Goal: Information Seeking & Learning: Learn about a topic

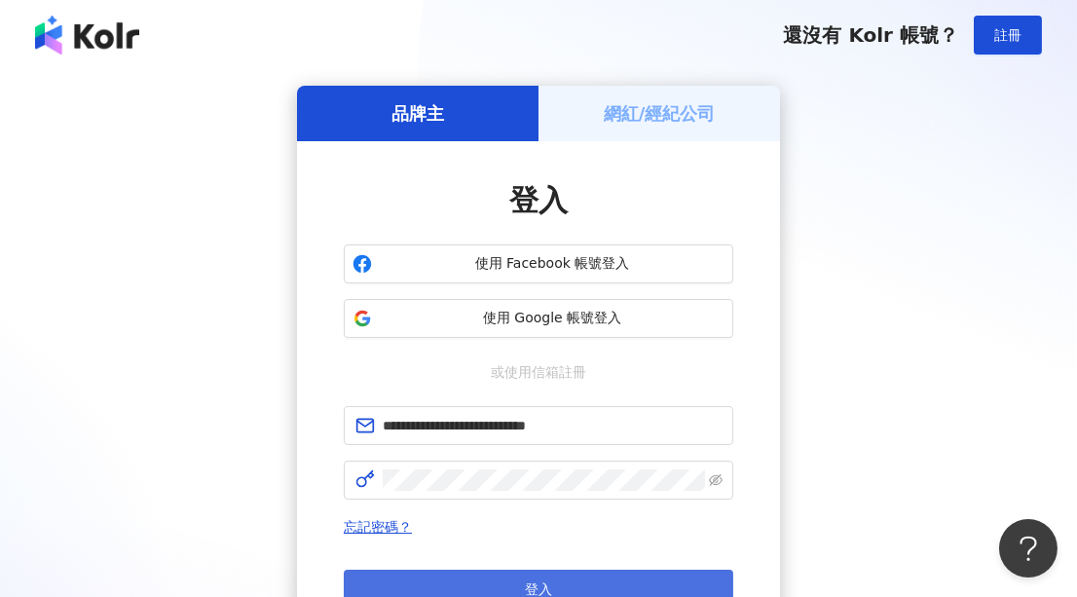
click at [505, 580] on button "登入" at bounding box center [539, 589] width 390 height 39
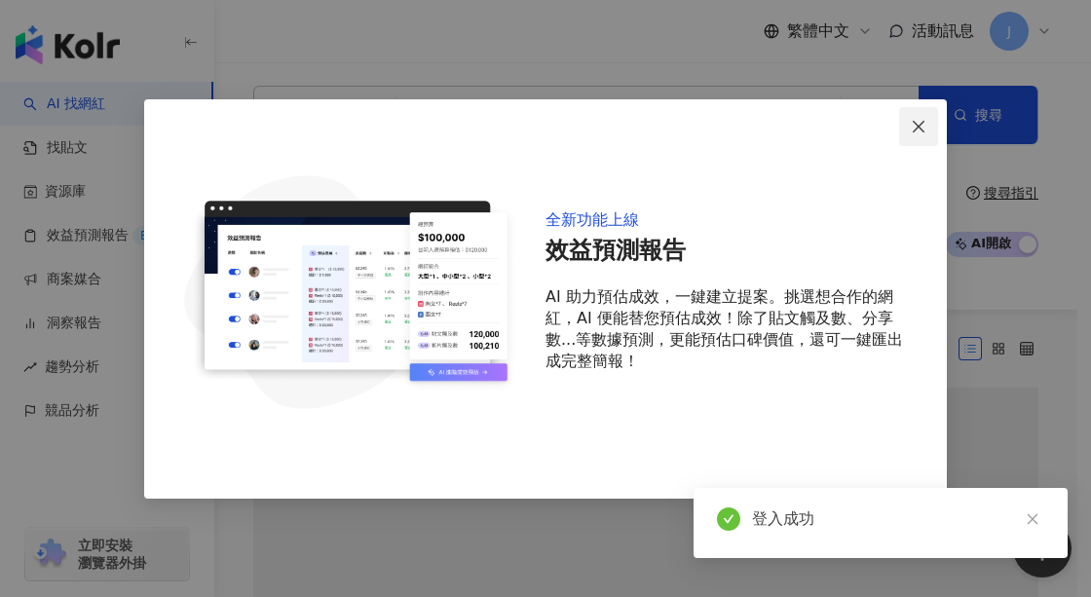
click at [919, 126] on icon "close" at bounding box center [919, 127] width 12 height 12
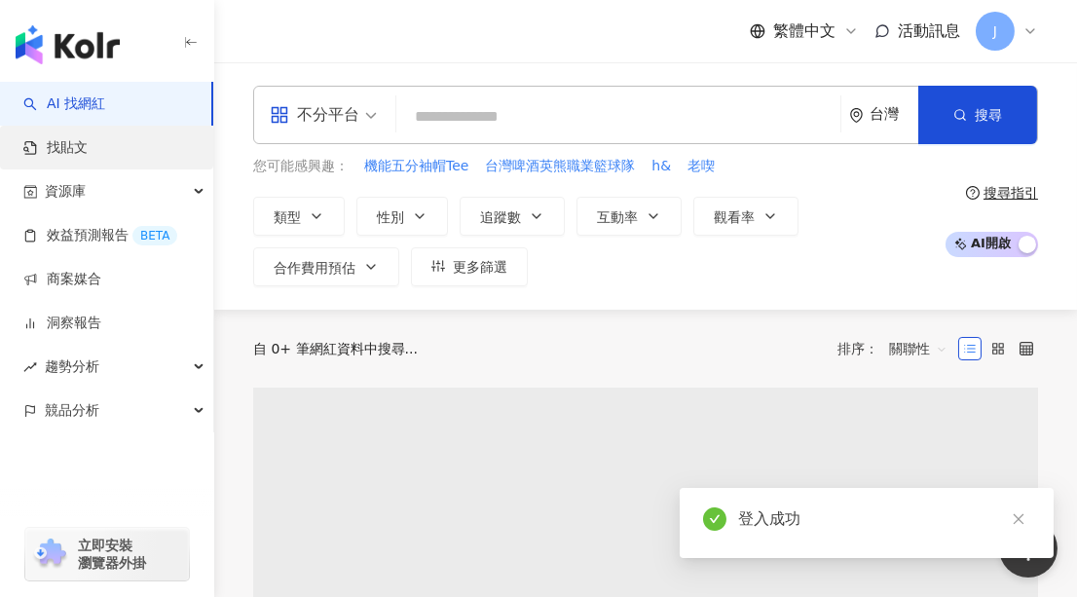
click at [88, 158] on link "找貼文" at bounding box center [55, 147] width 64 height 19
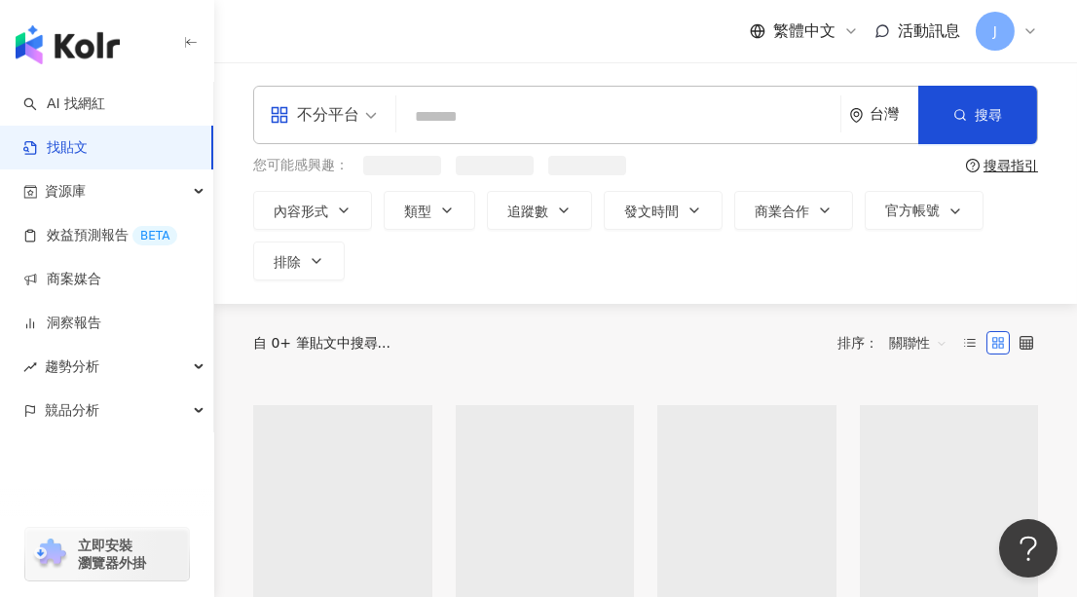
click at [478, 126] on input "search" at bounding box center [618, 116] width 429 height 42
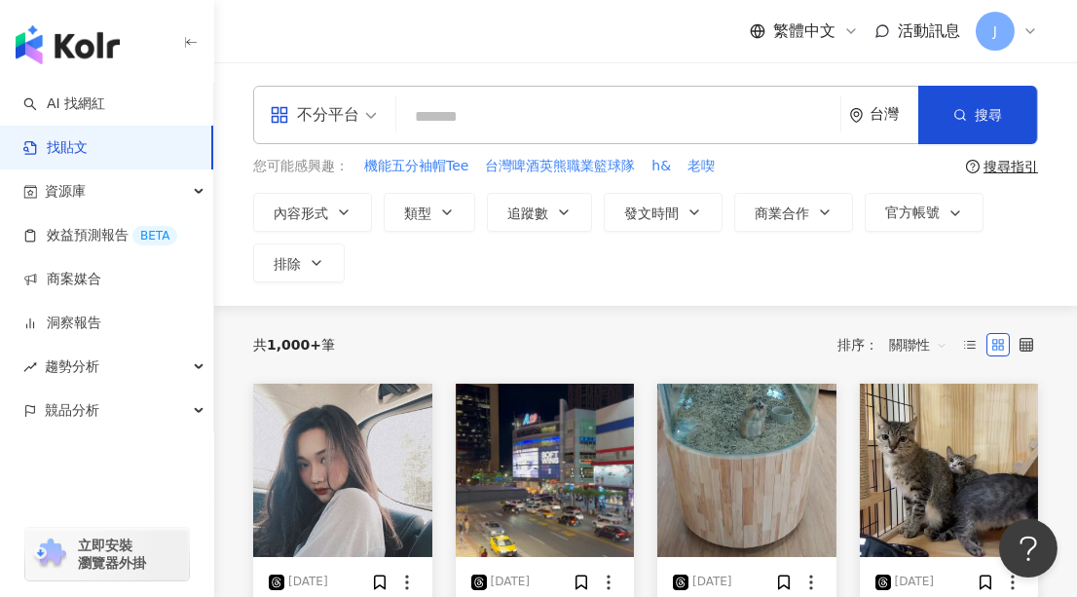
click at [524, 130] on input "search" at bounding box center [618, 116] width 429 height 42
paste input "******"
type input "******"
click at [993, 113] on span "搜尋" at bounding box center [988, 115] width 27 height 16
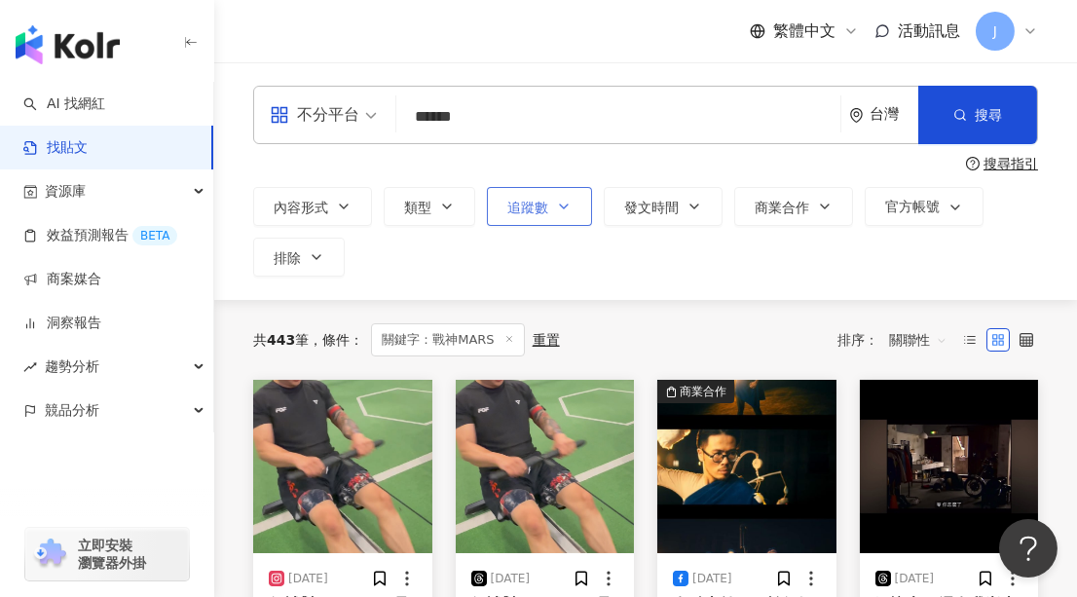
click at [516, 207] on span "追蹤數" at bounding box center [527, 208] width 41 height 16
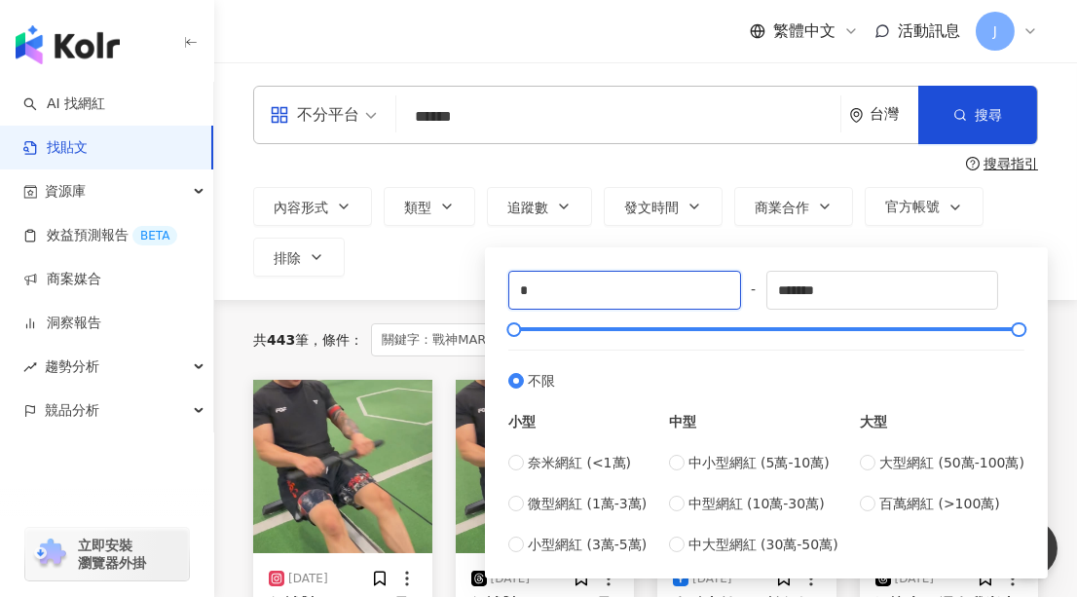
drag, startPoint x: 549, startPoint y: 284, endPoint x: 490, endPoint y: 284, distance: 59.4
click at [490, 284] on div "* - ******* 不限 小型 奈米網紅 (<1萬) 微型網紅 (1萬-3萬) 小型網紅 (3萬-5萬) 中型 中小型網紅 (5萬-10萬) 中型網紅 (…" at bounding box center [766, 412] width 563 height 331
type input "****"
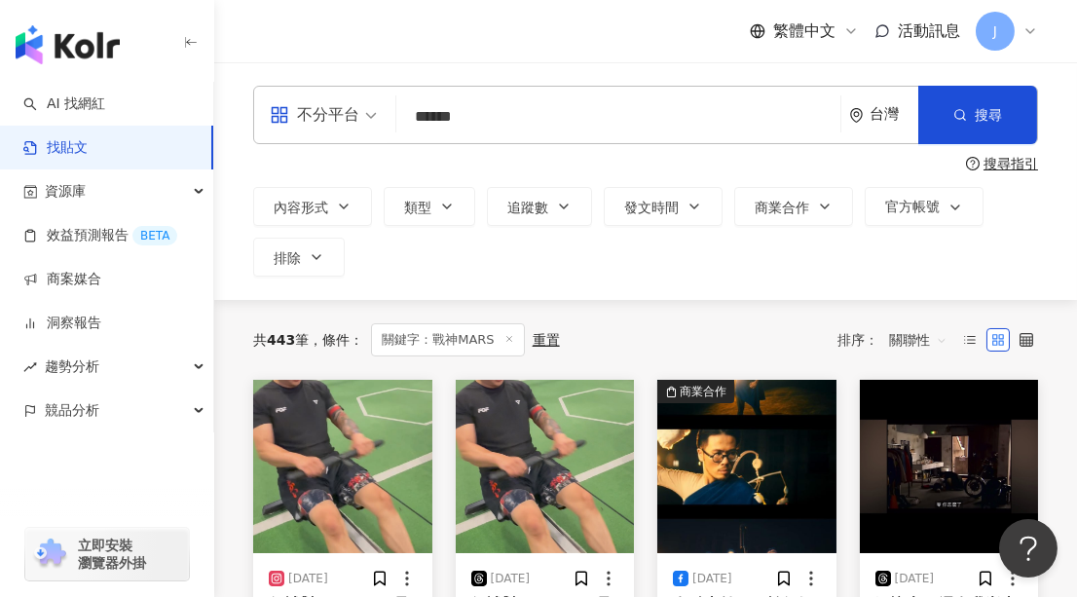
click at [1065, 239] on div "不分平台 ****** 台灣 搜尋 搜尋指引 內容形式 類型 追蹤數 發文時間 商業合作 官方帳號 排除 **** - ******* 不限 小型 奈米網紅 …" at bounding box center [645, 181] width 863 height 191
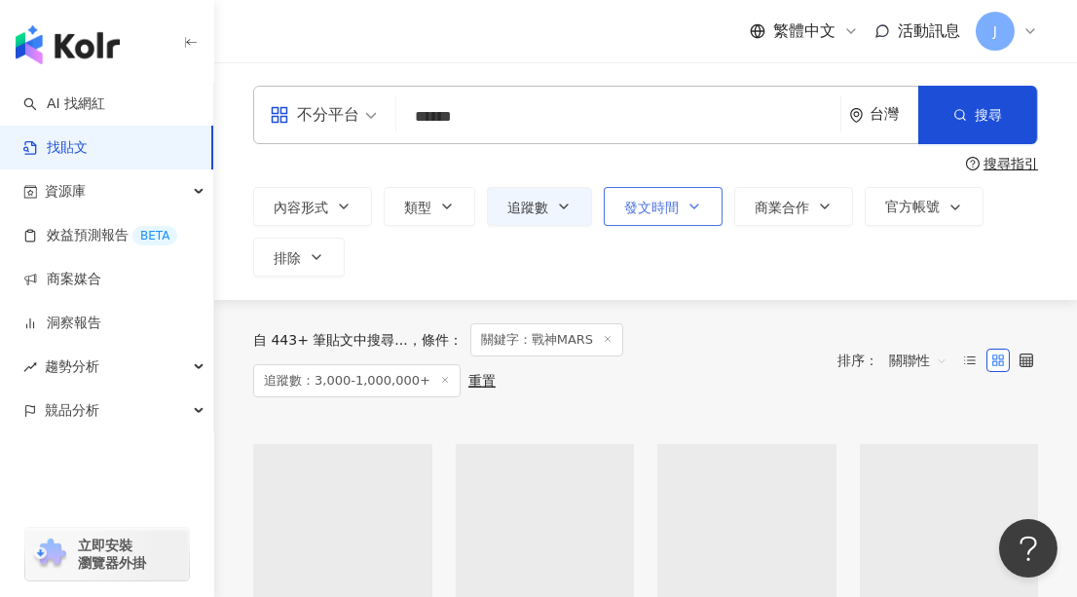
click at [664, 200] on span "發文時間" at bounding box center [651, 208] width 55 height 16
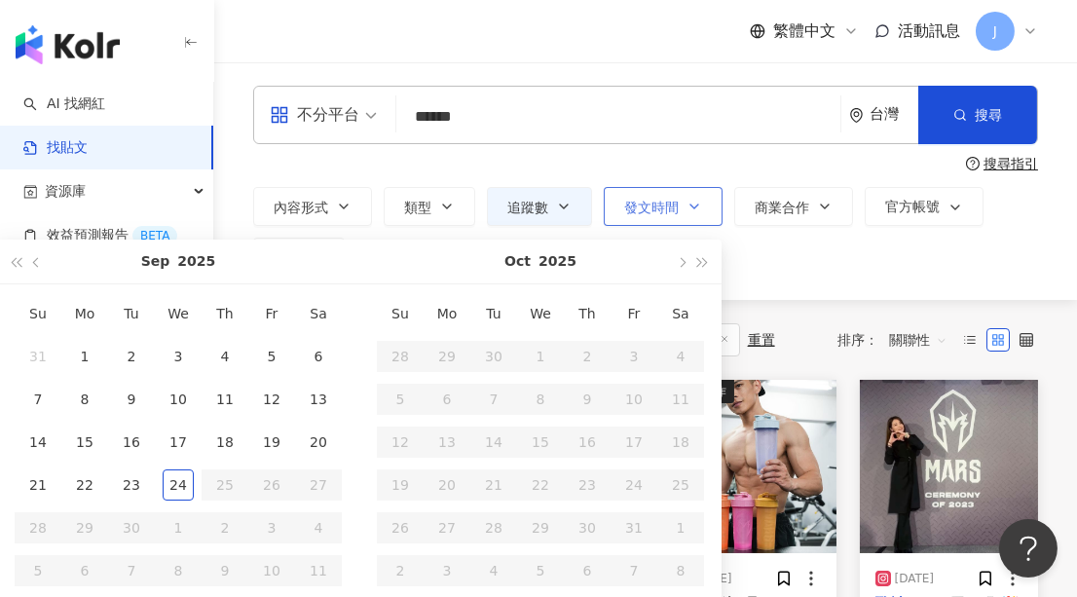
click at [665, 204] on span "發文時間" at bounding box center [651, 208] width 55 height 16
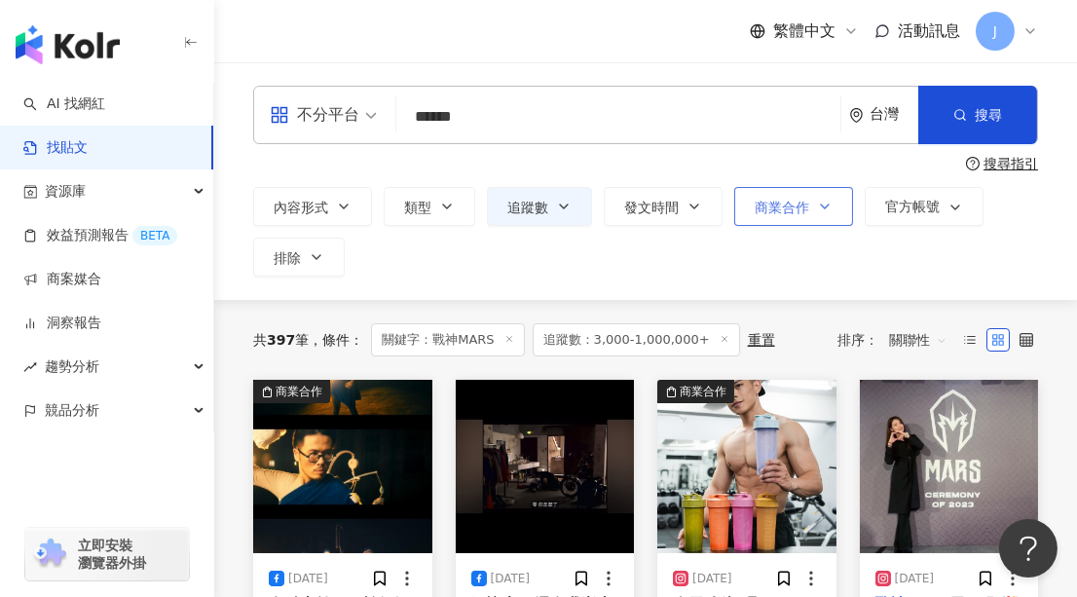
click at [784, 216] on button "商業合作" at bounding box center [793, 206] width 119 height 39
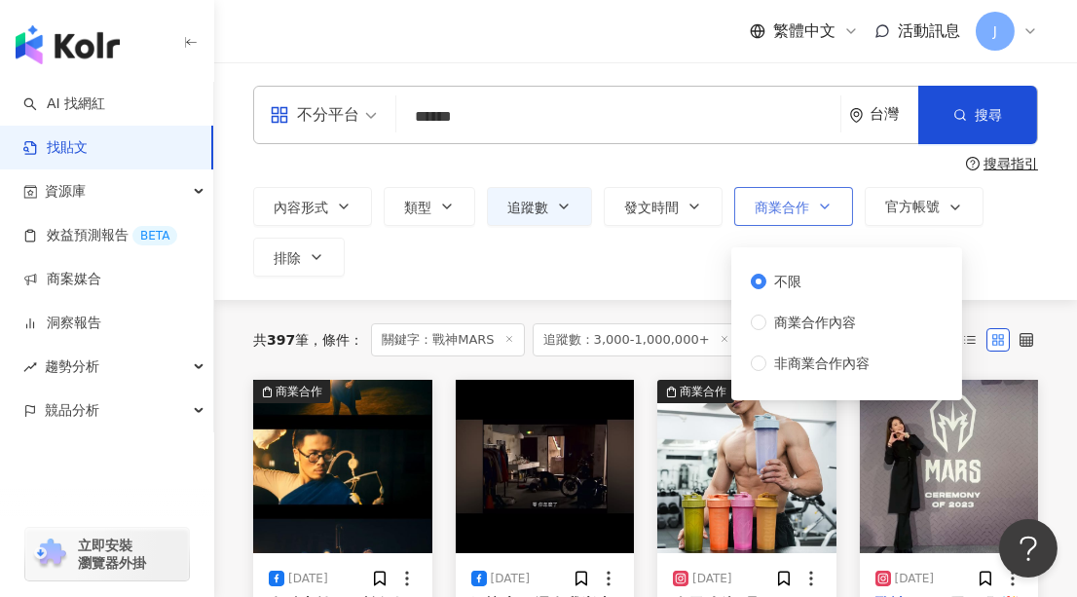
click at [785, 216] on button "商業合作" at bounding box center [793, 206] width 119 height 39
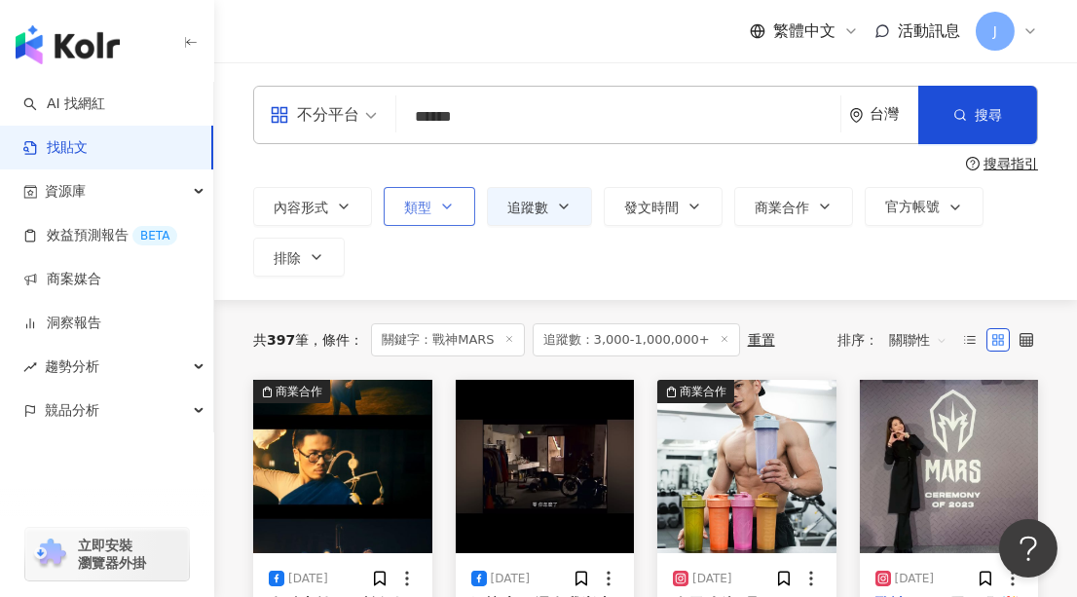
click at [441, 213] on icon "button" at bounding box center [447, 207] width 16 height 16
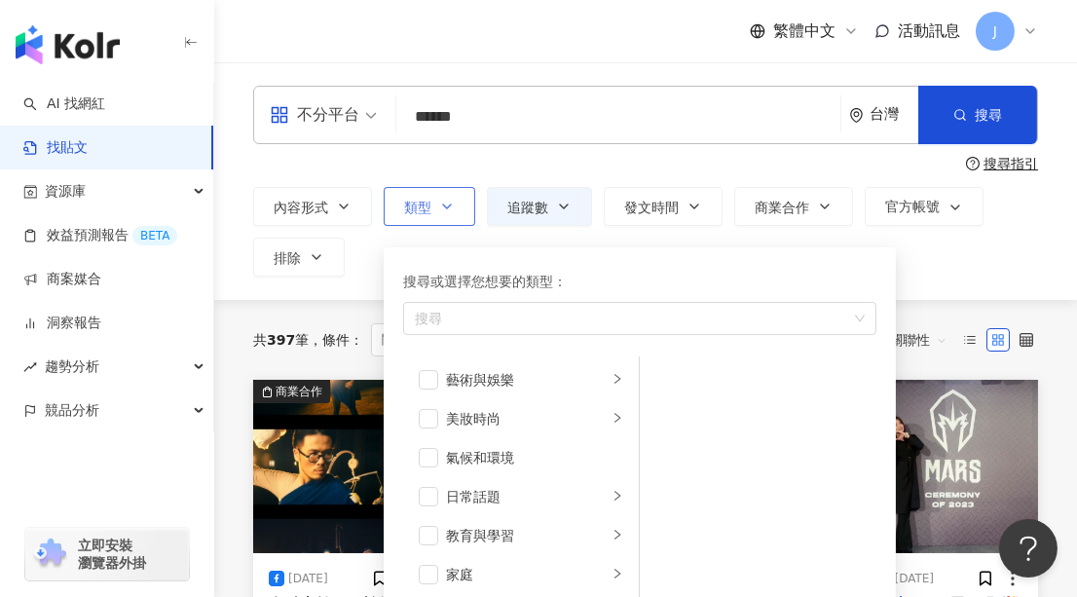
click at [441, 213] on icon "button" at bounding box center [447, 207] width 16 height 16
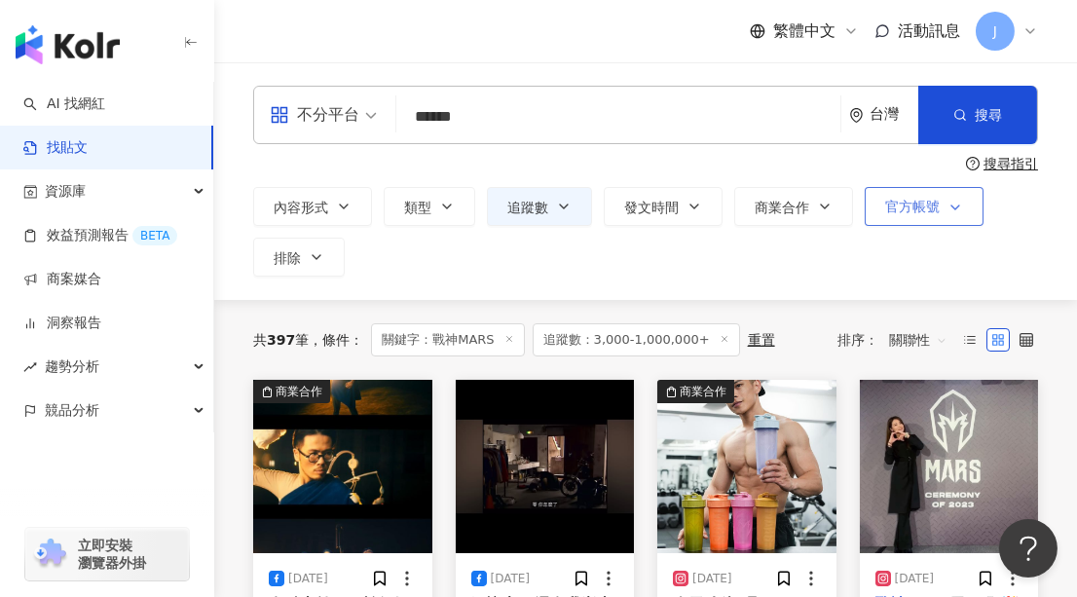
click at [912, 210] on span "官方帳號" at bounding box center [912, 207] width 55 height 16
click at [298, 260] on span "排除" at bounding box center [287, 258] width 27 height 16
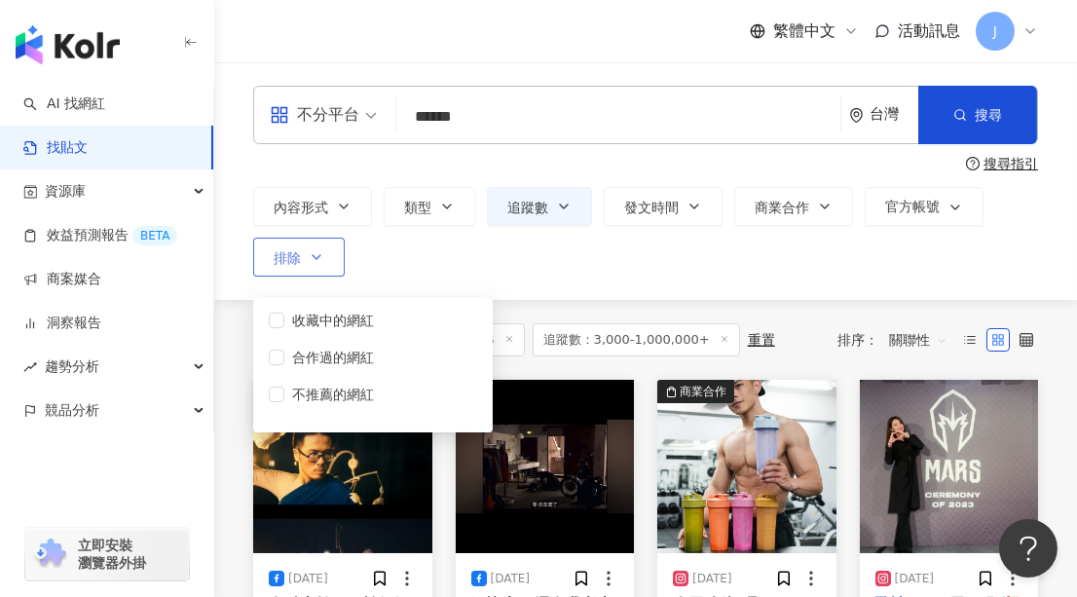
click at [298, 260] on span "排除" at bounding box center [287, 258] width 27 height 16
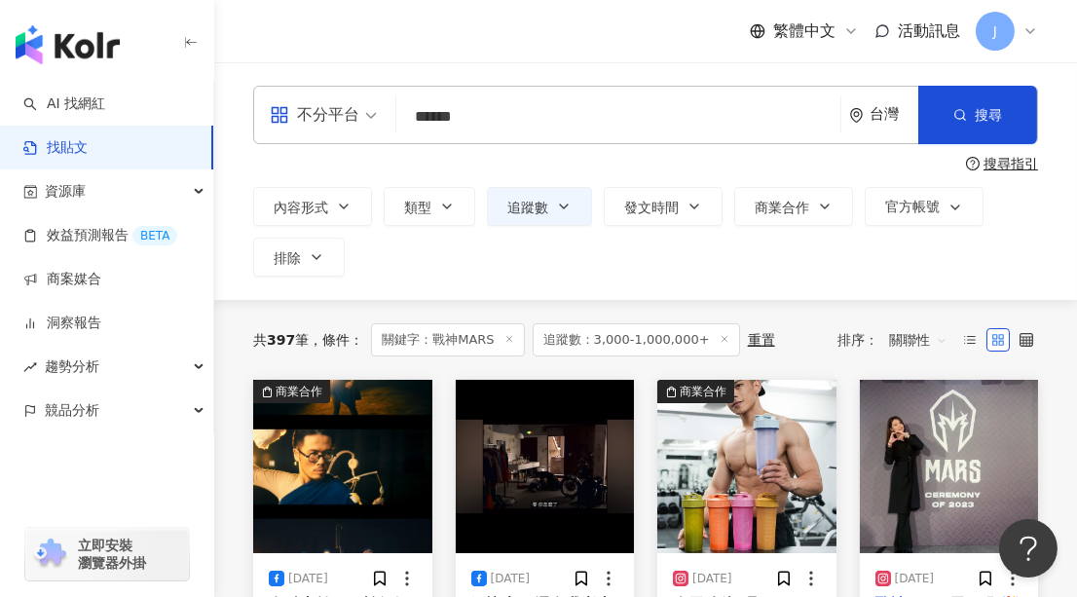
click at [588, 255] on div "內容形式 類型 追蹤數 發文時間 Sep 2025 Su Mo Tu We Th Fr Sa 31 1 2 3 4 5 6 7 8 9 10 11 12 13…" at bounding box center [645, 232] width 785 height 90
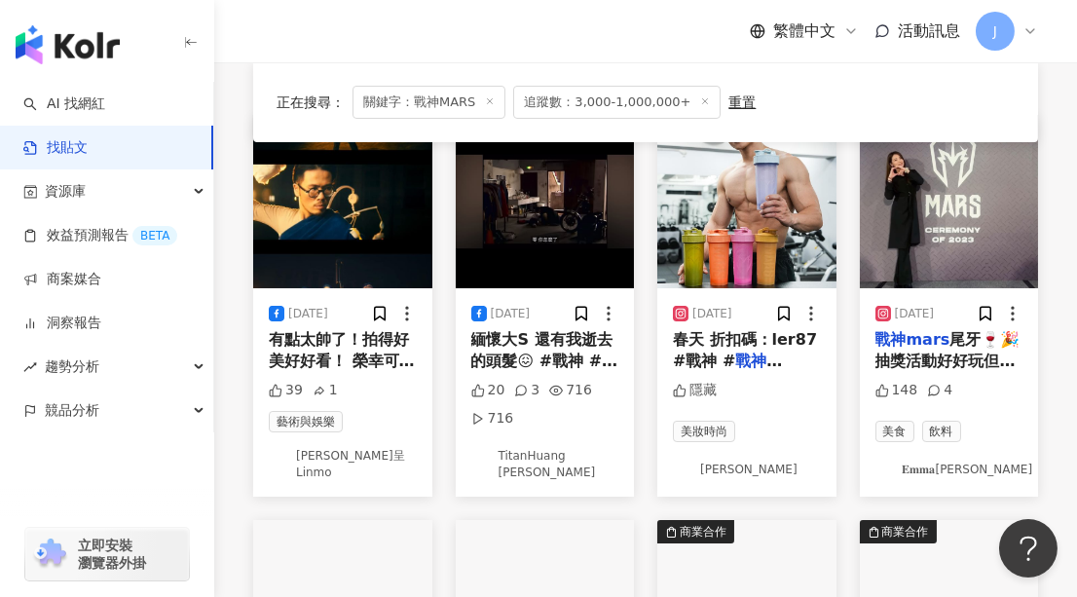
scroll to position [176, 0]
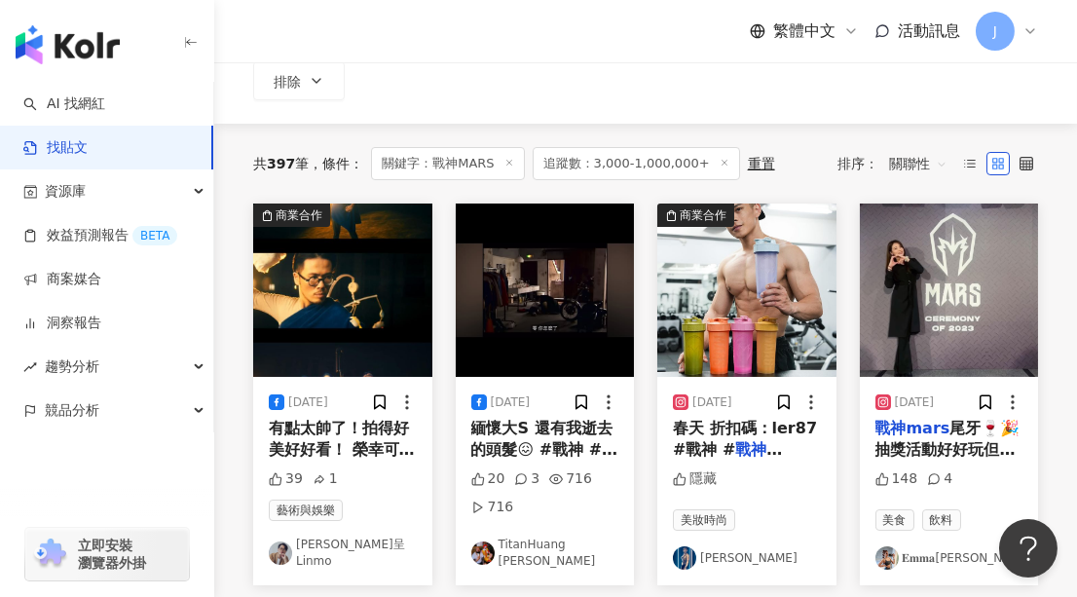
click at [352, 347] on img "button" at bounding box center [342, 290] width 179 height 173
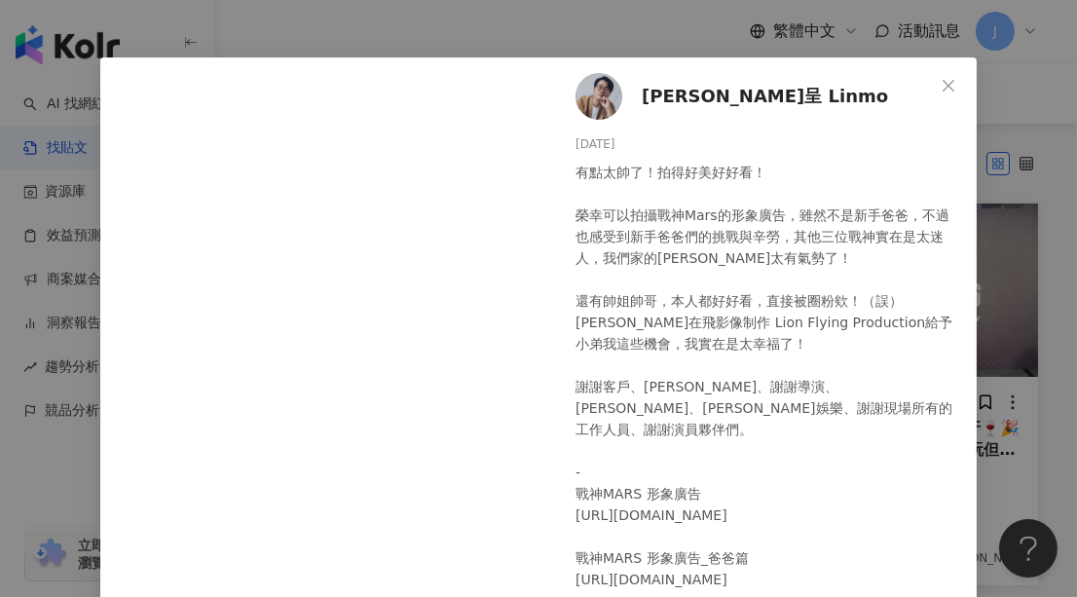
scroll to position [0, 0]
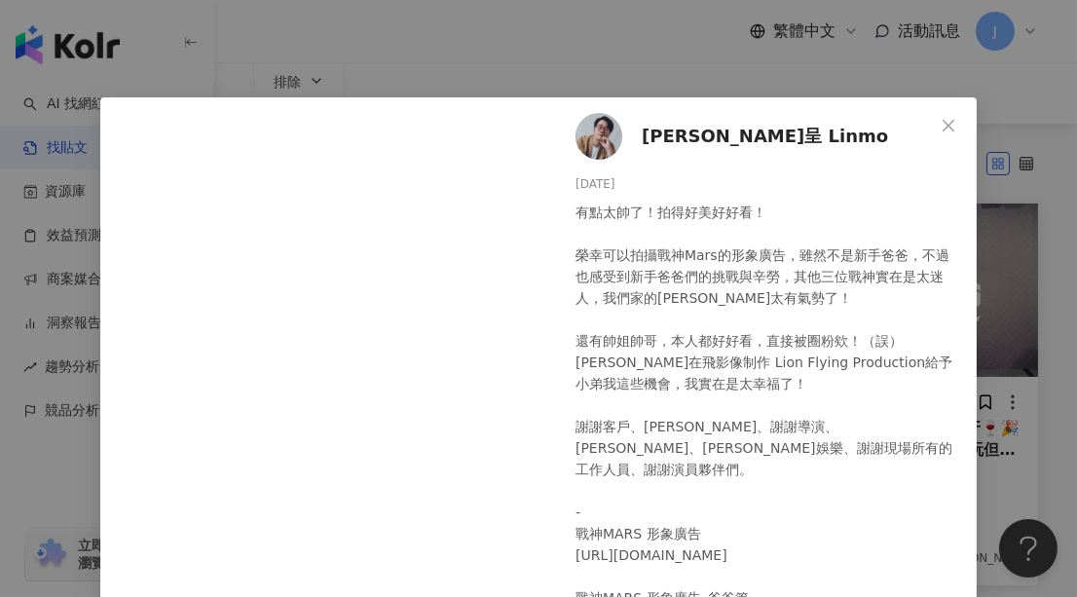
click at [664, 135] on span "林沫呈 Linmo" at bounding box center [765, 136] width 246 height 27
click at [941, 125] on icon "close" at bounding box center [949, 126] width 16 height 16
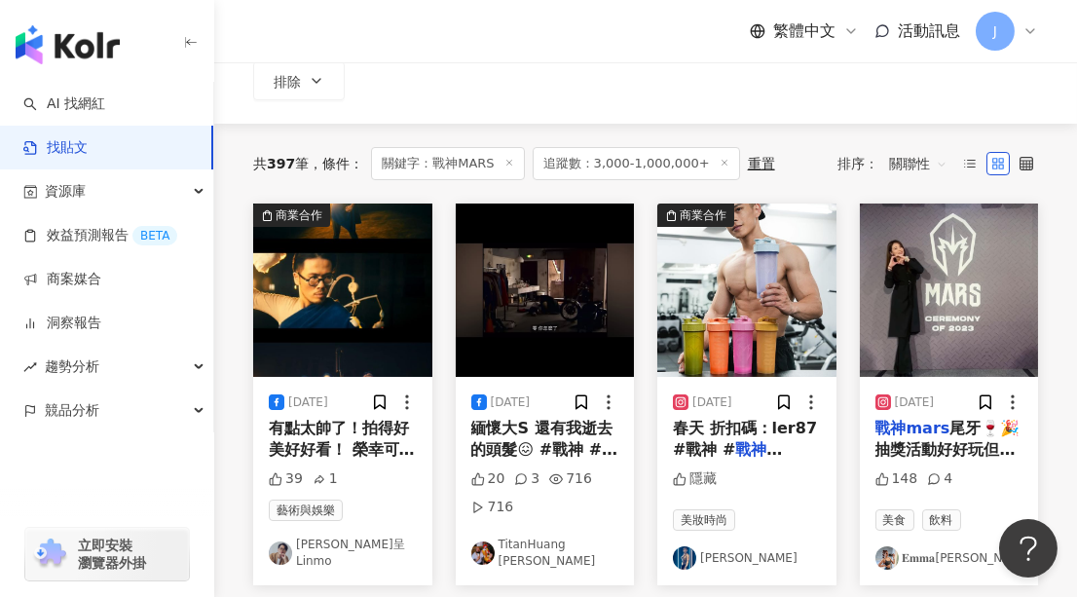
click at [549, 301] on img "button" at bounding box center [545, 290] width 179 height 173
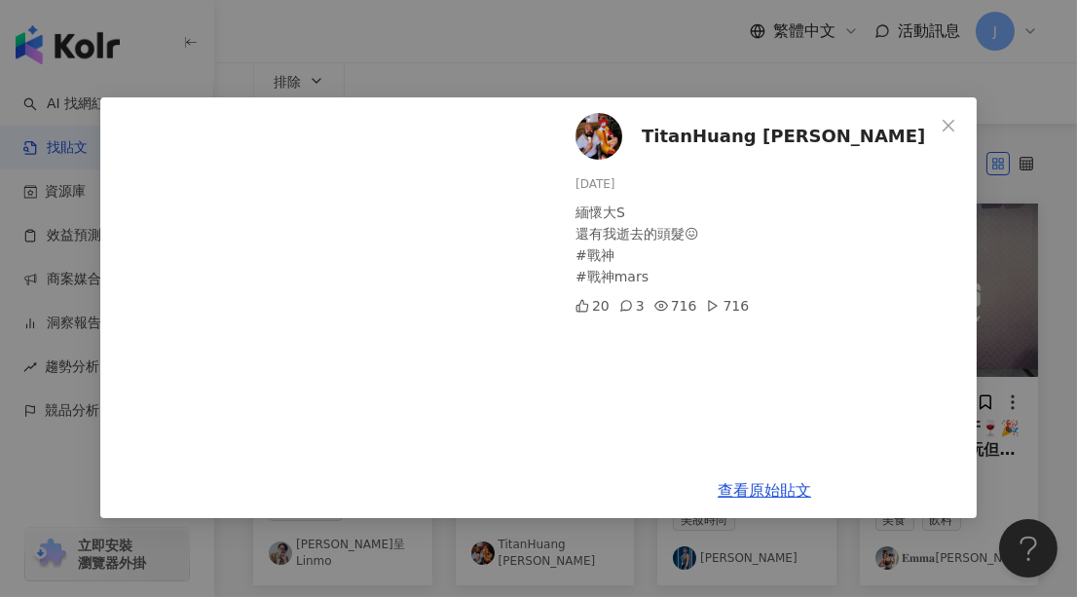
click at [688, 132] on span "TitanHuang 黃泰安" at bounding box center [783, 136] width 283 height 27
click at [958, 123] on span "Close" at bounding box center [948, 126] width 39 height 16
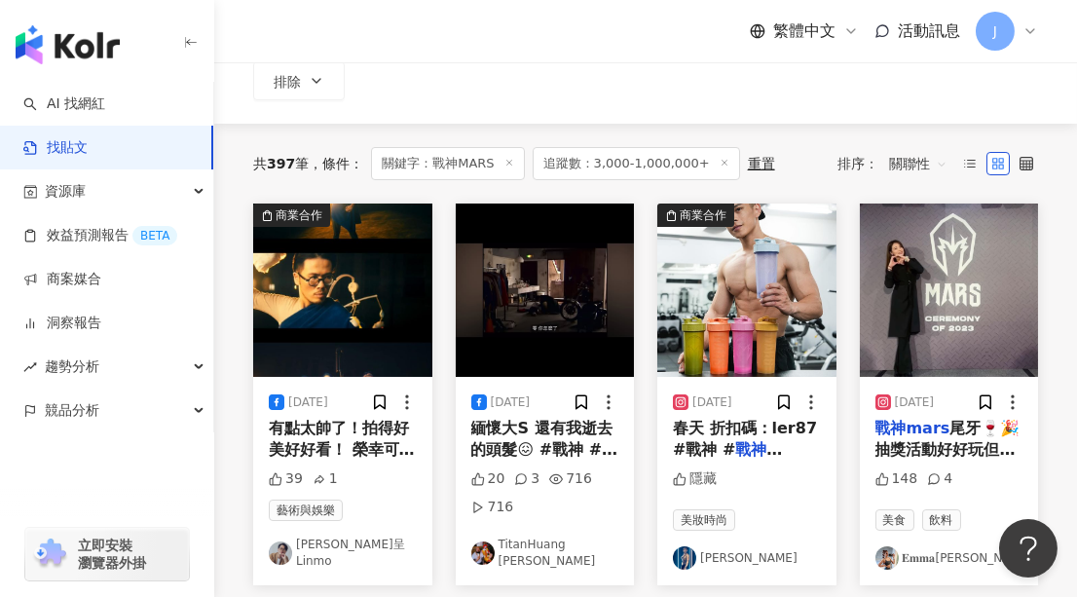
click at [943, 269] on img "button" at bounding box center [949, 290] width 179 height 173
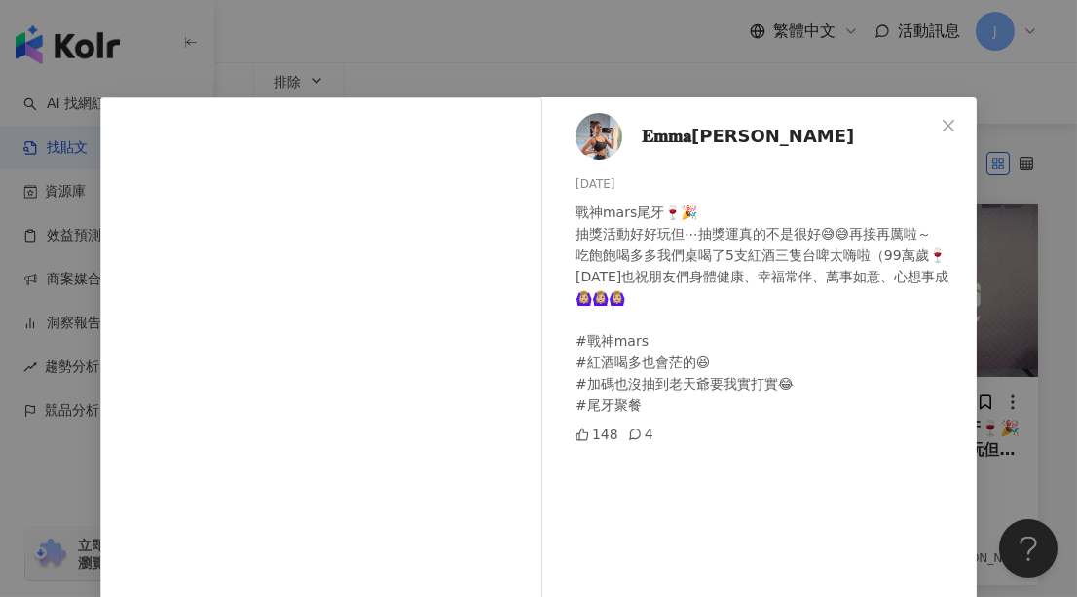
click at [684, 144] on span "𝐄𝐦𝐦𝐚何靜雅" at bounding box center [748, 136] width 212 height 27
click at [956, 122] on span "Close" at bounding box center [948, 126] width 39 height 16
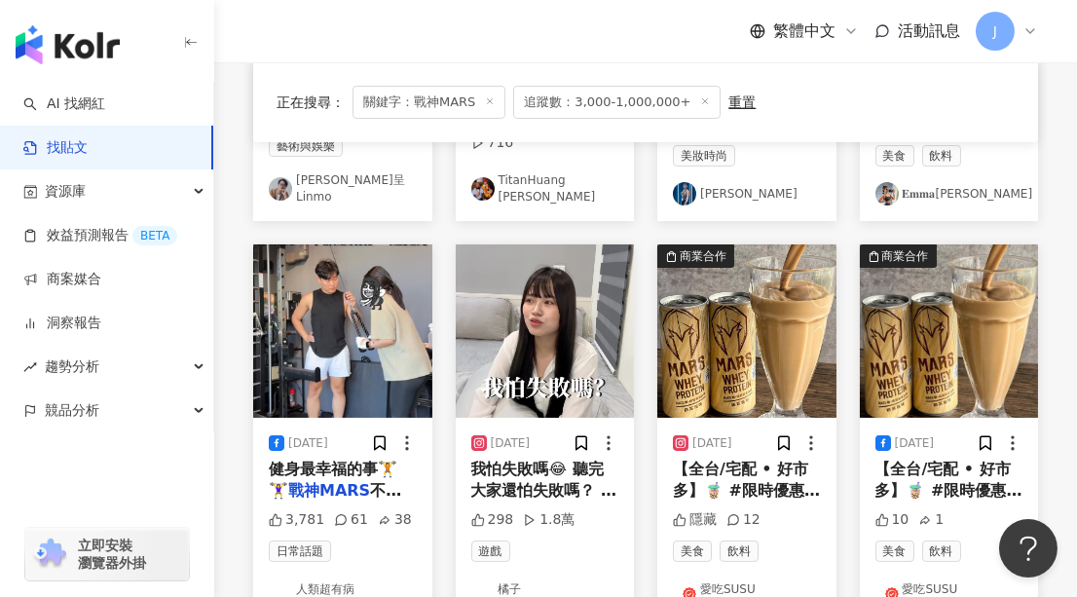
scroll to position [619, 0]
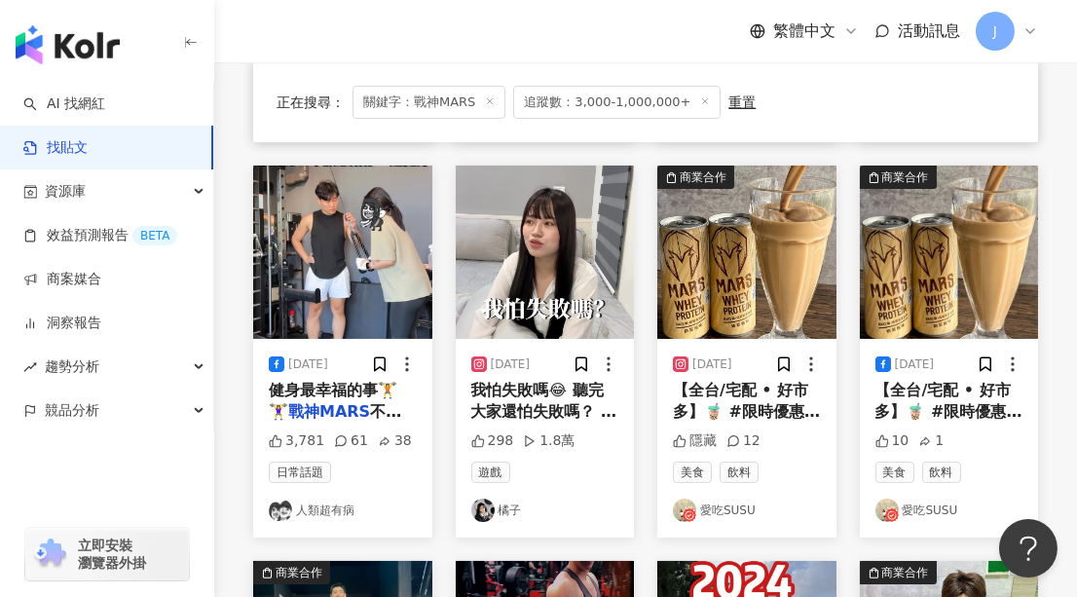
click at [315, 238] on img "button" at bounding box center [342, 252] width 179 height 173
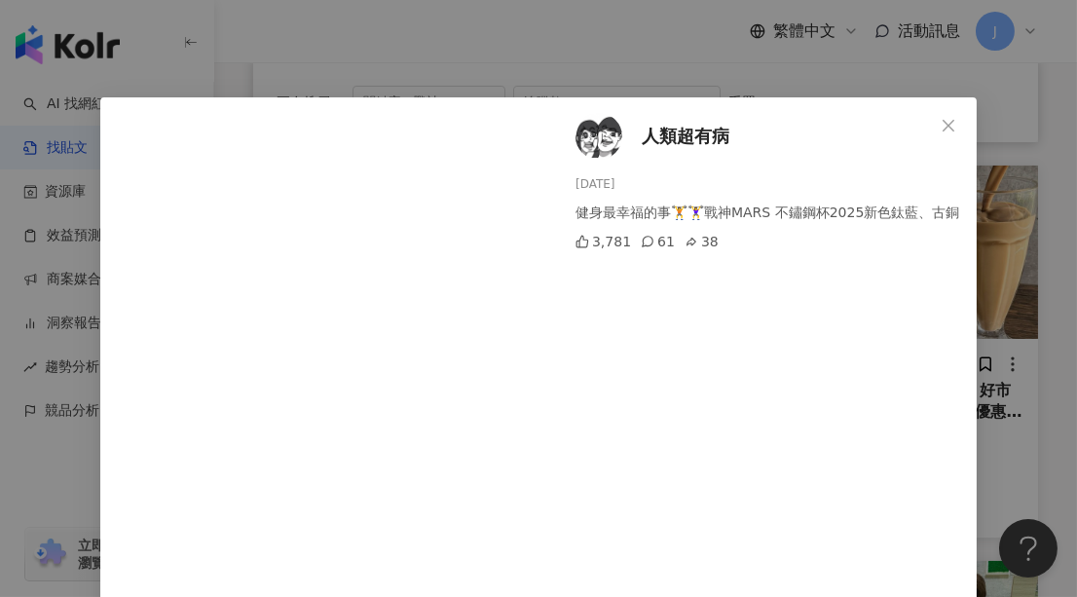
click at [664, 131] on span "人類超有病" at bounding box center [686, 136] width 88 height 27
click at [943, 124] on icon "close" at bounding box center [949, 125] width 12 height 12
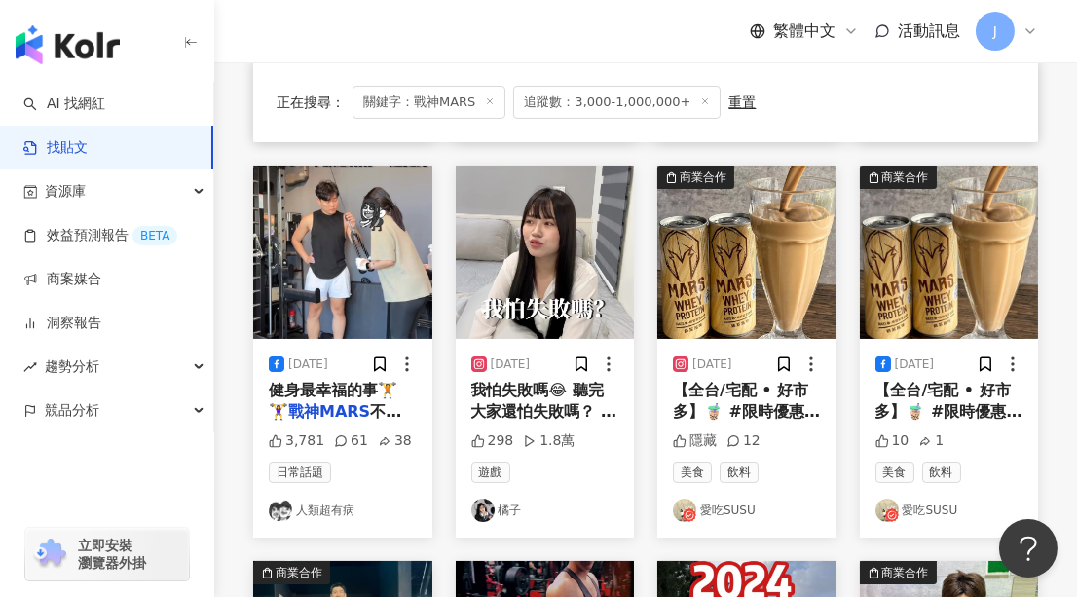
click at [529, 216] on img "button" at bounding box center [545, 252] width 179 height 173
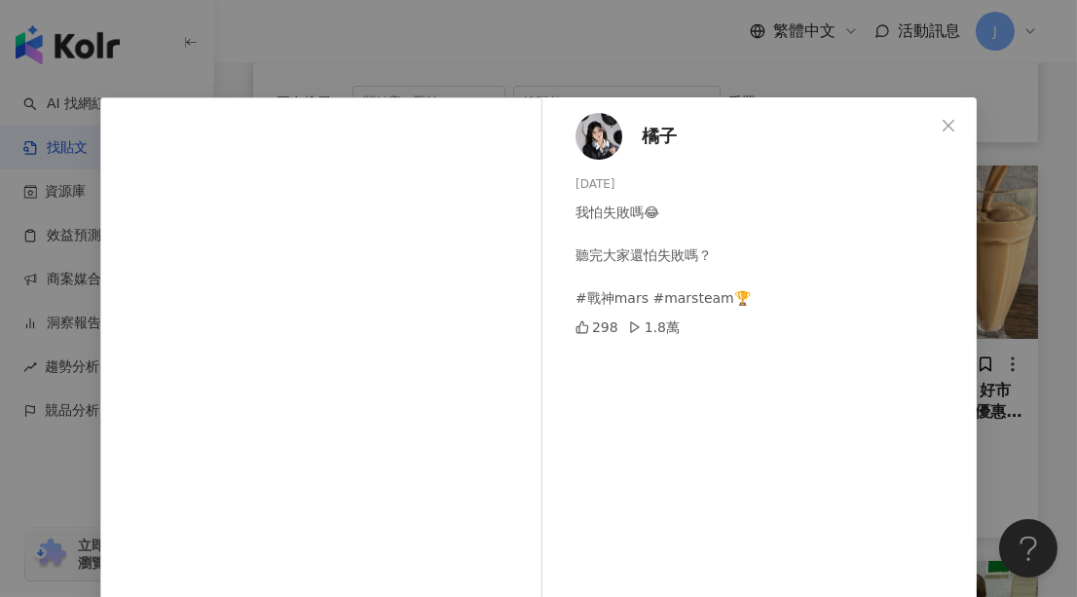
click at [650, 134] on span "橘子" at bounding box center [659, 136] width 35 height 27
click at [941, 129] on icon "close" at bounding box center [949, 126] width 16 height 16
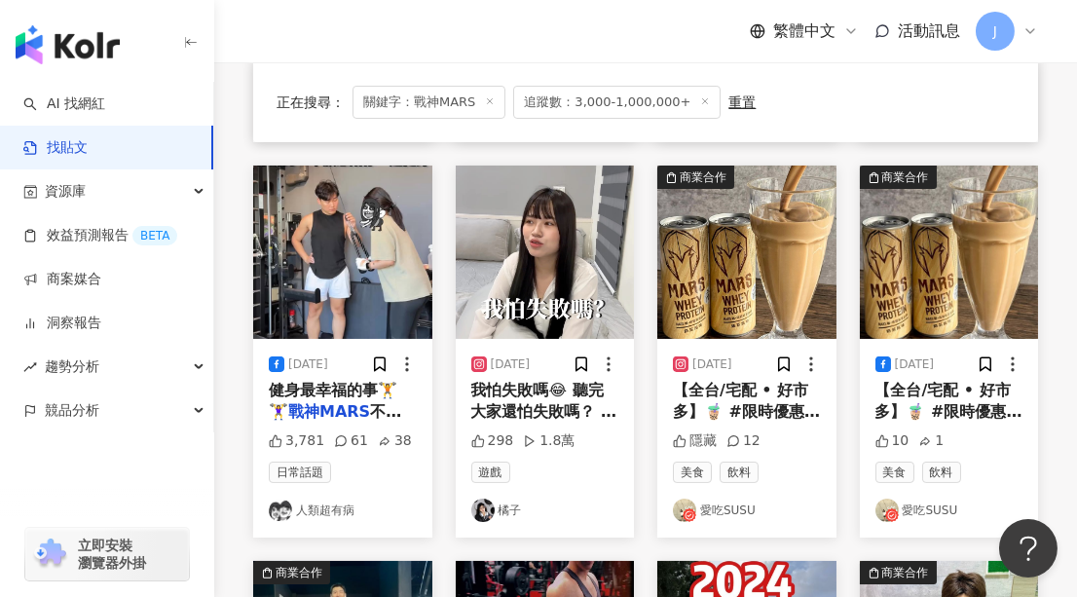
click at [930, 251] on img "button" at bounding box center [949, 252] width 179 height 173
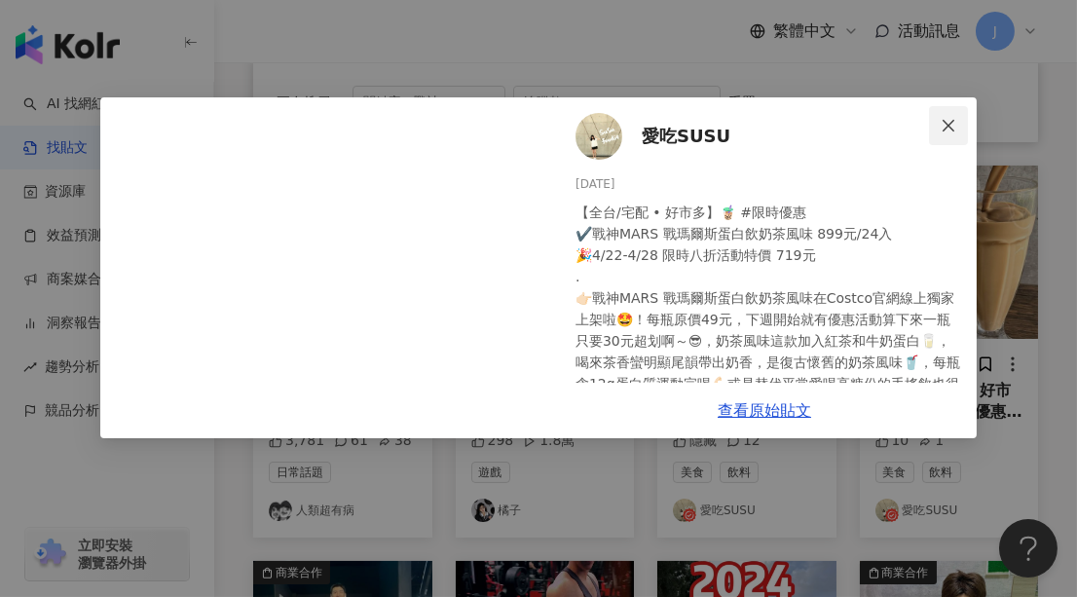
click at [944, 124] on icon "close" at bounding box center [949, 126] width 16 height 16
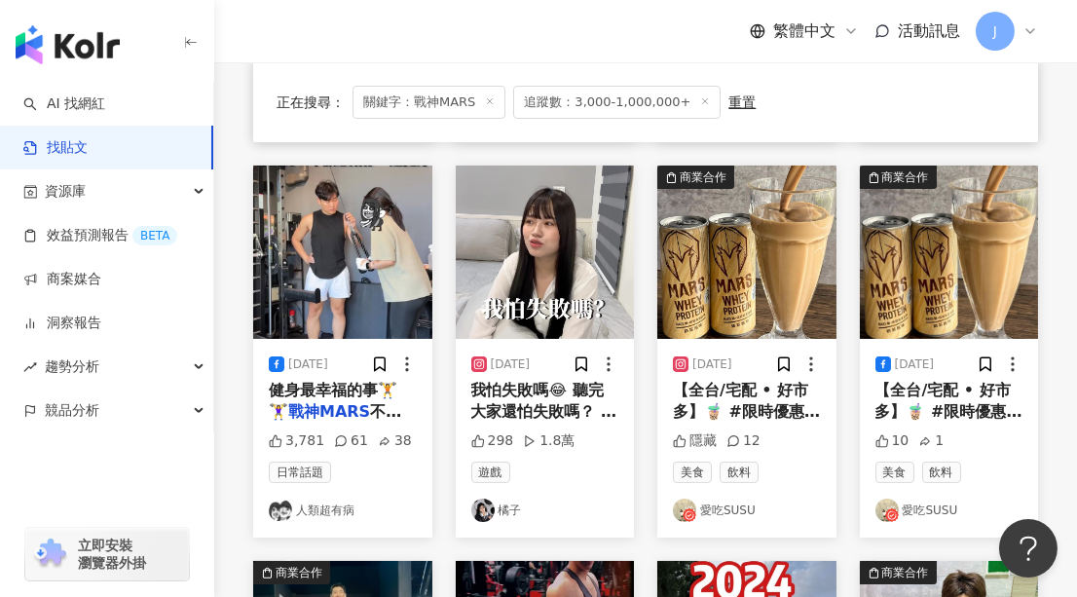
click at [753, 238] on img "button" at bounding box center [746, 252] width 179 height 173
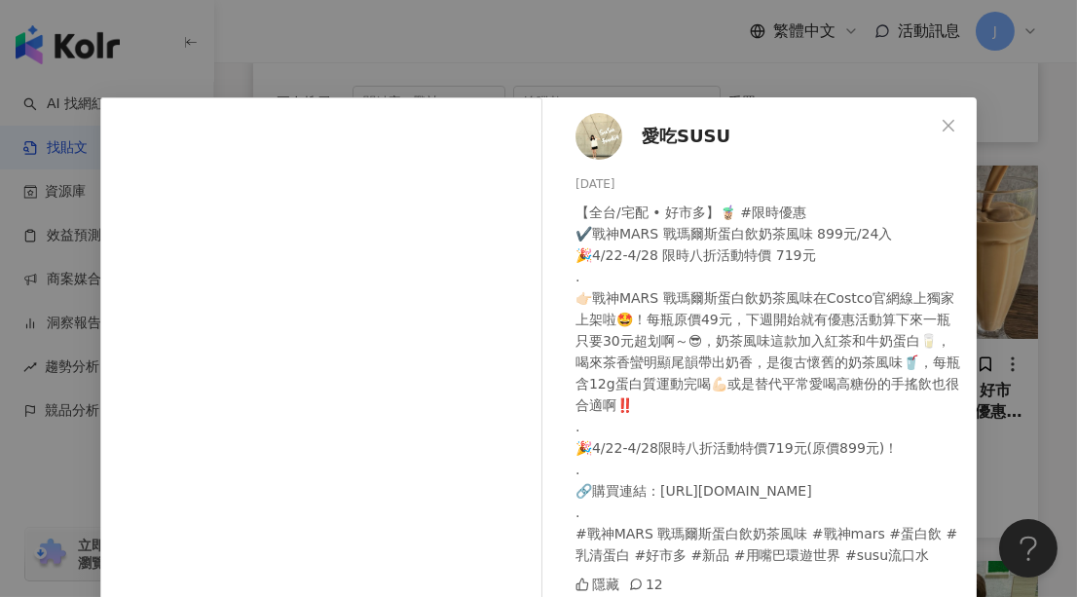
click at [678, 135] on span "愛吃SUSU" at bounding box center [686, 136] width 89 height 27
click at [941, 118] on icon "close" at bounding box center [949, 126] width 16 height 16
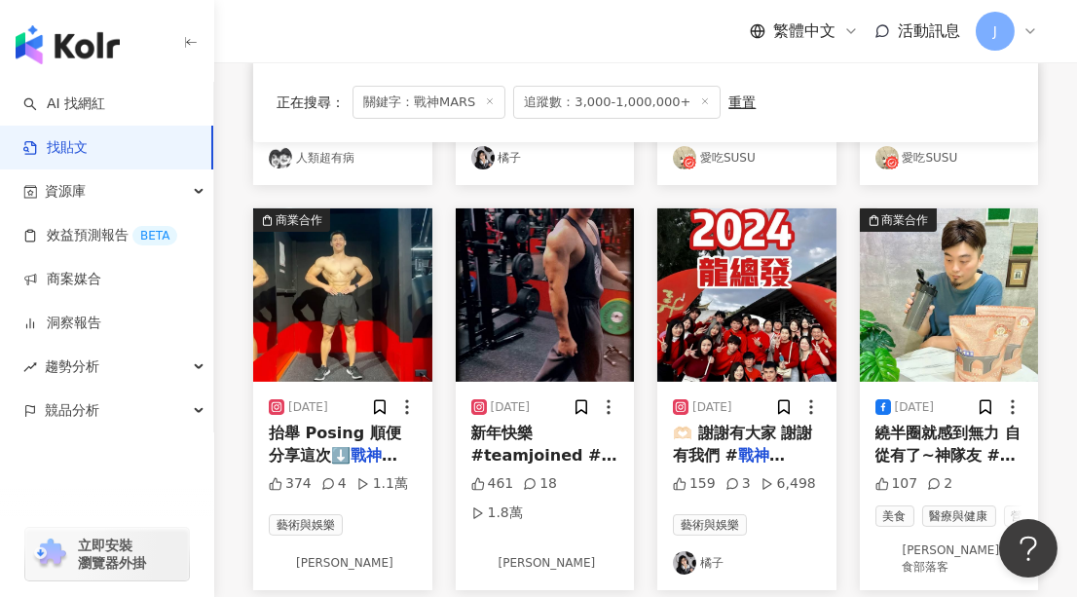
scroll to position [973, 0]
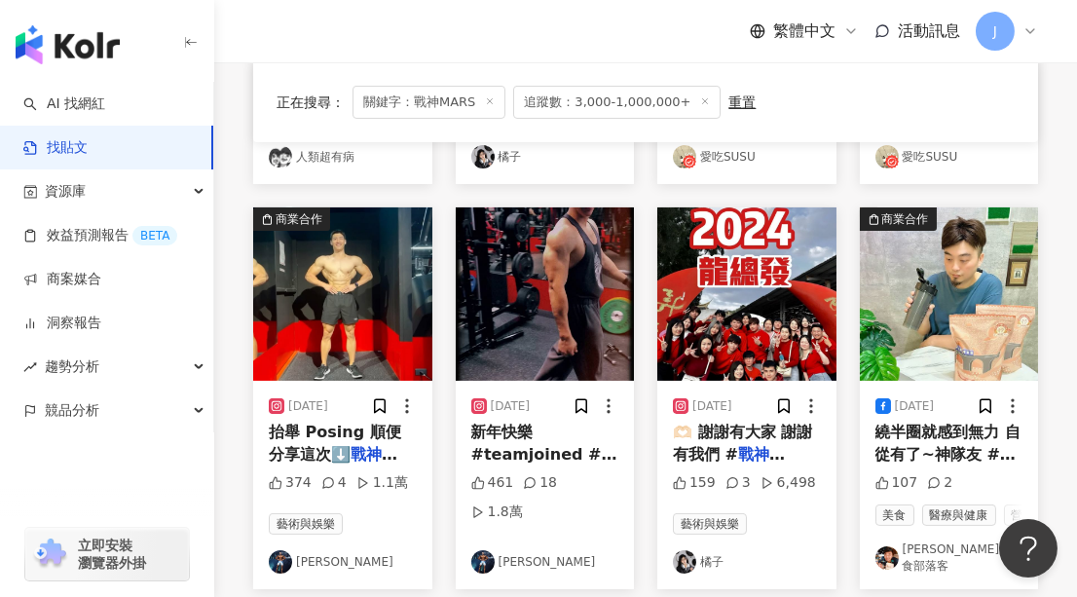
click at [354, 293] on img "button" at bounding box center [342, 293] width 179 height 173
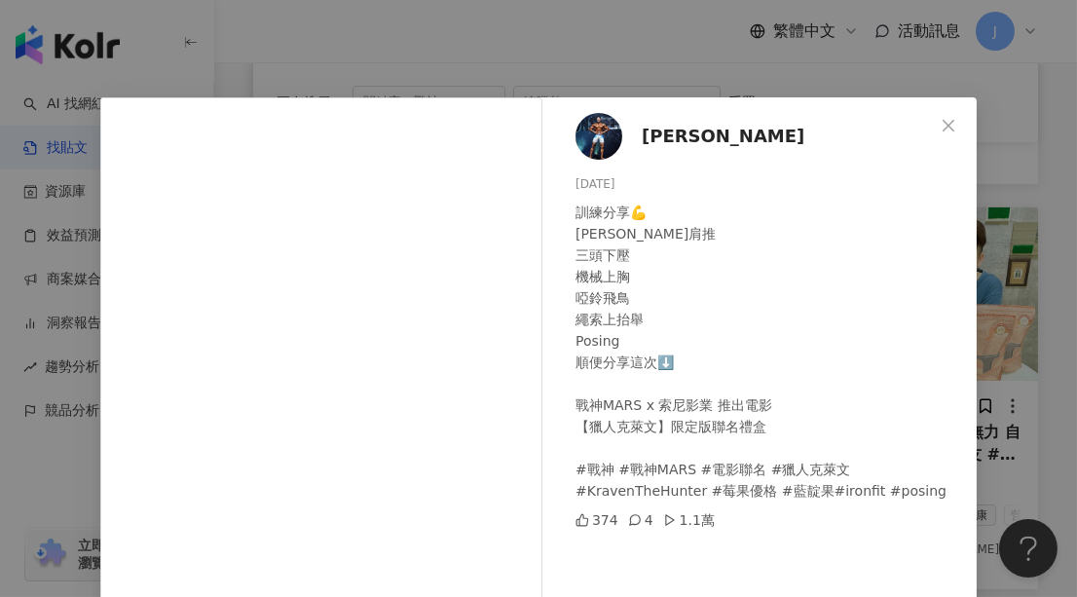
click at [668, 132] on span "吳泓毅" at bounding box center [723, 136] width 163 height 27
click at [941, 124] on icon "close" at bounding box center [949, 126] width 16 height 16
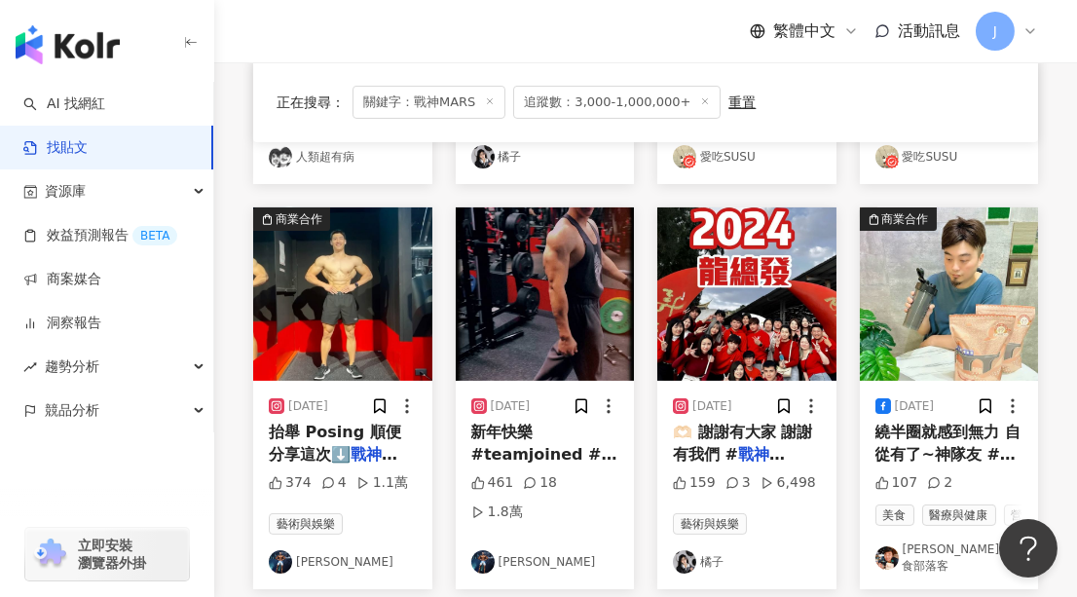
click at [922, 284] on img "button" at bounding box center [949, 293] width 179 height 173
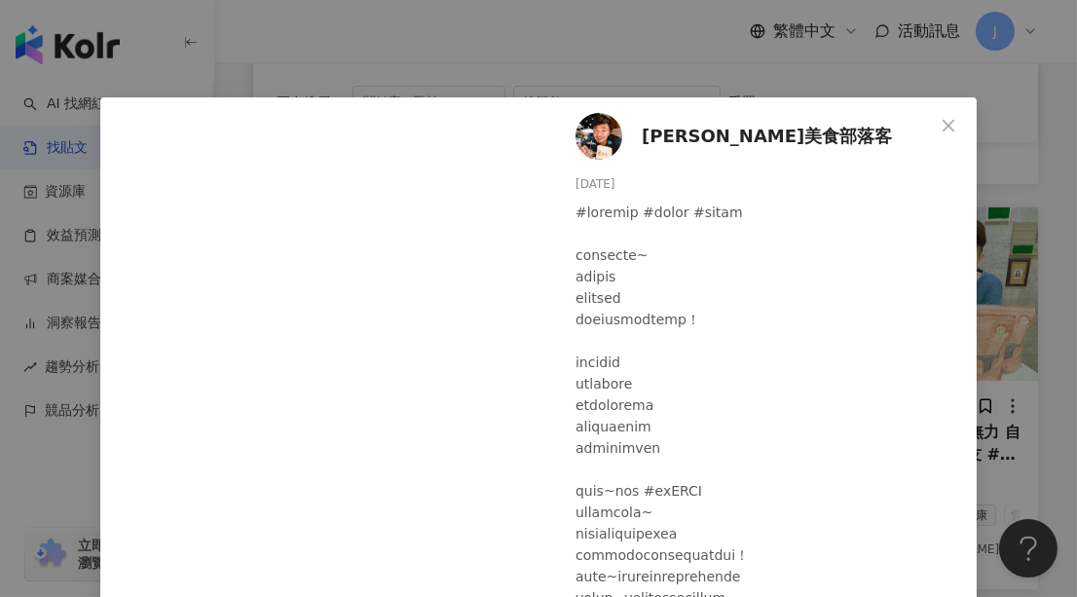
click at [716, 134] on span "林大偉美食部落客" at bounding box center [767, 136] width 250 height 27
click at [947, 121] on icon "close" at bounding box center [949, 125] width 12 height 12
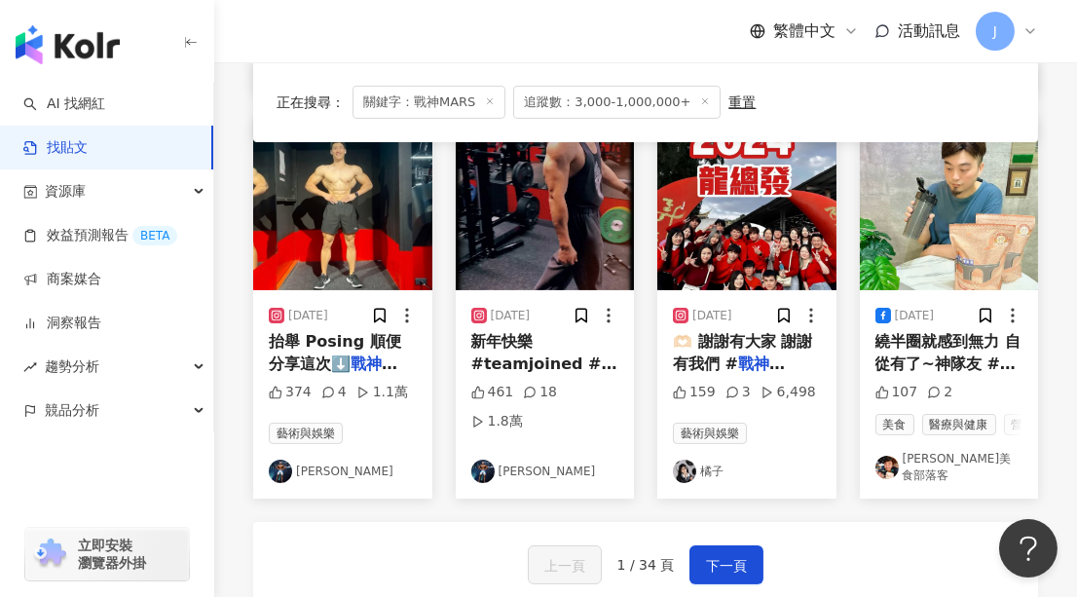
scroll to position [1239, 0]
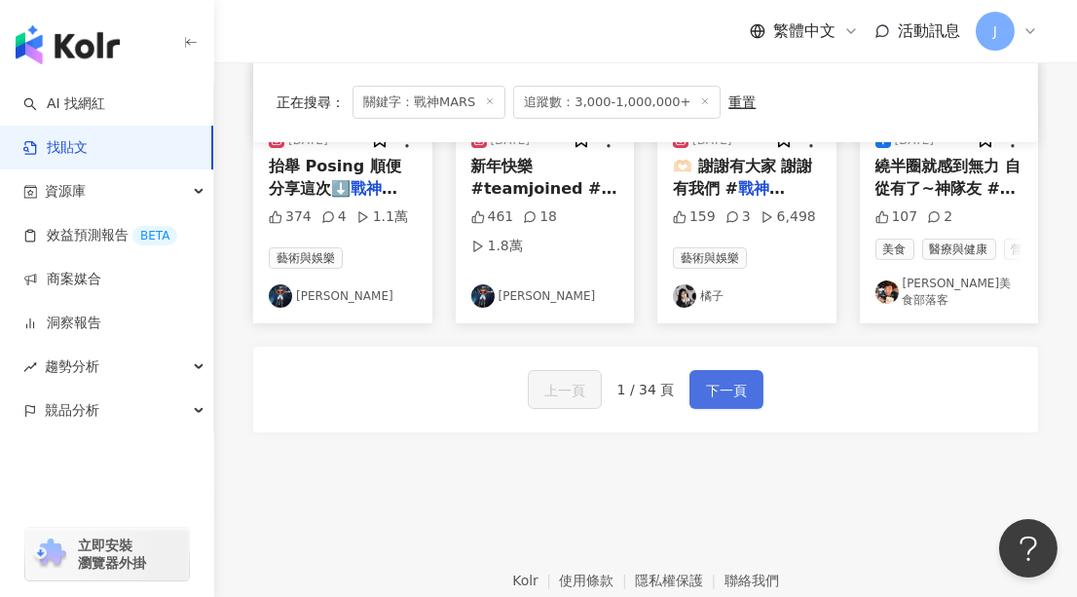
click at [709, 370] on button "下一頁" at bounding box center [727, 389] width 74 height 39
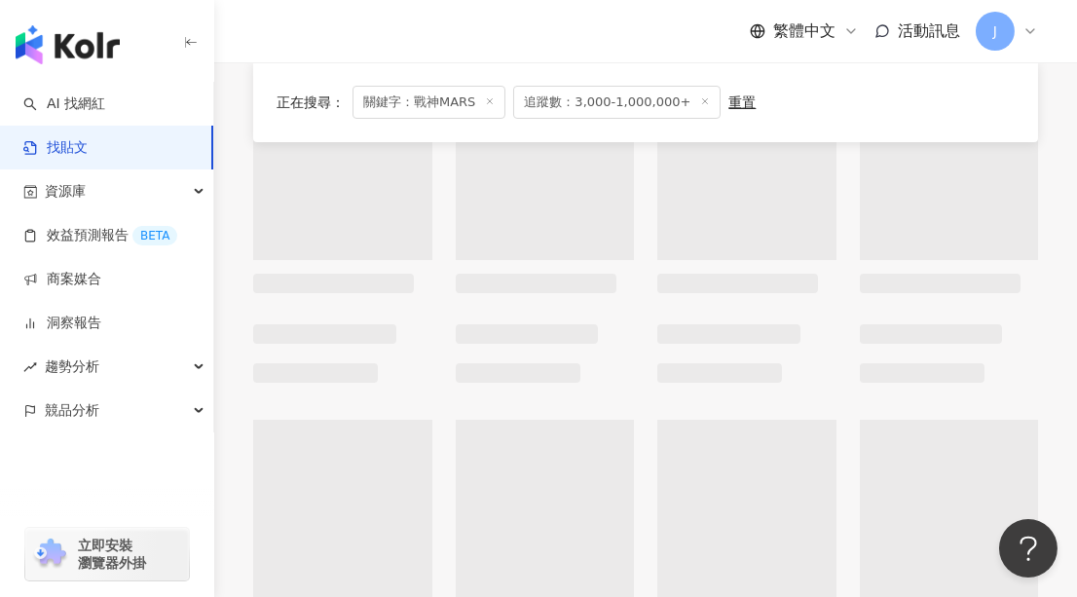
scroll to position [182, 0]
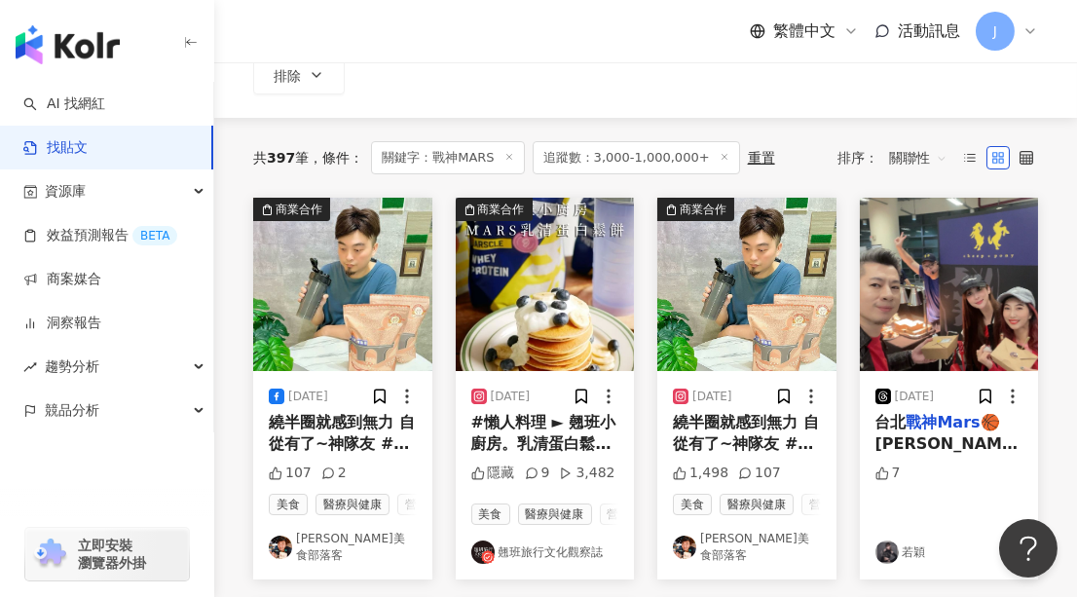
click at [554, 281] on img "button" at bounding box center [545, 284] width 179 height 173
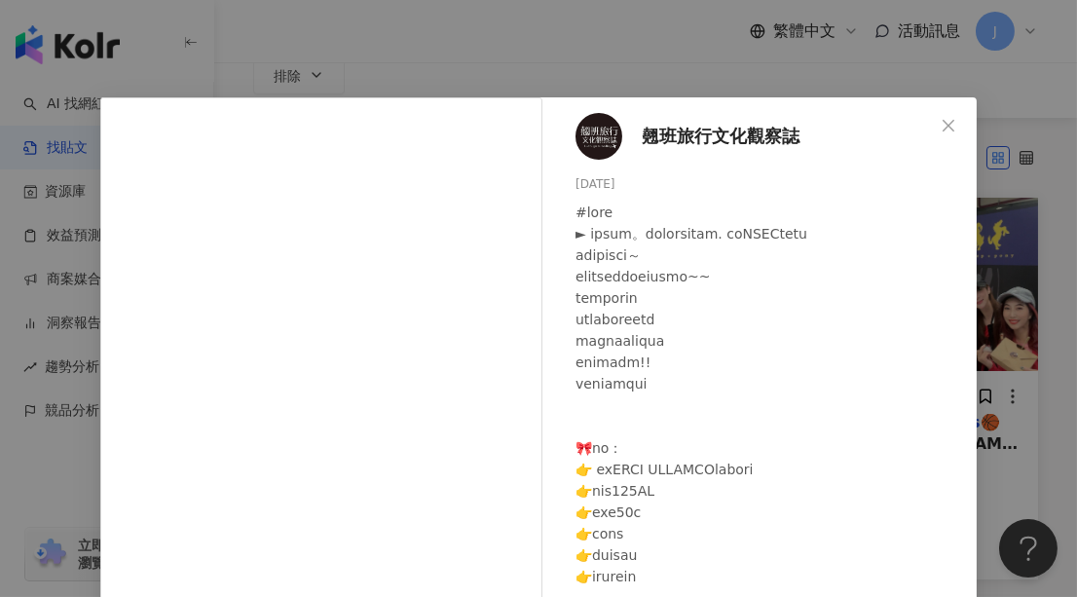
click at [710, 134] on span "翹班旅行文化觀察誌" at bounding box center [721, 136] width 158 height 27
click at [941, 119] on icon "close" at bounding box center [949, 126] width 16 height 16
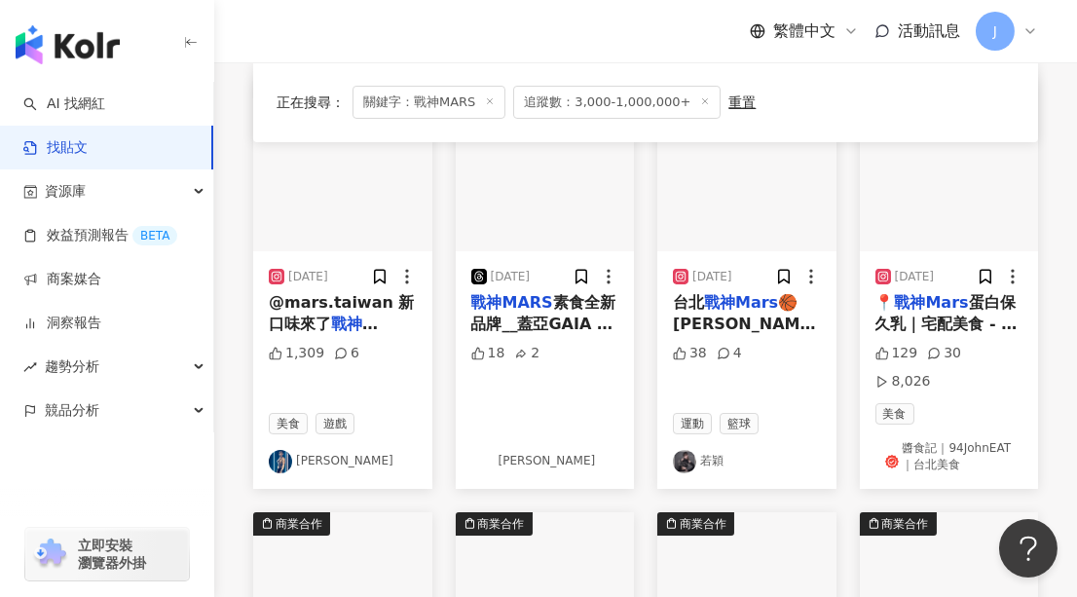
scroll to position [713, 0]
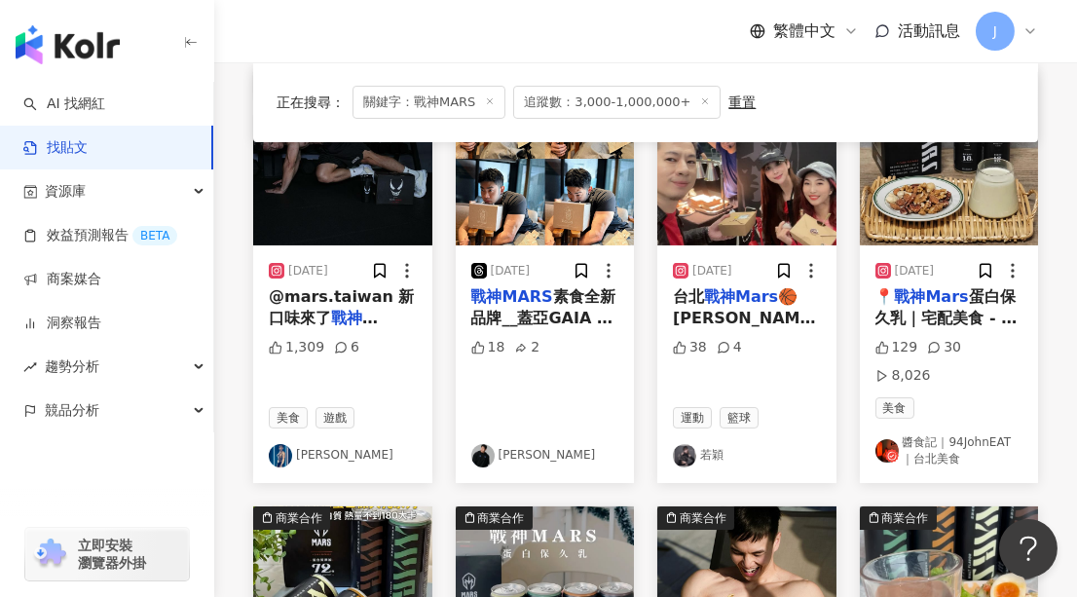
click at [345, 207] on img "button" at bounding box center [342, 158] width 179 height 173
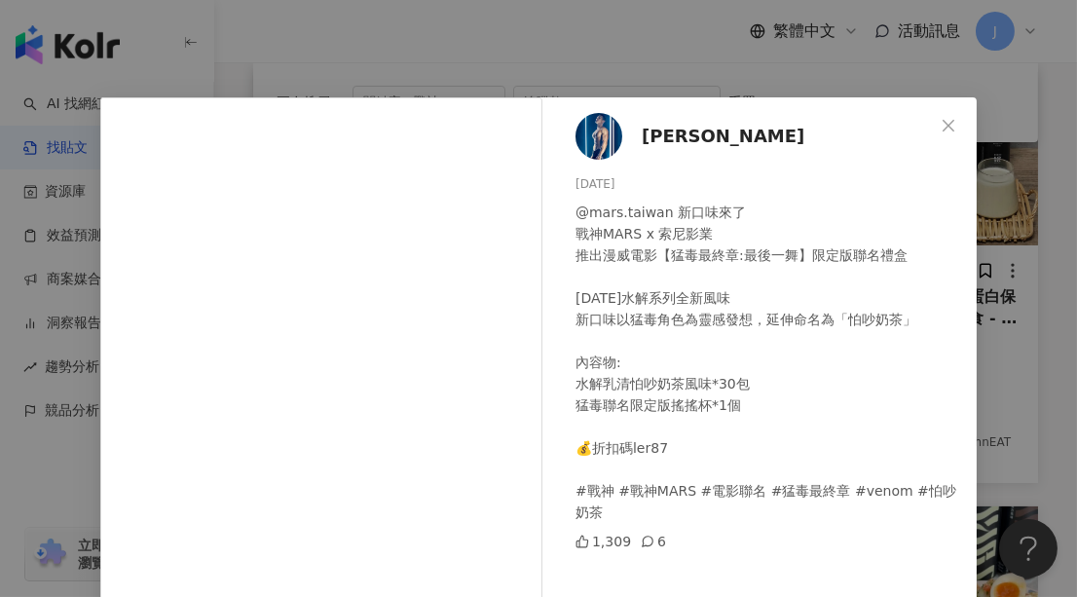
click at [656, 142] on span "黃士倫" at bounding box center [723, 136] width 163 height 27
click at [953, 119] on span "Close" at bounding box center [948, 126] width 39 height 16
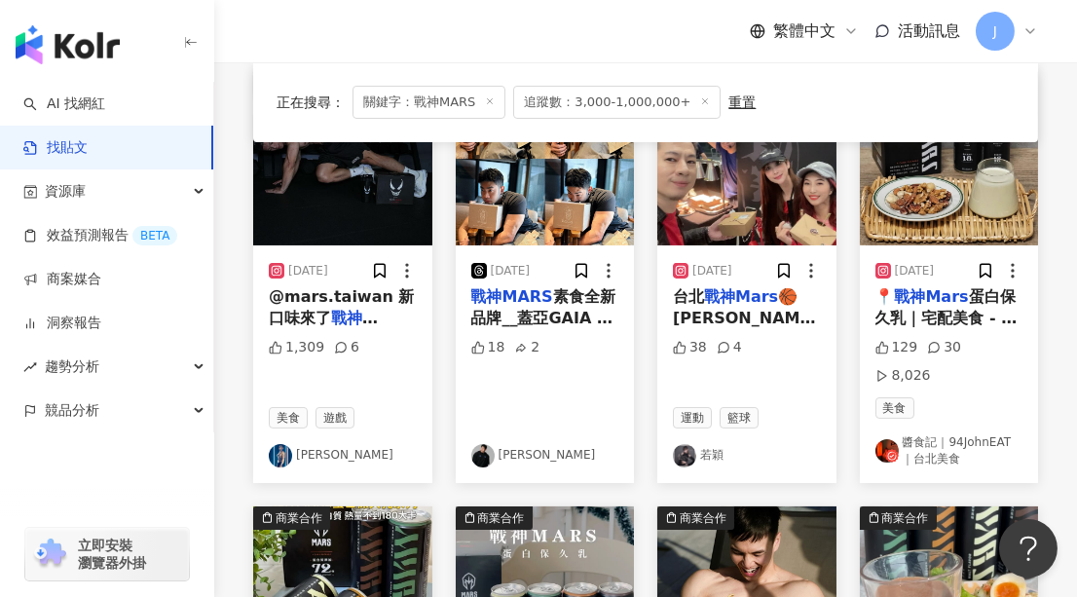
click at [539, 199] on img "button" at bounding box center [545, 158] width 179 height 173
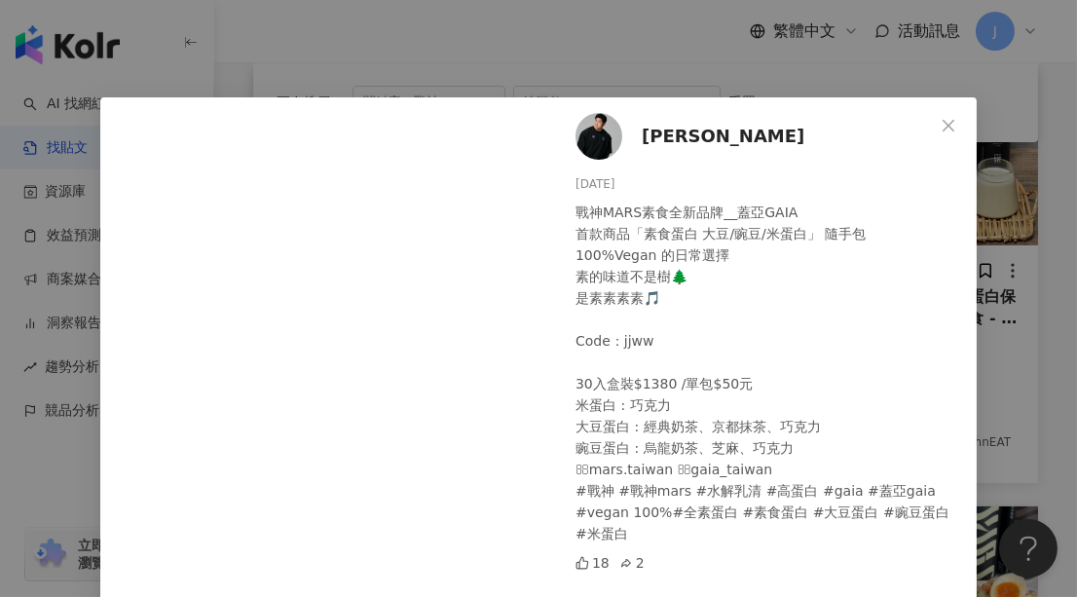
click at [674, 138] on span "Jeff Tsai" at bounding box center [723, 136] width 163 height 27
click at [941, 118] on icon "close" at bounding box center [949, 126] width 16 height 16
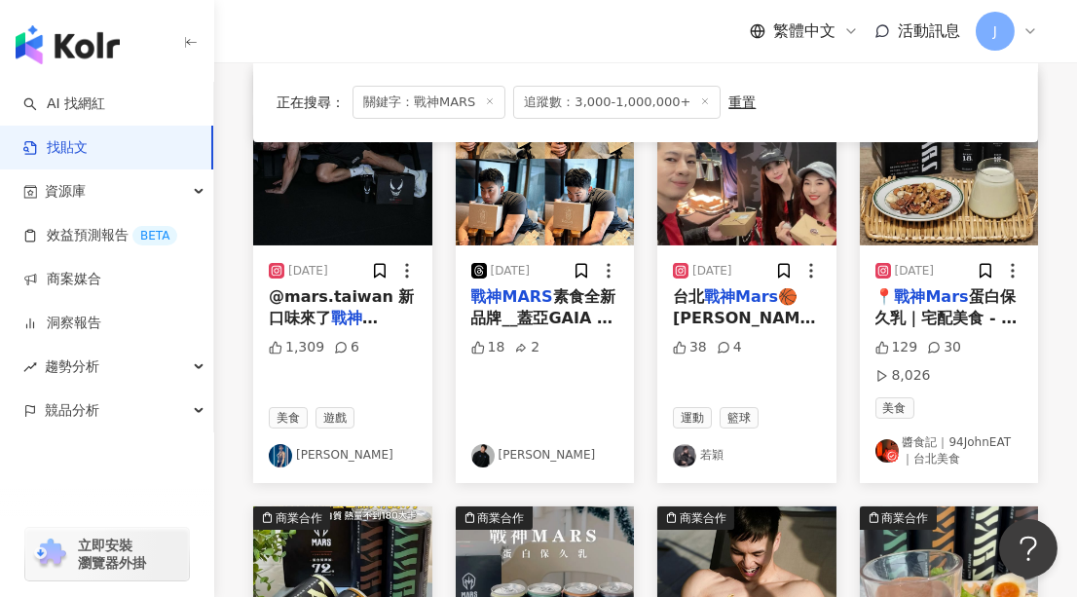
click at [710, 191] on img "button" at bounding box center [746, 158] width 179 height 173
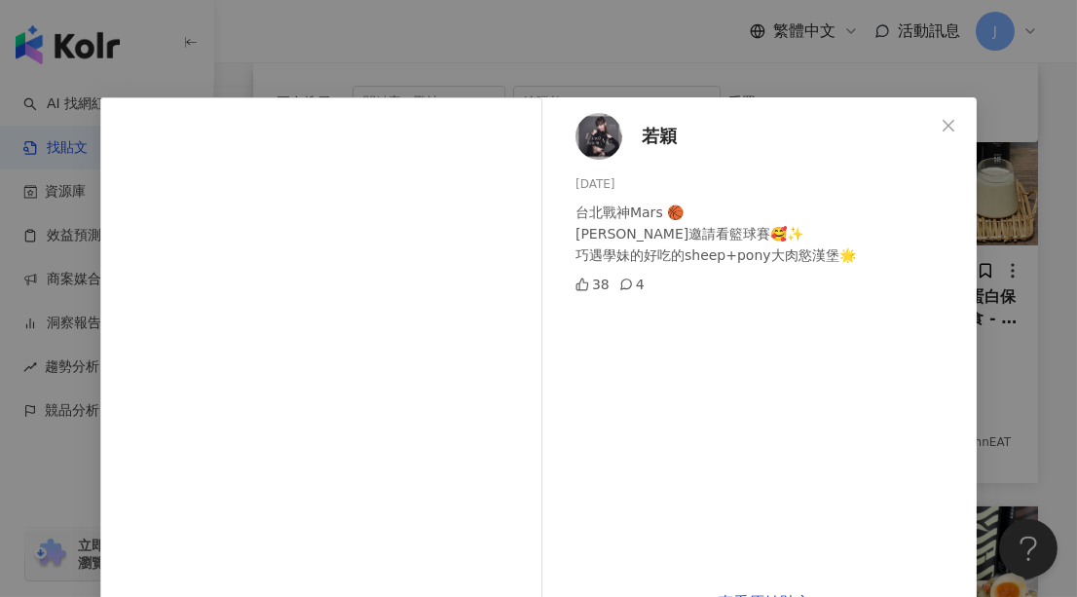
click at [653, 129] on span "若穎" at bounding box center [659, 136] width 35 height 27
click at [947, 123] on icon "close" at bounding box center [949, 126] width 16 height 16
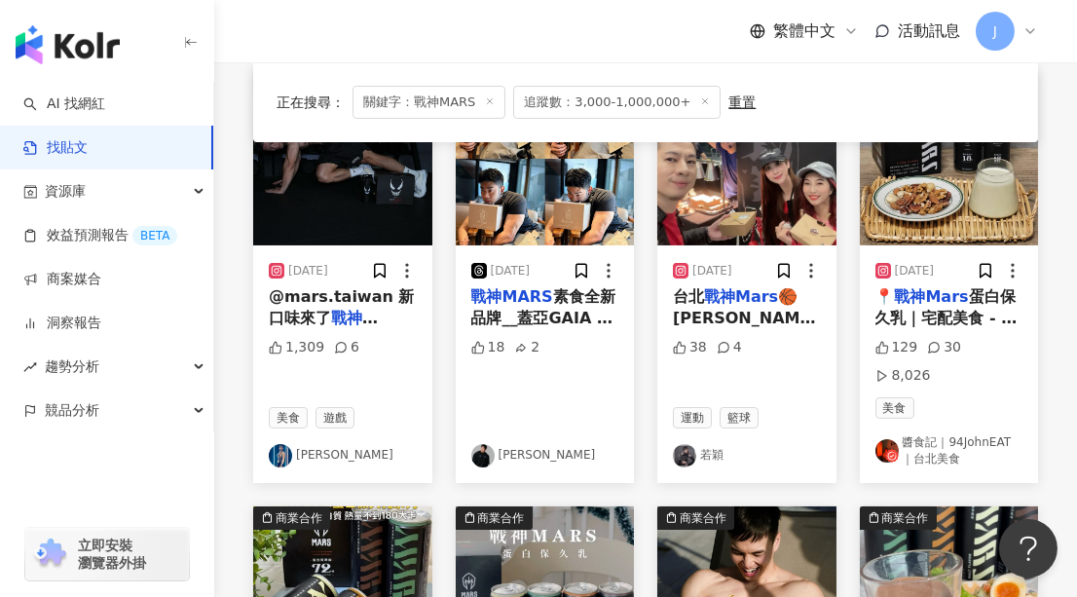
click at [926, 219] on img "button" at bounding box center [949, 158] width 179 height 173
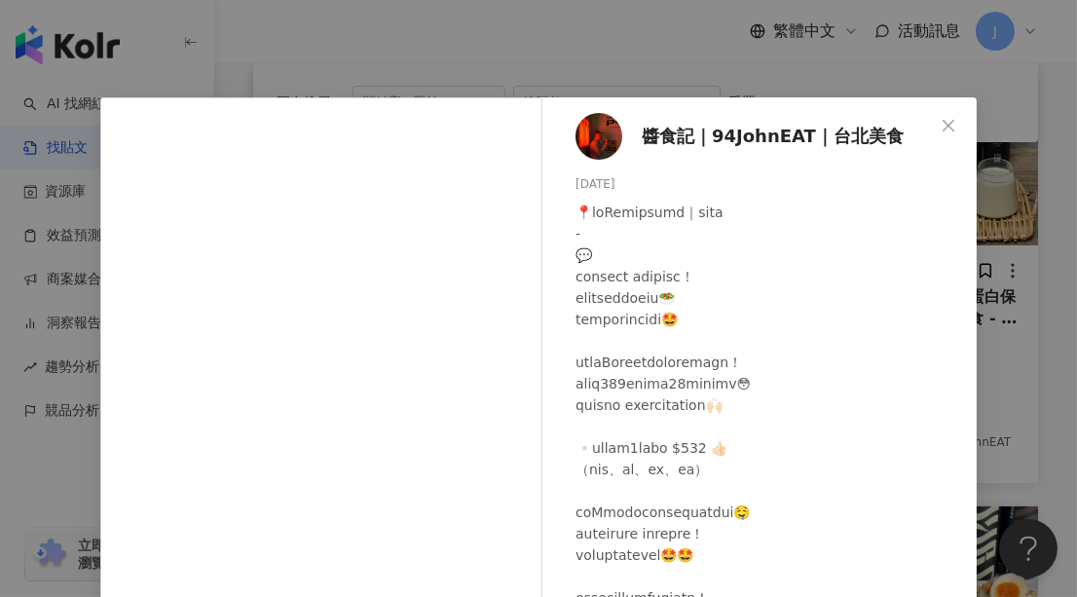
click at [722, 139] on span "醬食記｜94JohnEAT｜台北美食" at bounding box center [773, 136] width 262 height 27
click at [941, 121] on icon "close" at bounding box center [949, 126] width 16 height 16
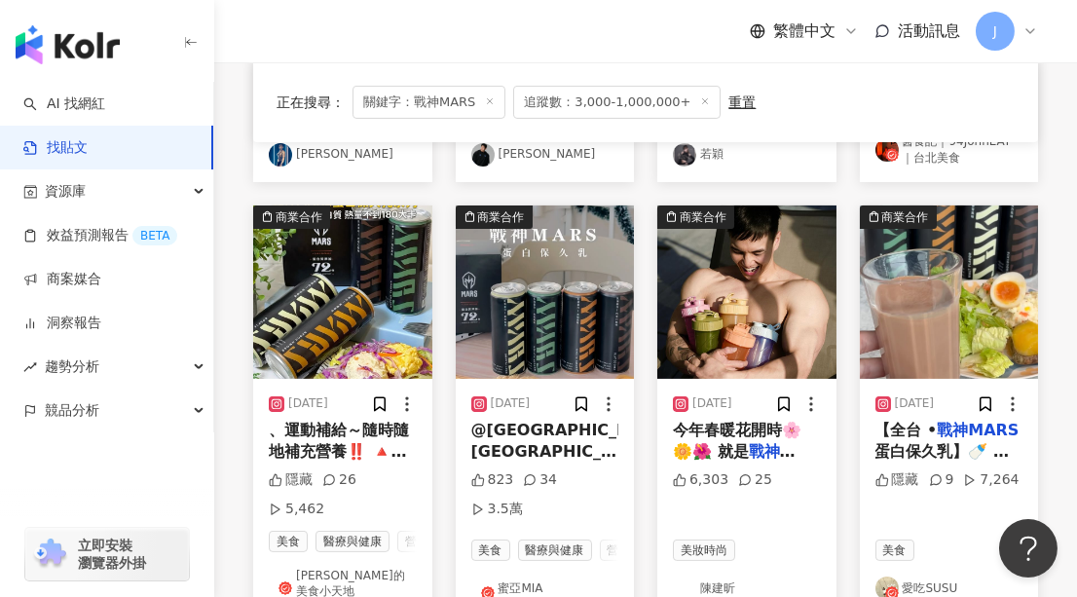
scroll to position [979, 0]
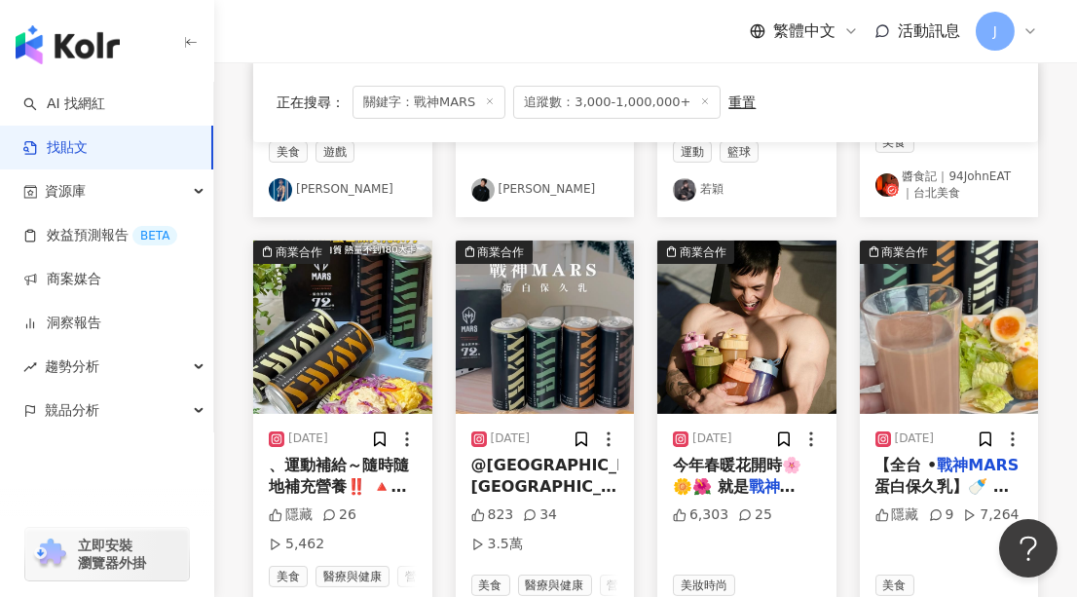
click at [362, 296] on img "button" at bounding box center [342, 327] width 179 height 173
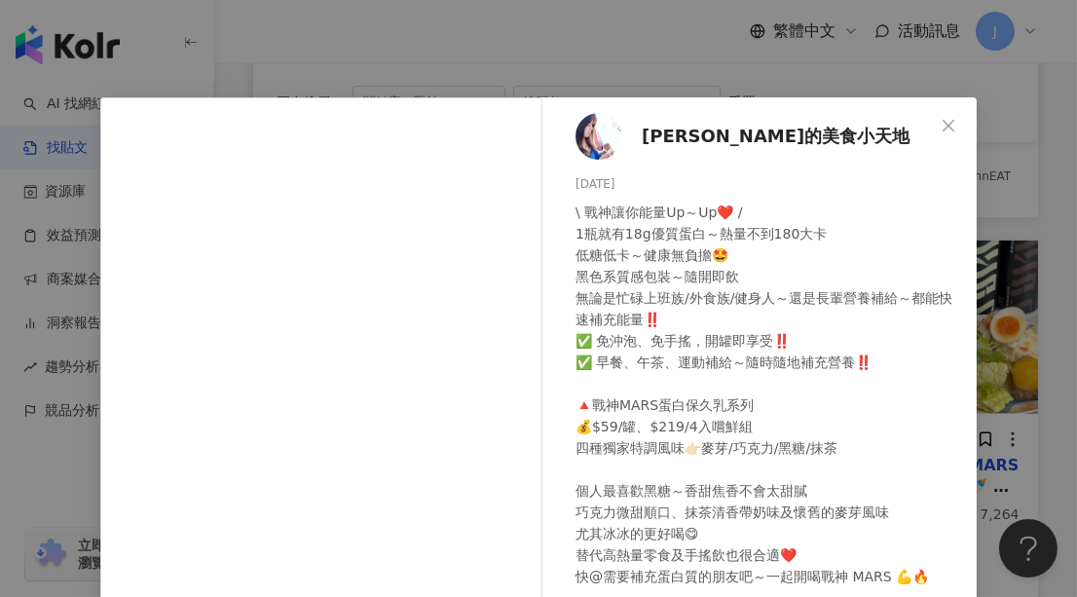
click at [719, 138] on span "Peggy的美食小天地" at bounding box center [776, 136] width 268 height 27
click at [941, 123] on icon "close" at bounding box center [949, 126] width 16 height 16
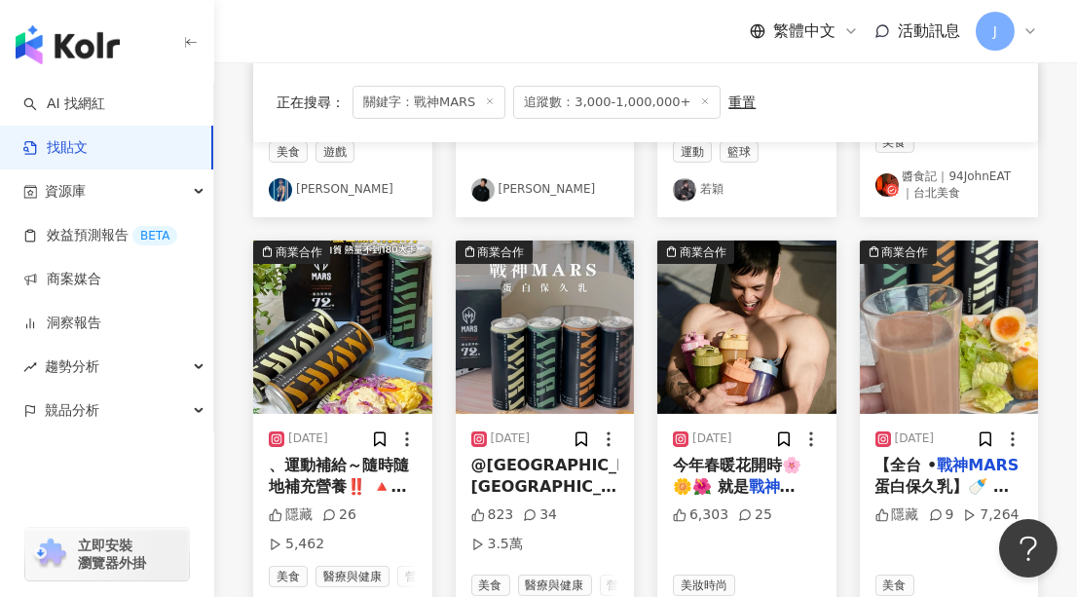
click at [522, 303] on img "button" at bounding box center [545, 327] width 179 height 173
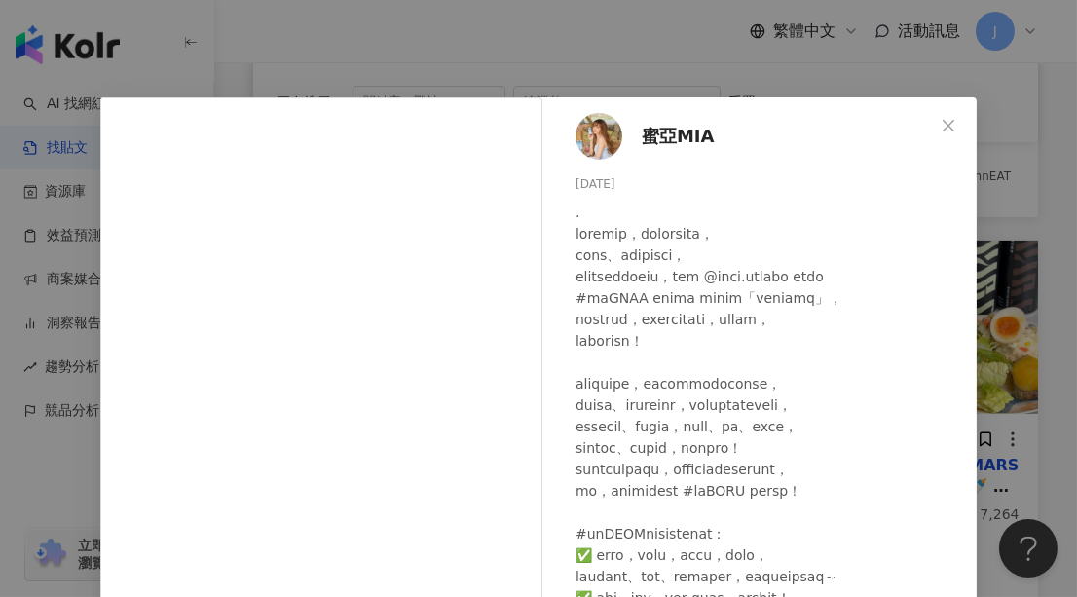
click at [681, 139] on span "蜜亞MIA" at bounding box center [678, 136] width 73 height 27
click at [948, 124] on icon "close" at bounding box center [949, 126] width 16 height 16
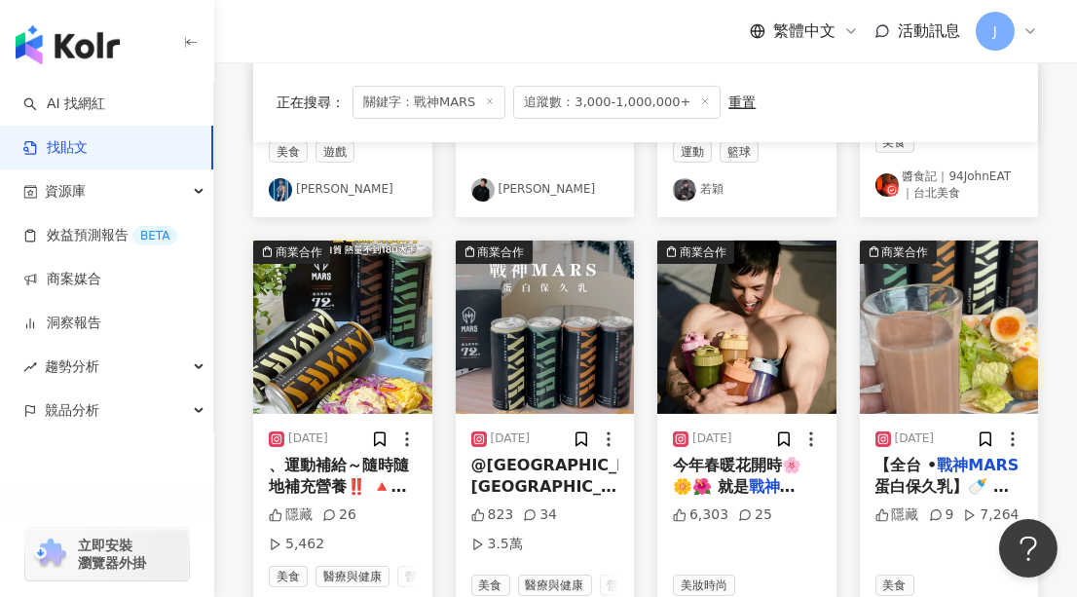
click at [733, 256] on img "button" at bounding box center [746, 327] width 179 height 173
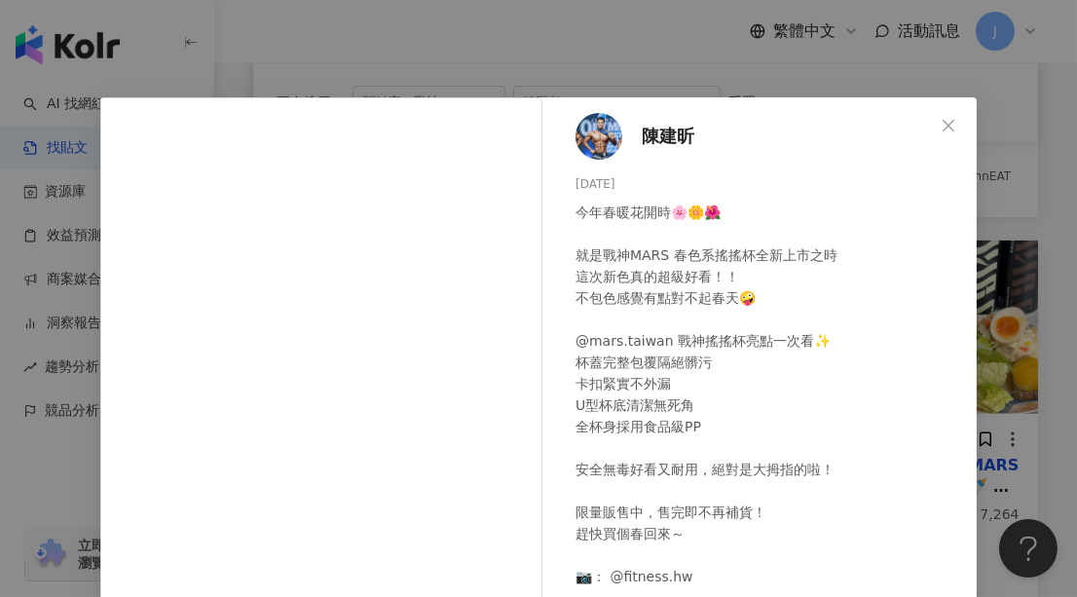
click at [668, 127] on span "陳建昕" at bounding box center [668, 136] width 53 height 27
click at [941, 124] on icon "close" at bounding box center [949, 126] width 16 height 16
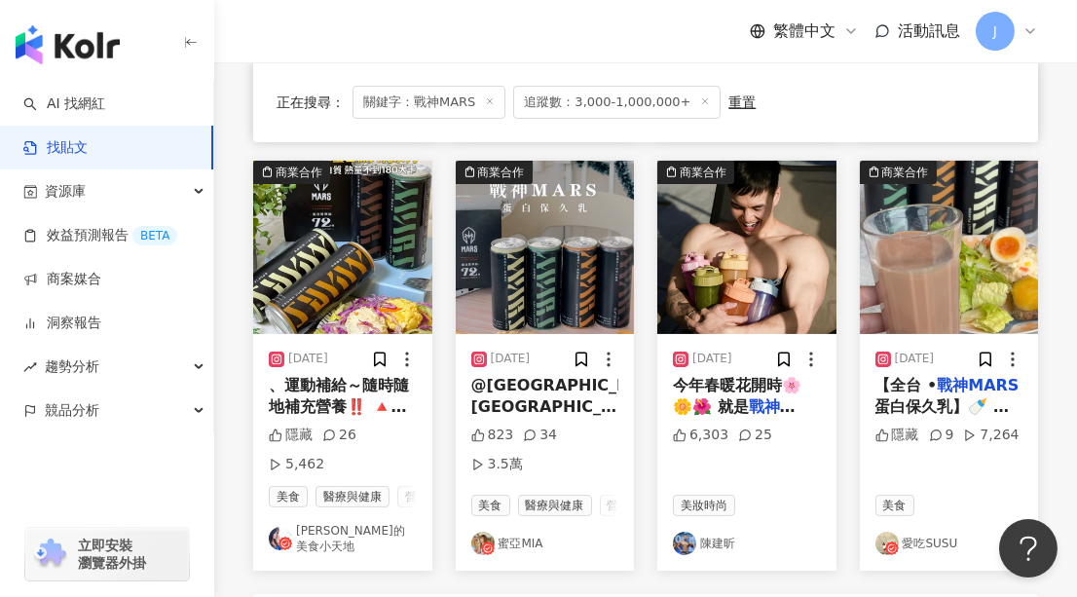
scroll to position [1245, 0]
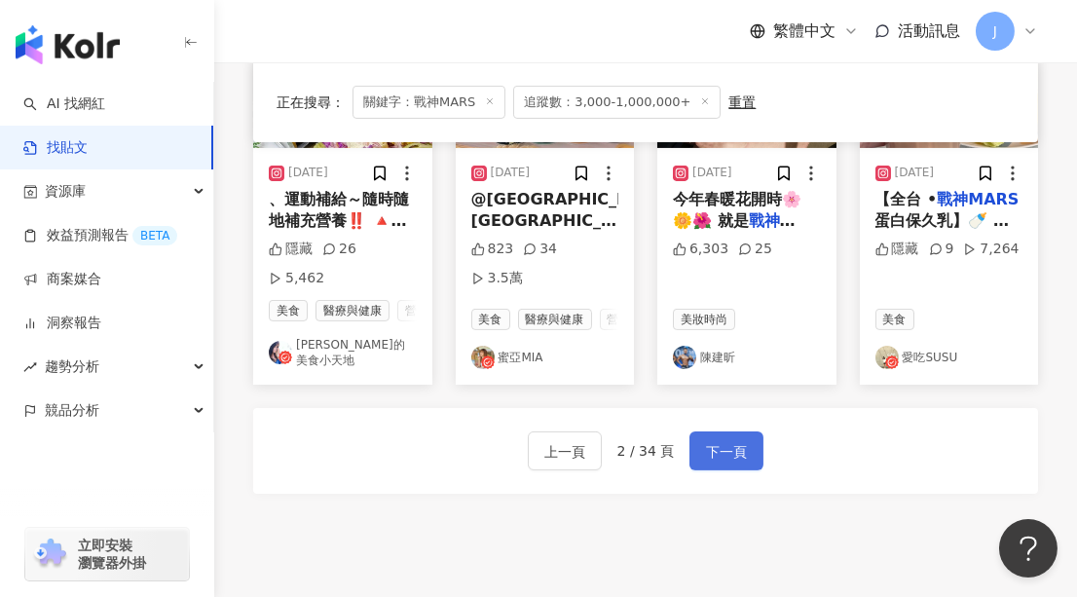
click at [717, 440] on span "下一頁" at bounding box center [726, 451] width 41 height 23
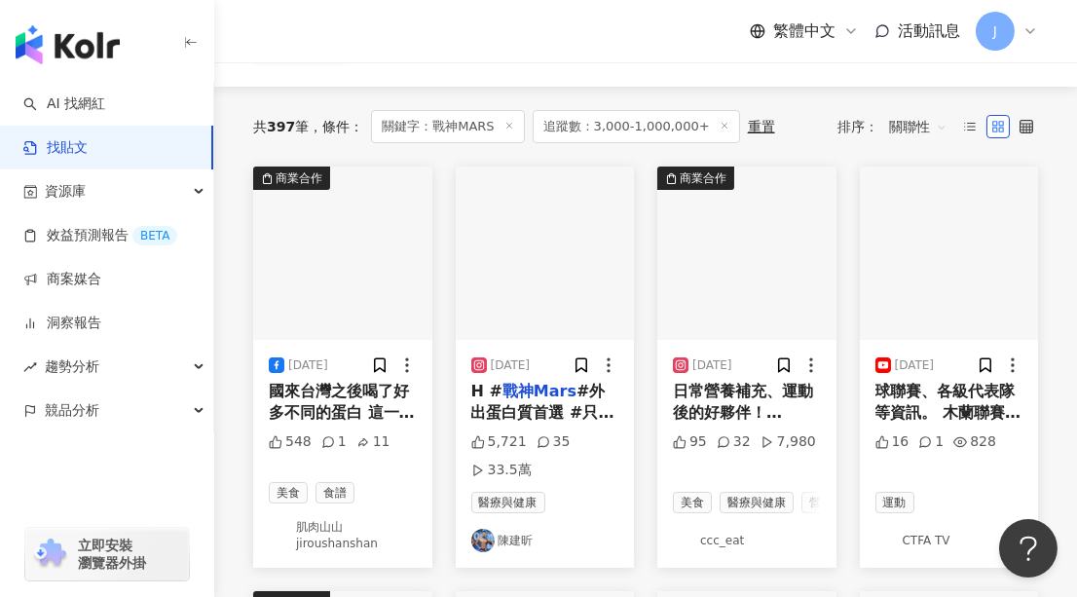
scroll to position [176, 0]
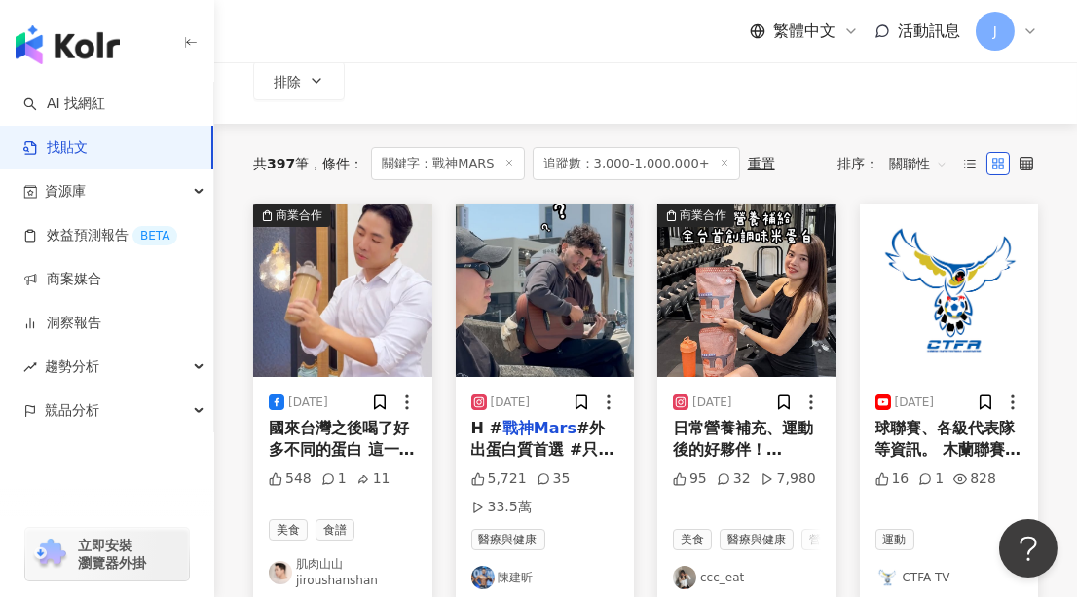
click at [346, 285] on img "button" at bounding box center [342, 290] width 179 height 173
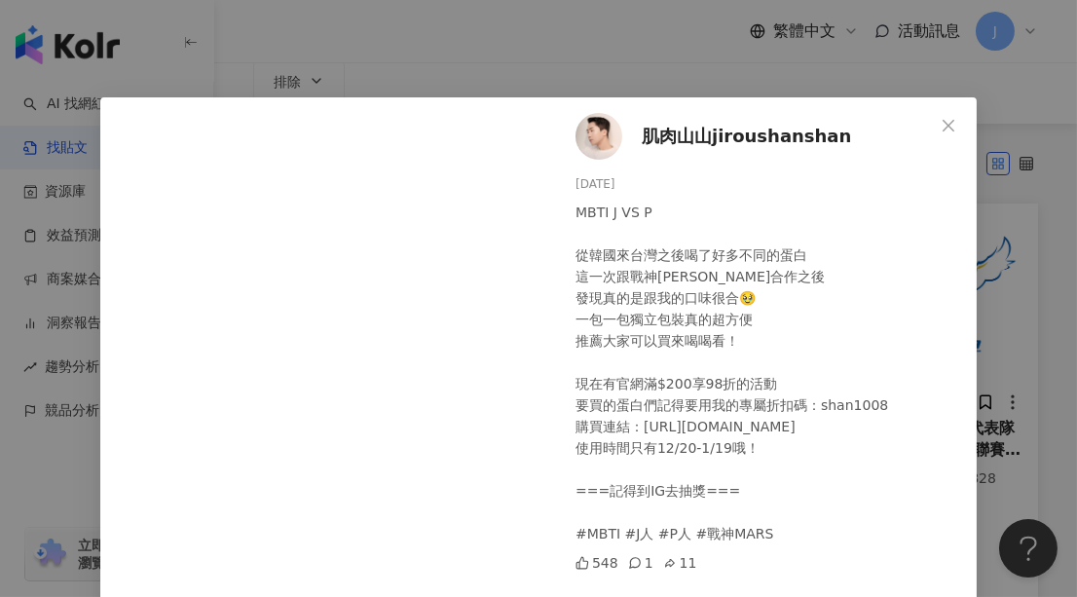
click at [716, 137] on span "肌肉山山jiroushanshan" at bounding box center [746, 136] width 209 height 27
click at [943, 126] on icon "close" at bounding box center [949, 125] width 12 height 12
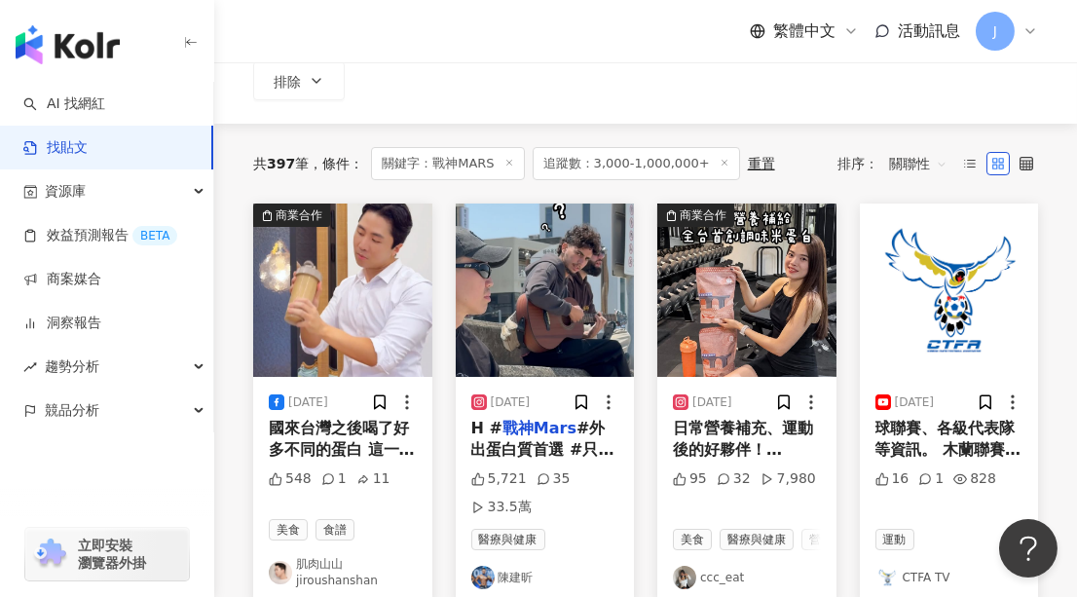
click at [753, 342] on img "button" at bounding box center [746, 290] width 179 height 173
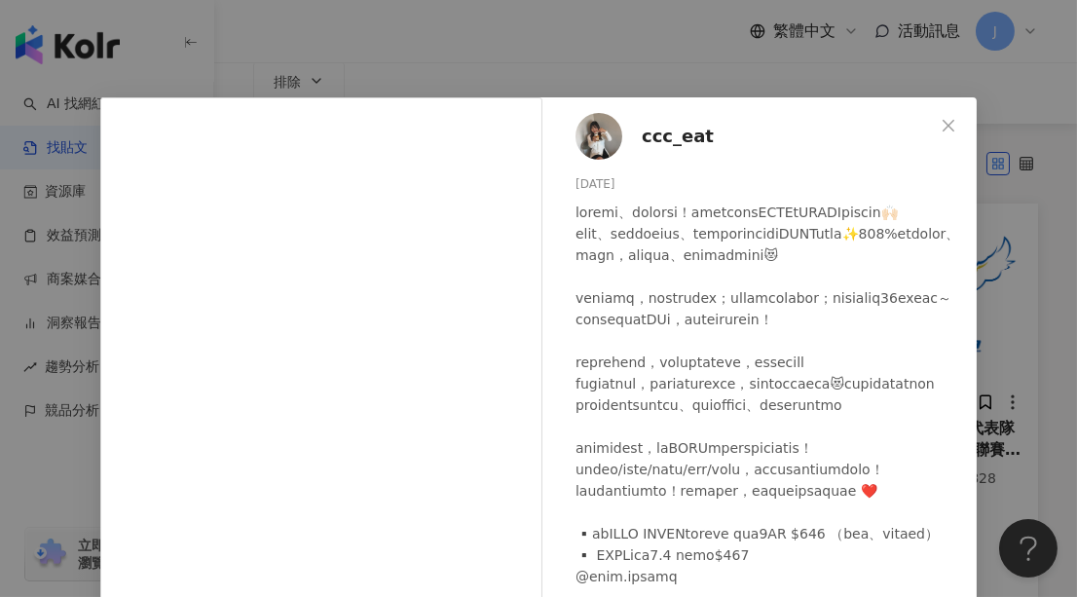
click at [685, 140] on span "ccc_eat" at bounding box center [678, 136] width 72 height 27
click at [941, 118] on icon "close" at bounding box center [949, 126] width 16 height 16
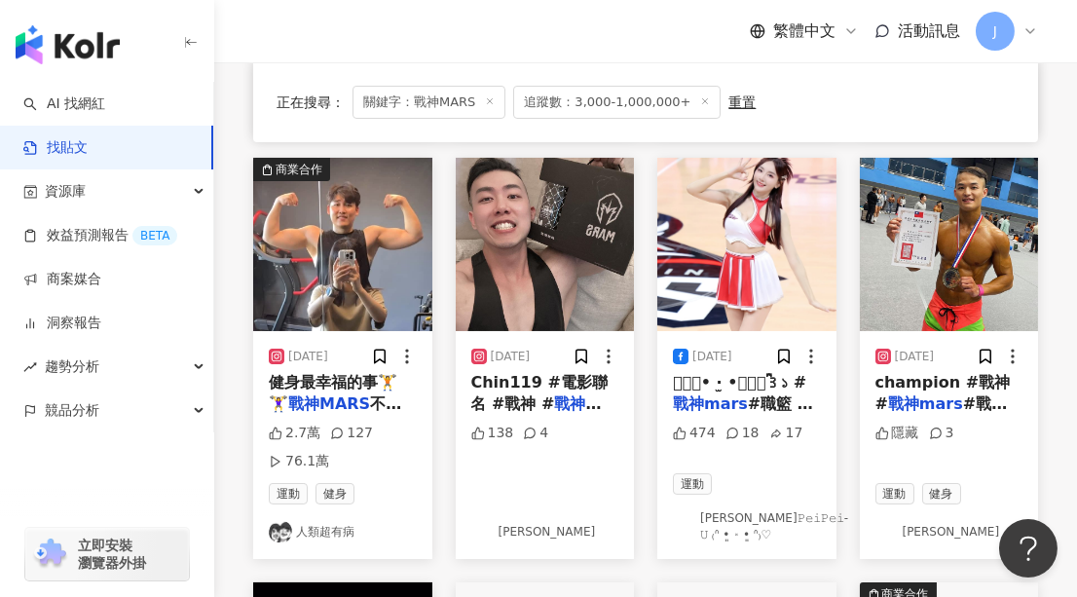
scroll to position [619, 0]
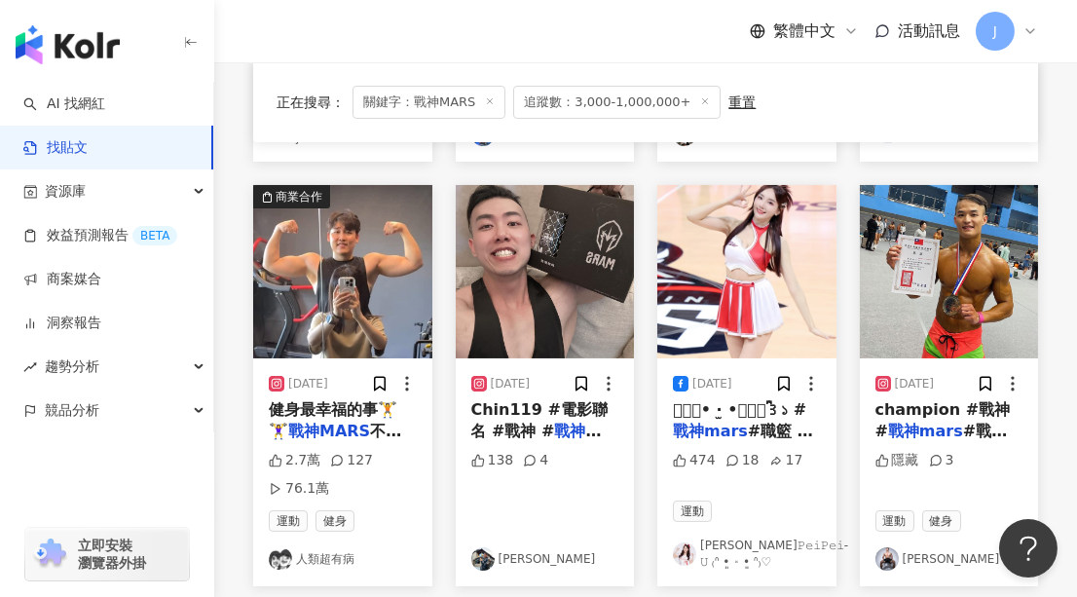
click at [519, 256] on img "button" at bounding box center [545, 271] width 179 height 173
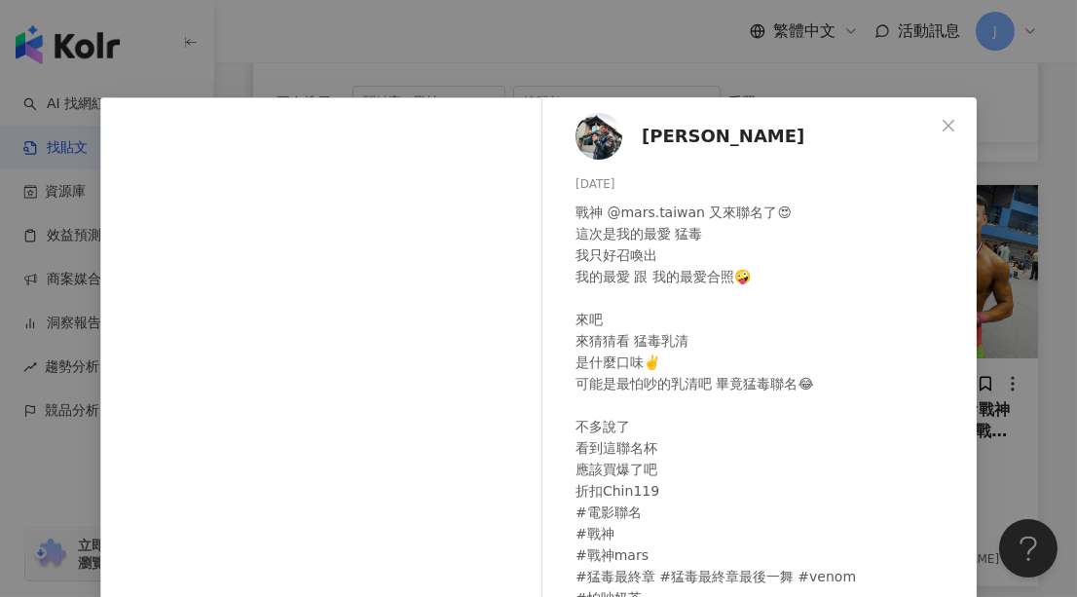
click at [668, 139] on span "鄭智欽" at bounding box center [723, 136] width 163 height 27
click at [944, 128] on icon "close" at bounding box center [949, 125] width 12 height 12
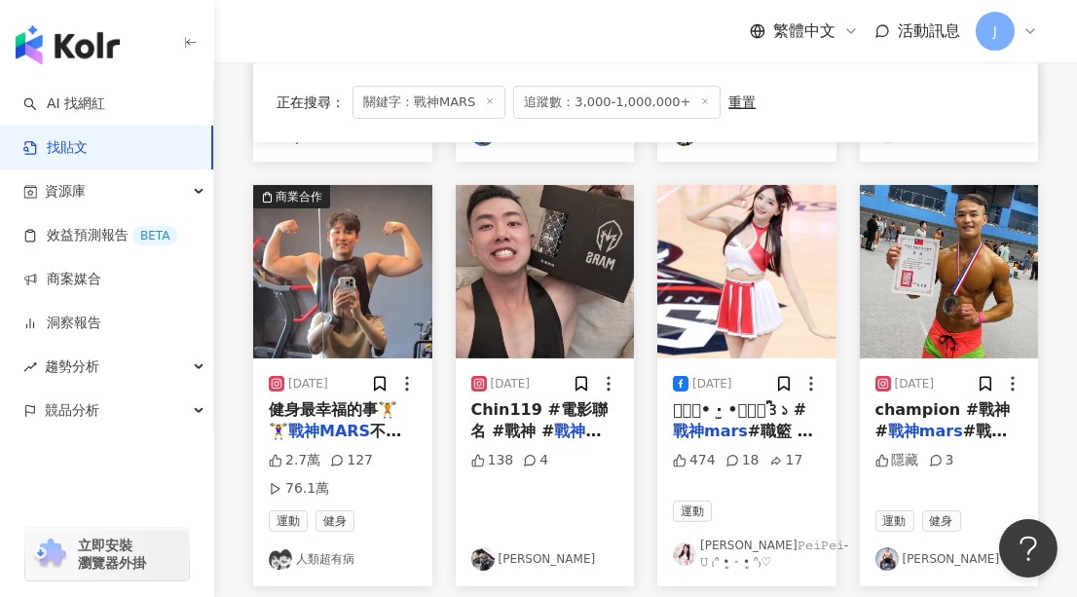
click at [755, 275] on img "button" at bounding box center [746, 271] width 179 height 173
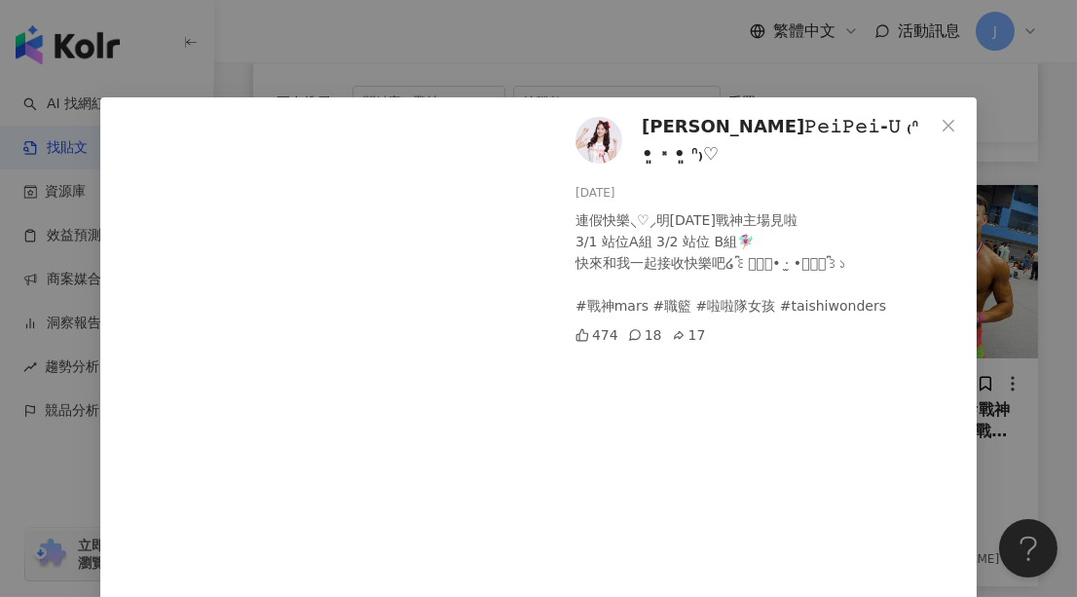
click at [702, 138] on span "沛沛𝙿𝚎𝚒𝙿𝚎𝚒-𝚄 ₍ᐢ •͈ ༝ •͈ ᐢ₎♡" at bounding box center [788, 141] width 292 height 56
click at [942, 116] on button "Close" at bounding box center [948, 125] width 39 height 39
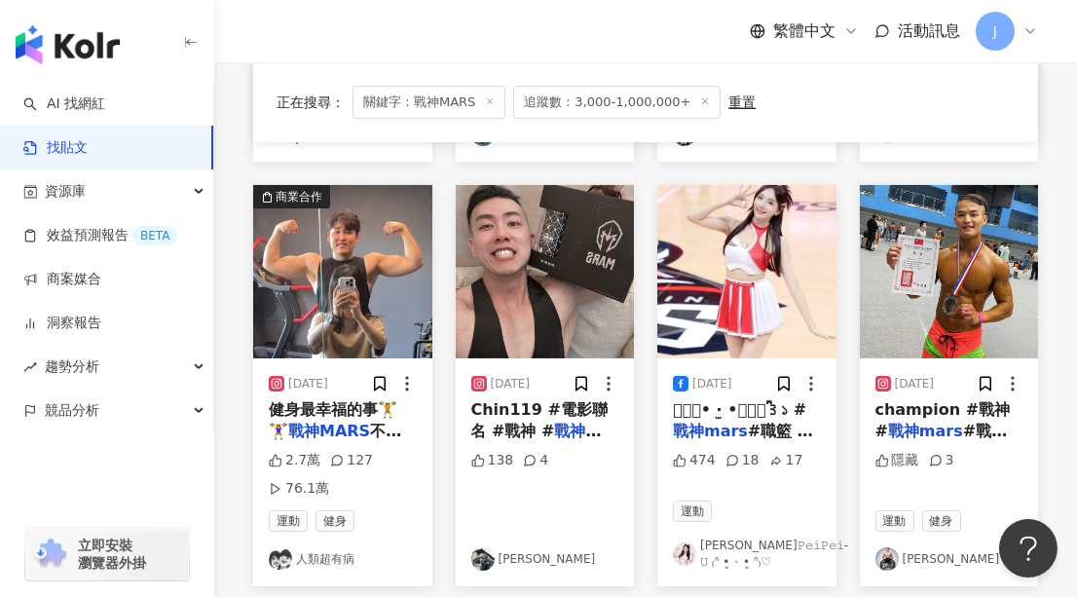
click at [953, 298] on img "button" at bounding box center [949, 271] width 179 height 173
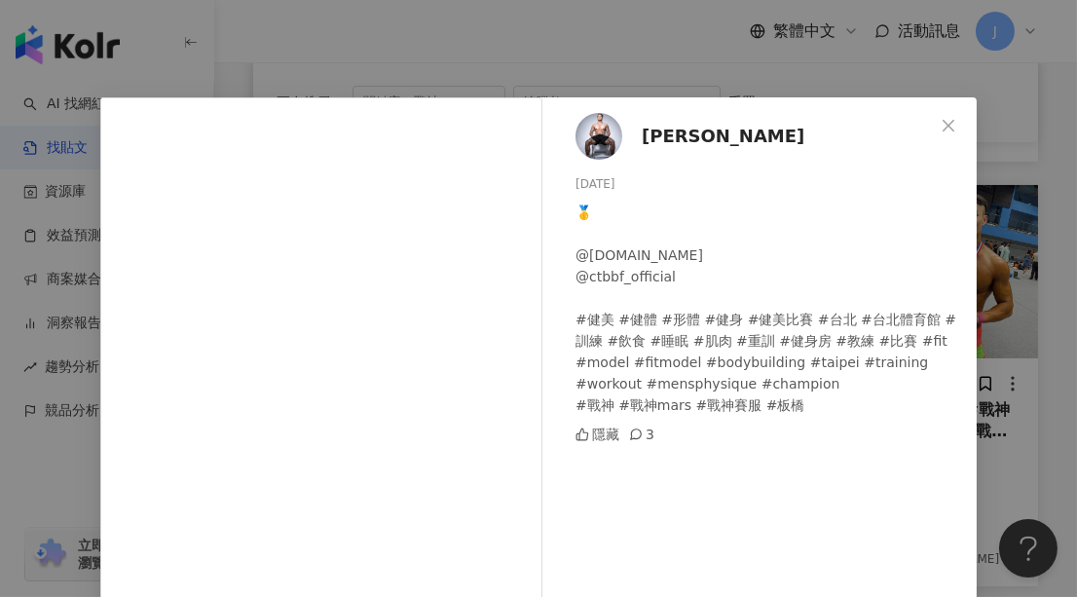
click at [675, 135] on span "馬銘鴻" at bounding box center [723, 136] width 163 height 27
click at [938, 114] on button "Close" at bounding box center [948, 125] width 39 height 39
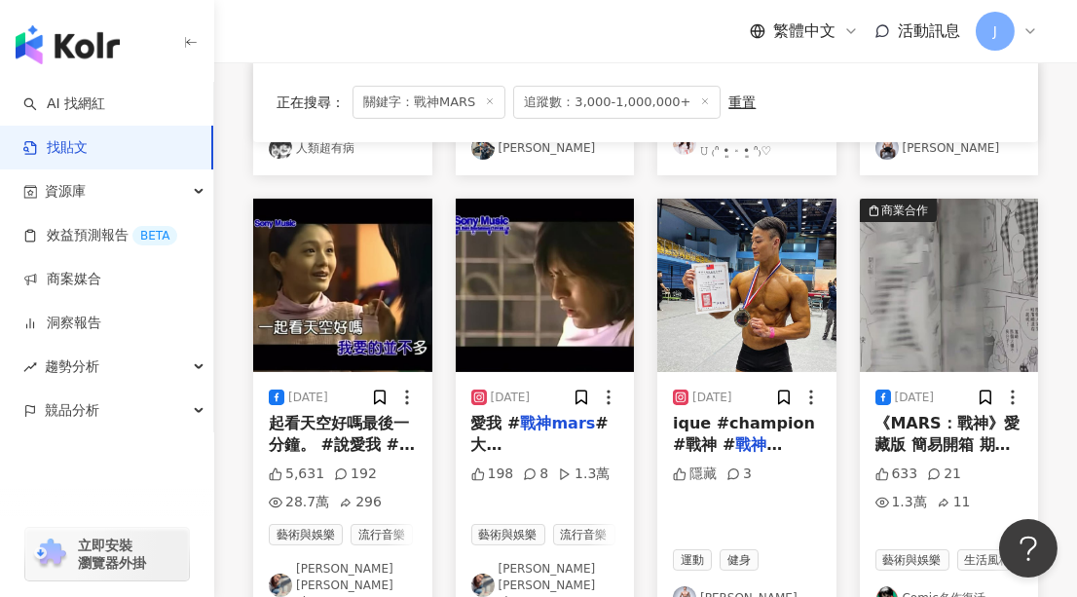
scroll to position [1062, 0]
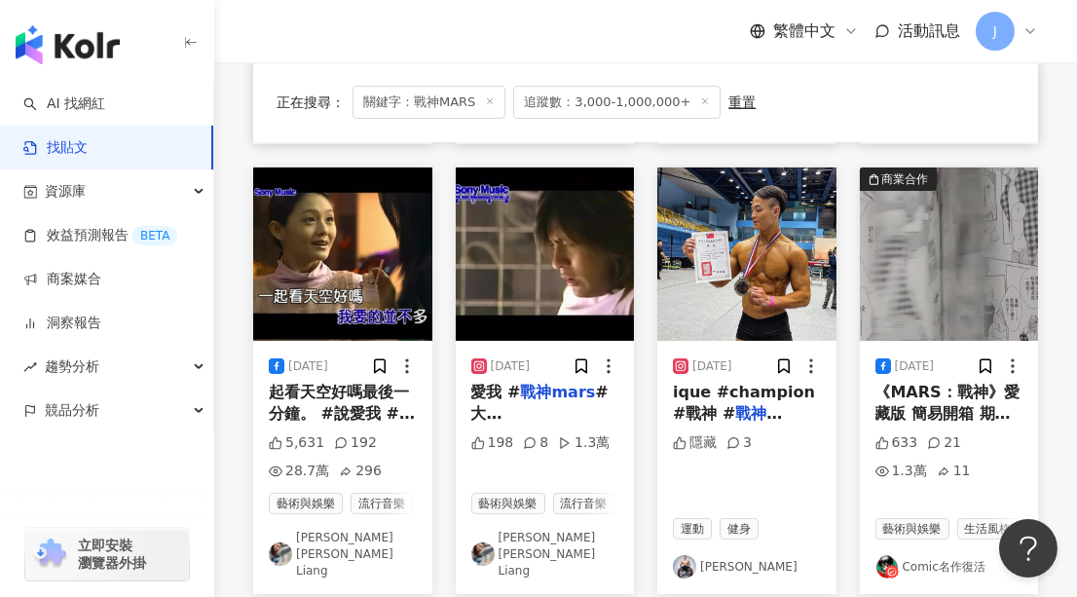
click at [343, 241] on img "button" at bounding box center [342, 254] width 179 height 173
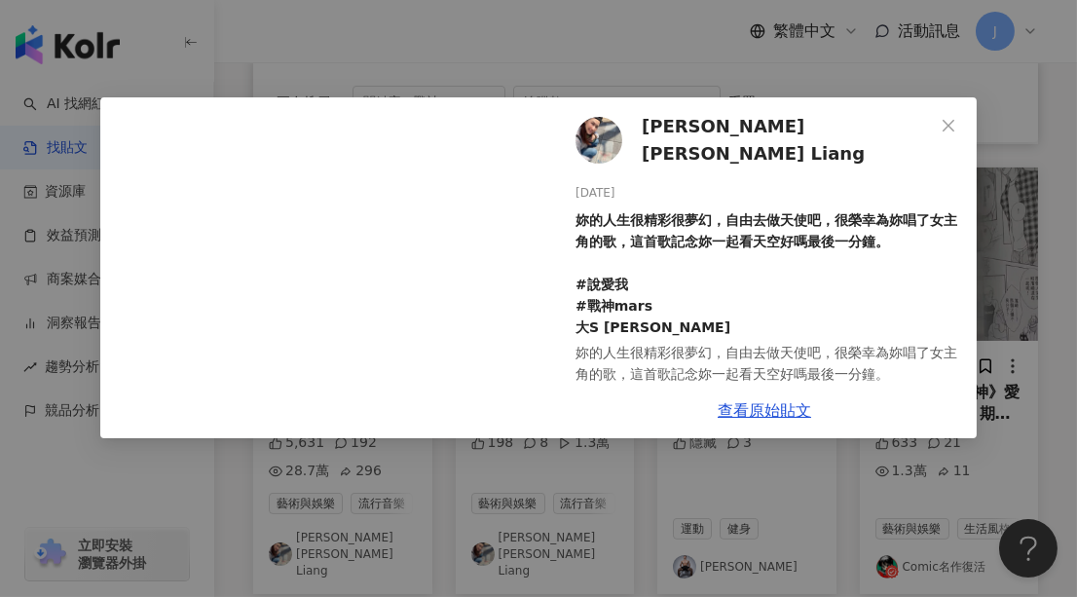
click at [691, 142] on span "梁一貞 Jenny Liang" at bounding box center [788, 141] width 292 height 56
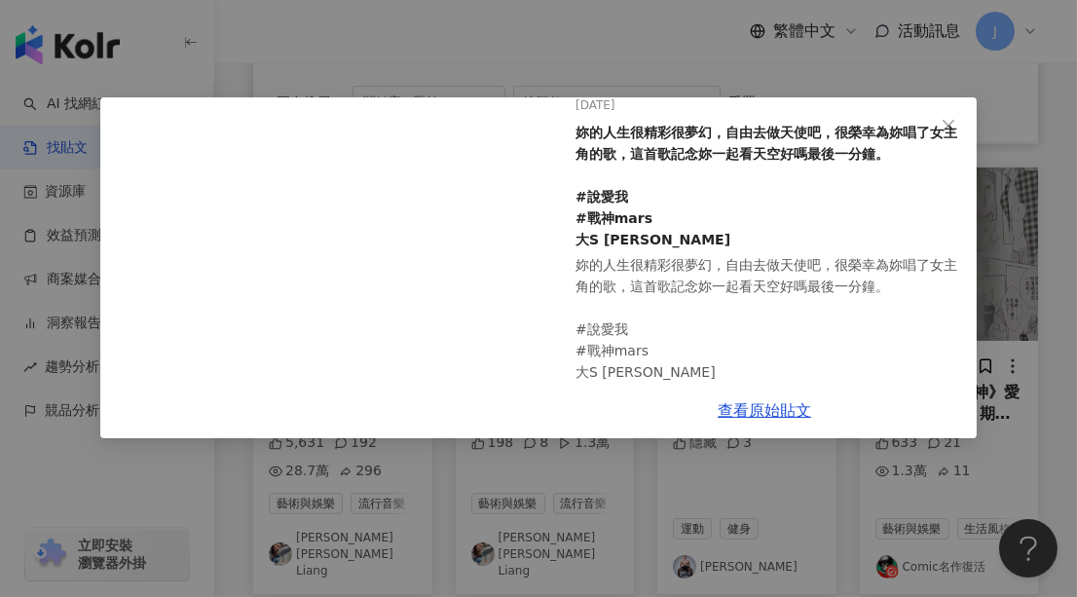
scroll to position [109, 0]
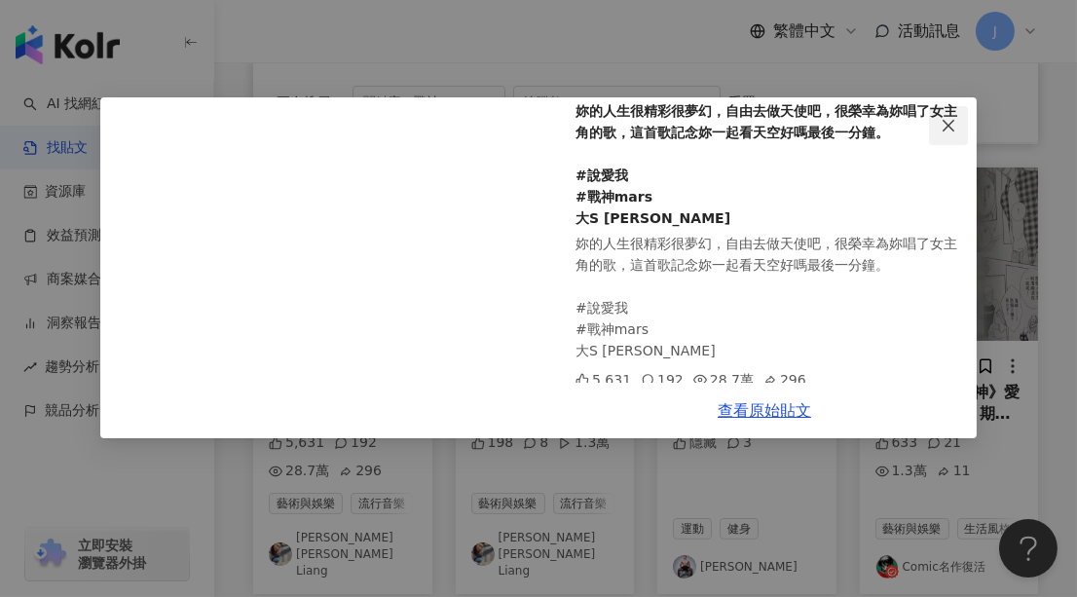
click at [959, 112] on button "Close" at bounding box center [948, 125] width 39 height 39
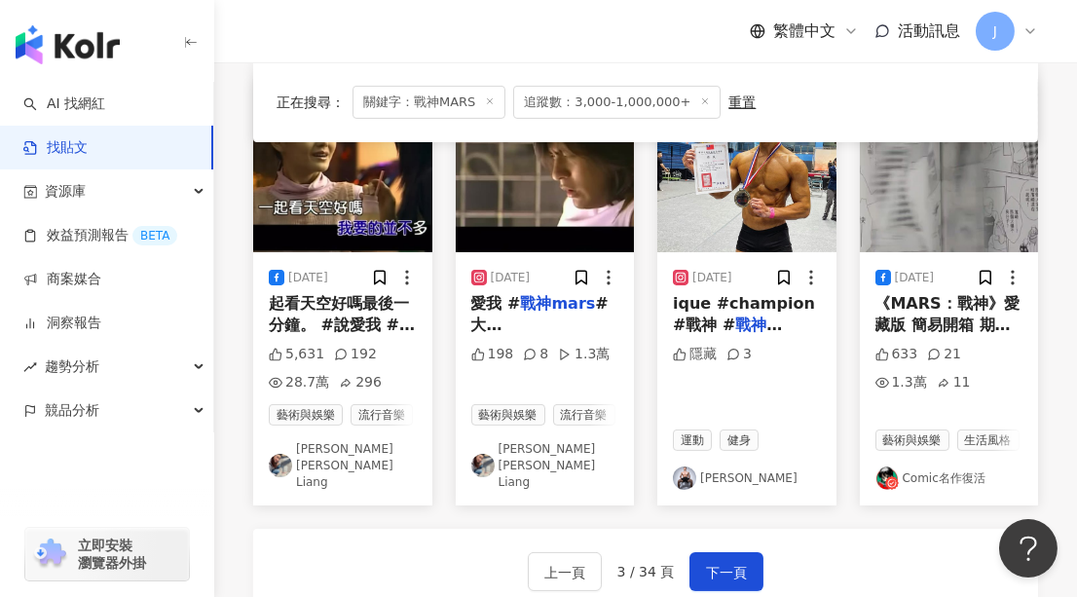
scroll to position [1327, 0]
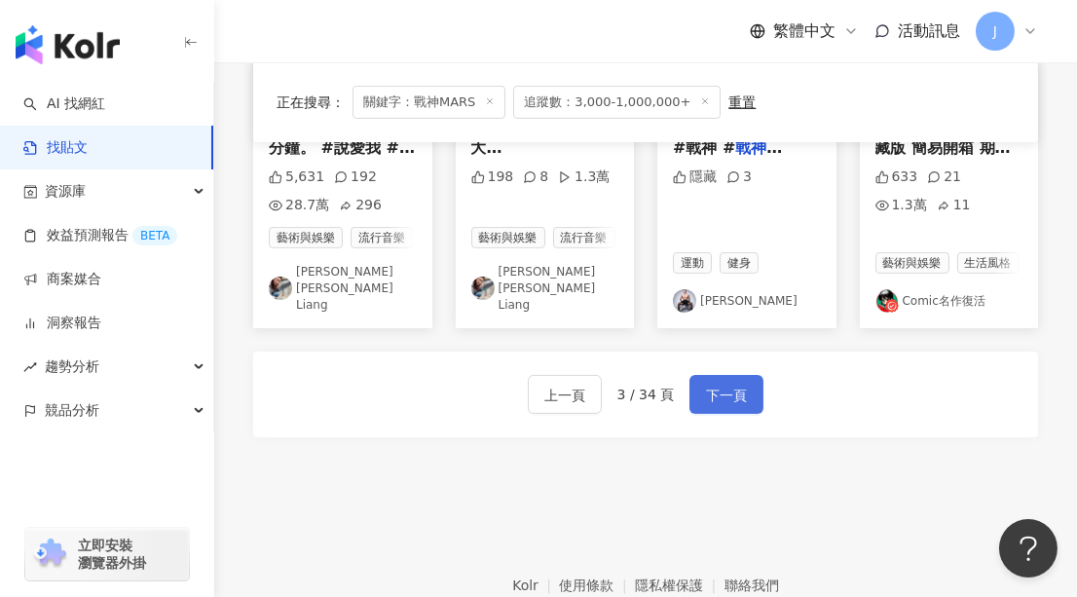
click at [740, 384] on span "下一頁" at bounding box center [726, 395] width 41 height 23
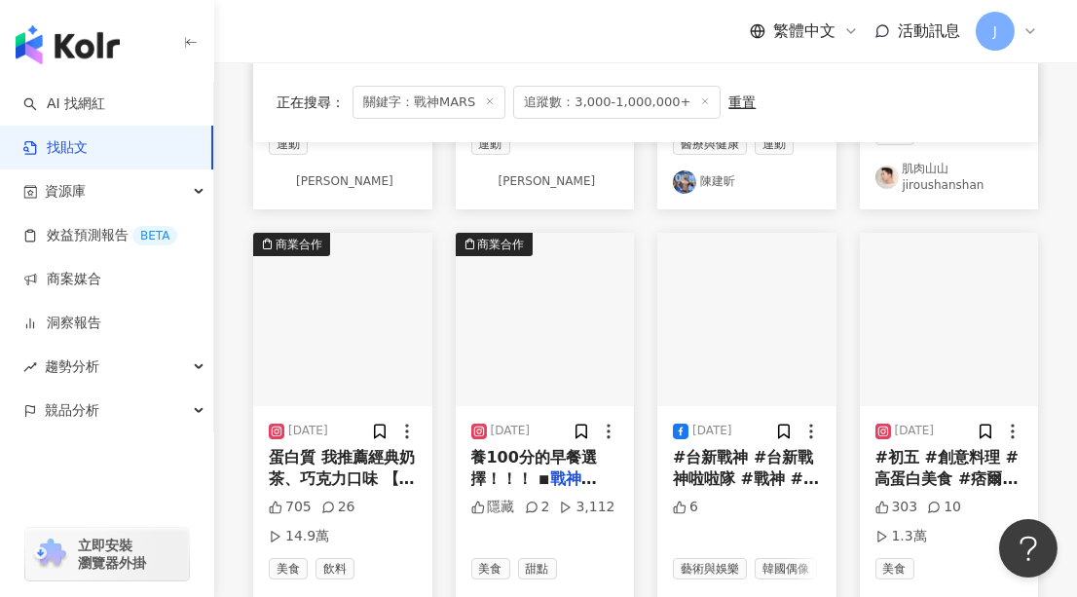
scroll to position [619, 0]
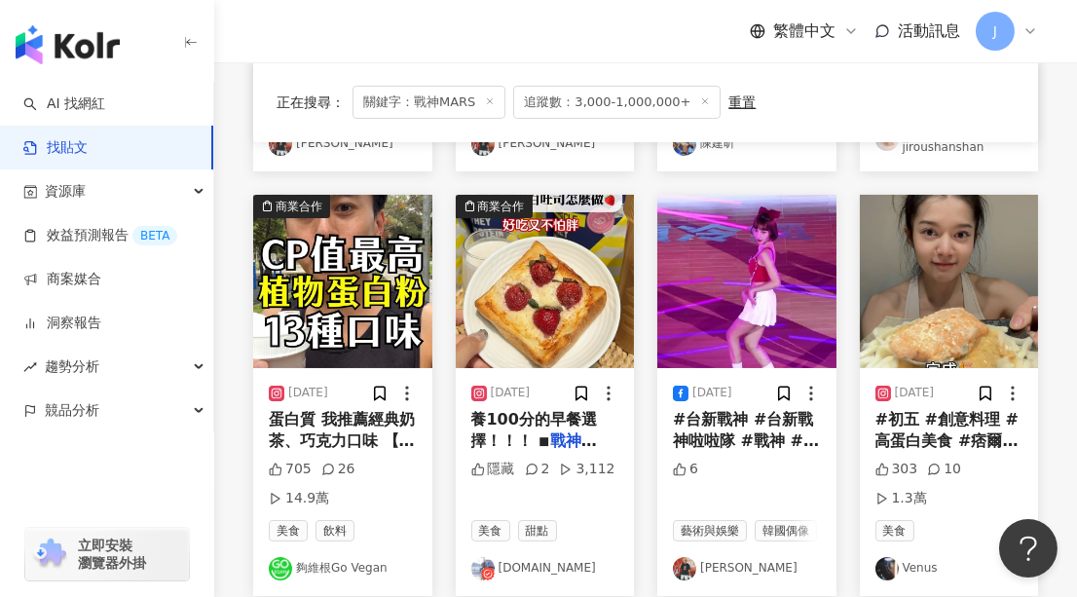
click at [529, 302] on img "button" at bounding box center [545, 281] width 179 height 173
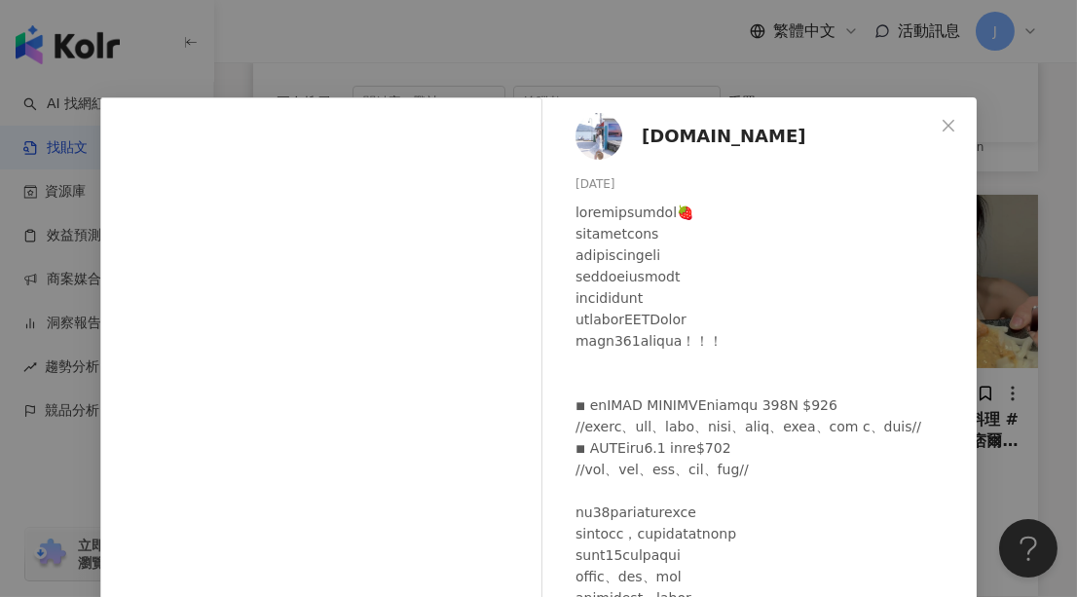
click at [692, 134] on span "[DOMAIN_NAME]" at bounding box center [724, 136] width 165 height 27
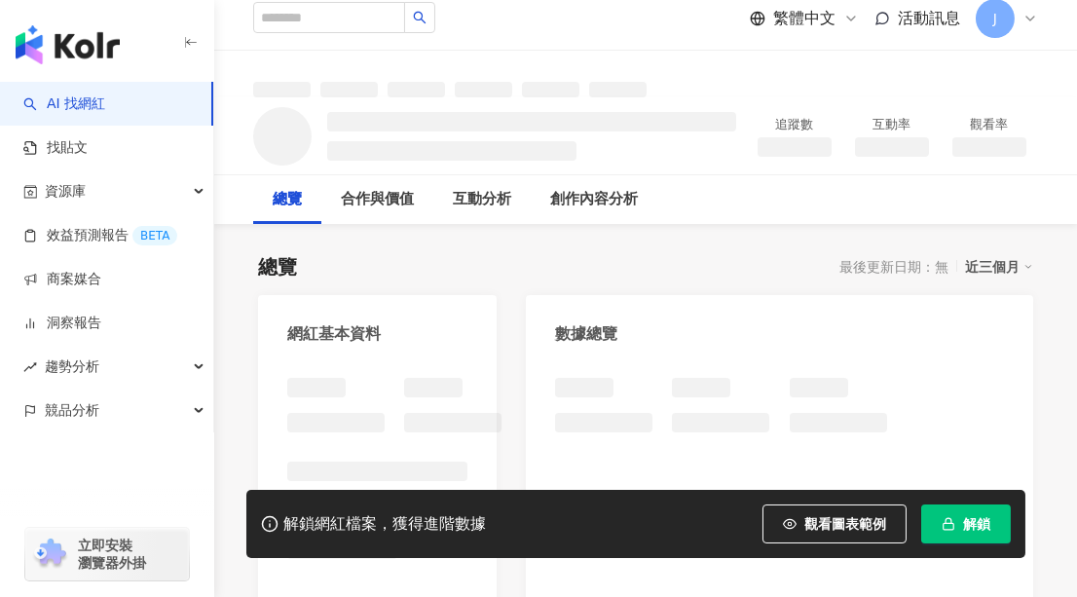
scroll to position [265, 0]
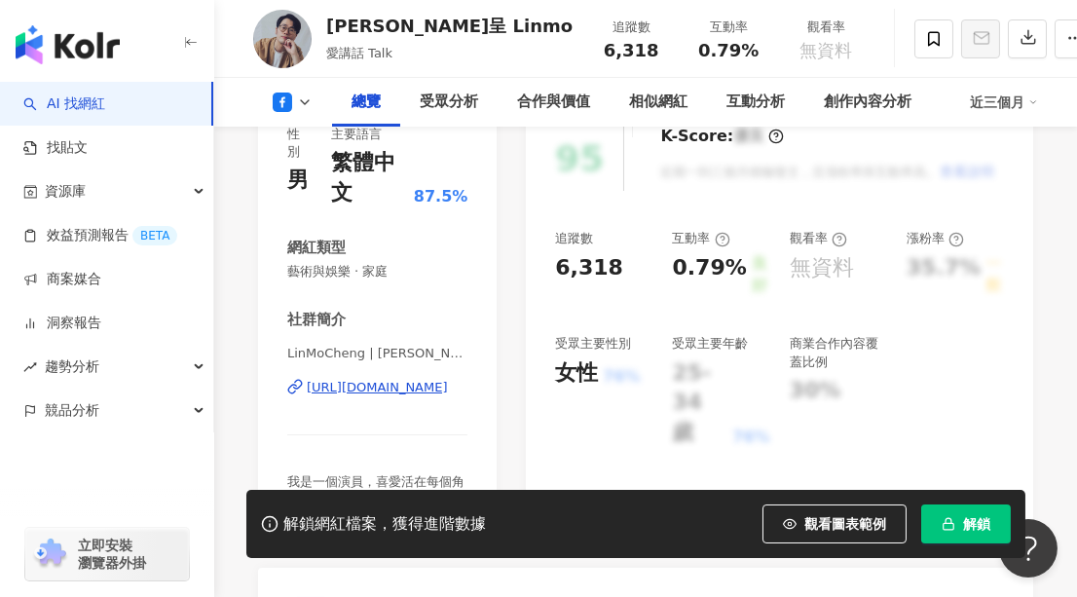
click at [404, 385] on div "https://www.facebook.com/355436784651017" at bounding box center [377, 388] width 141 height 18
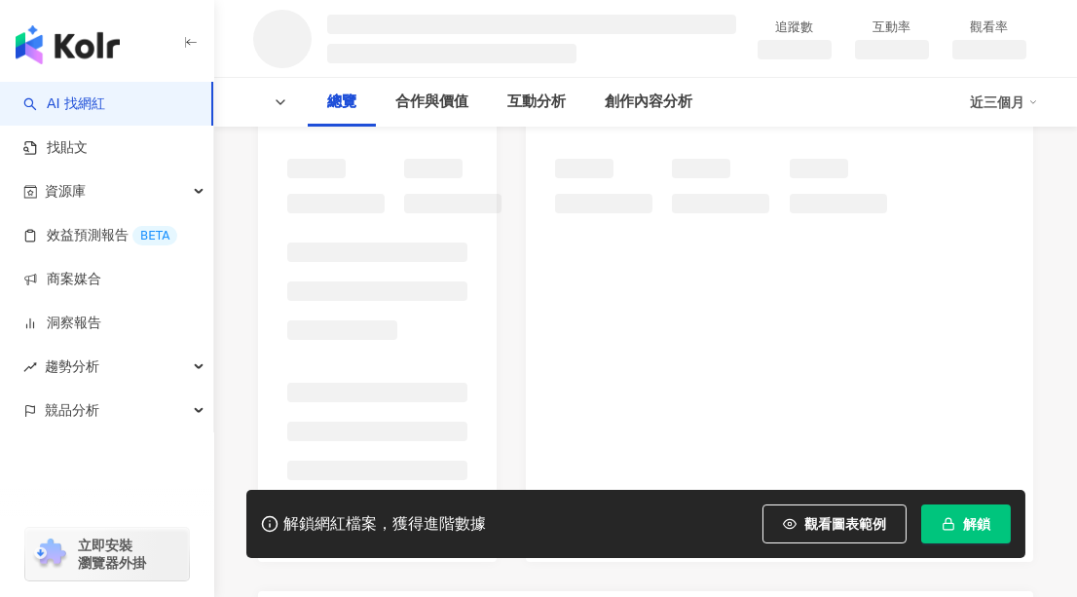
scroll to position [265, 0]
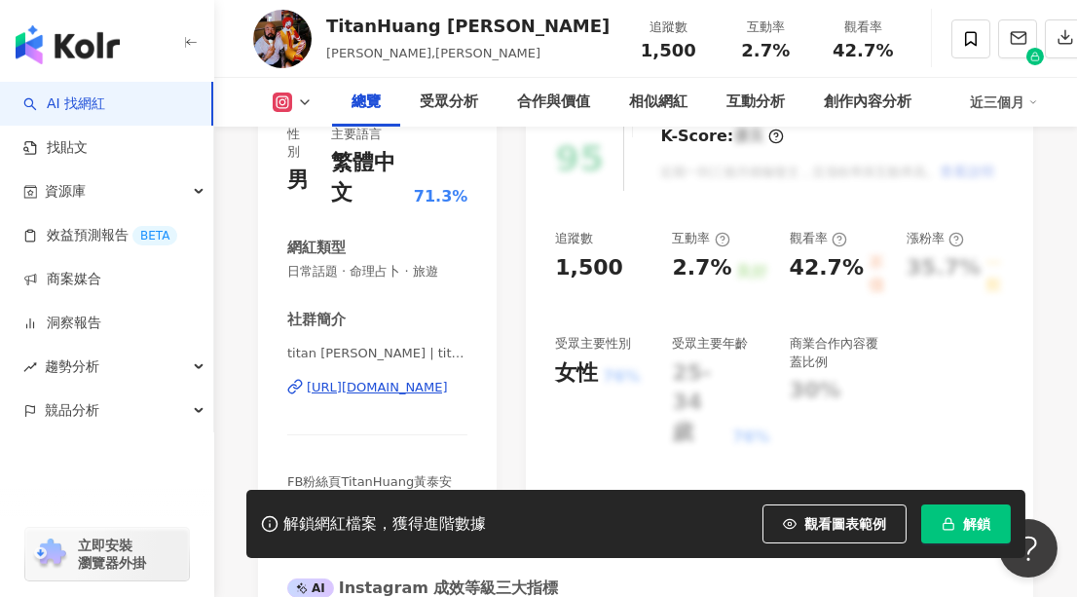
click at [393, 391] on div "https://www.instagram.com/titanhuang/" at bounding box center [377, 388] width 141 height 18
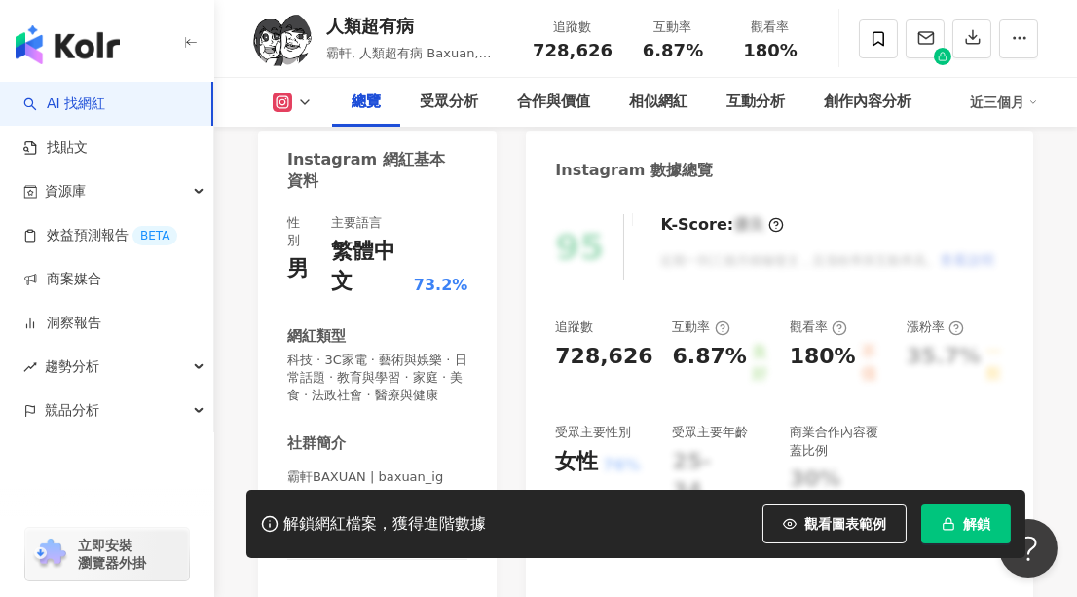
scroll to position [265, 0]
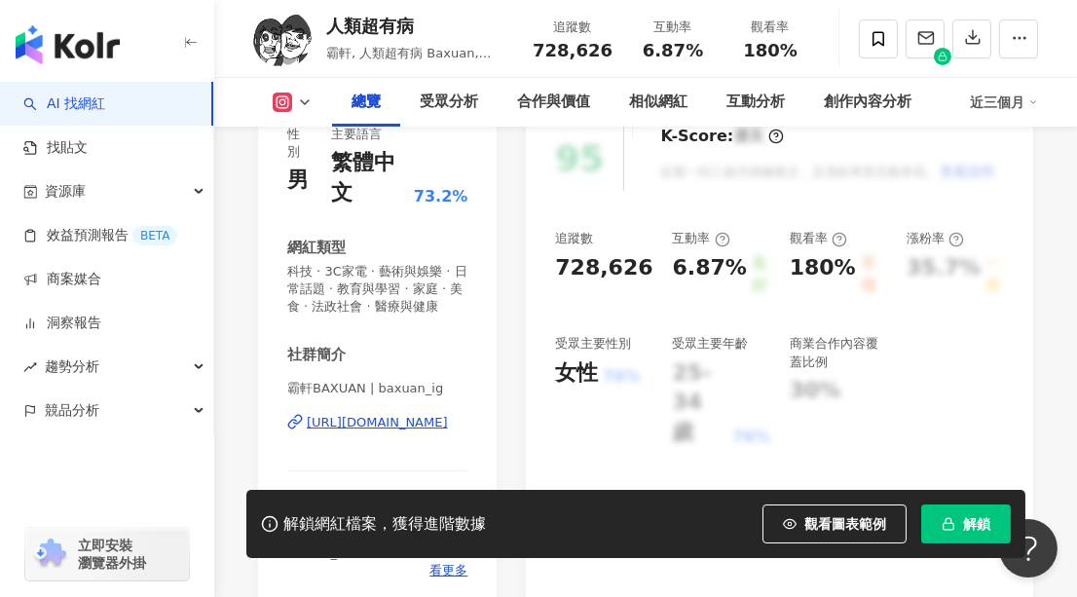
click at [378, 431] on div "[URL][DOMAIN_NAME]" at bounding box center [377, 423] width 141 height 18
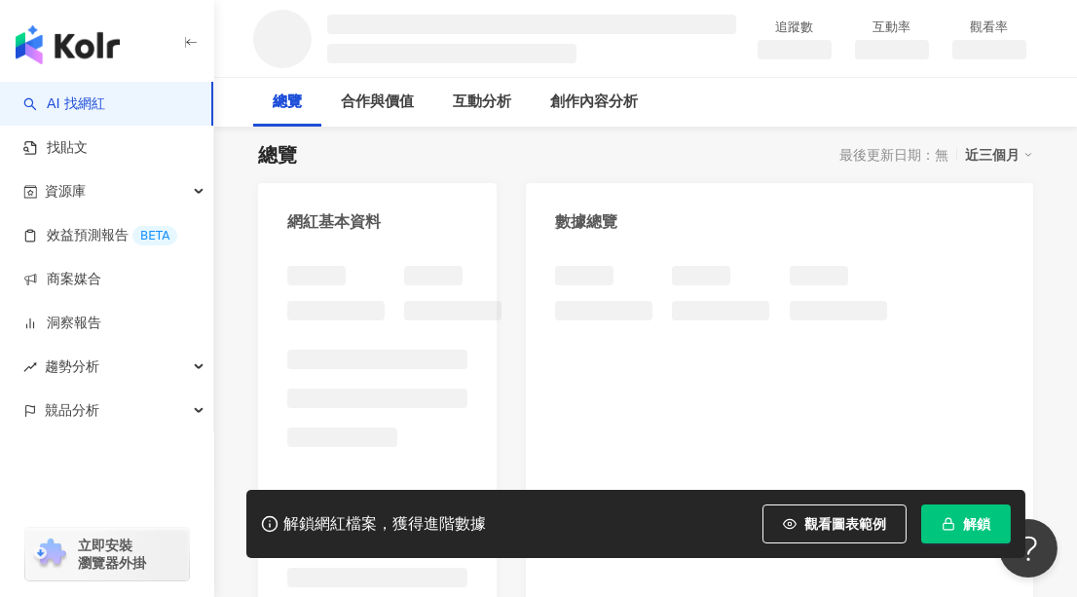
scroll to position [176, 0]
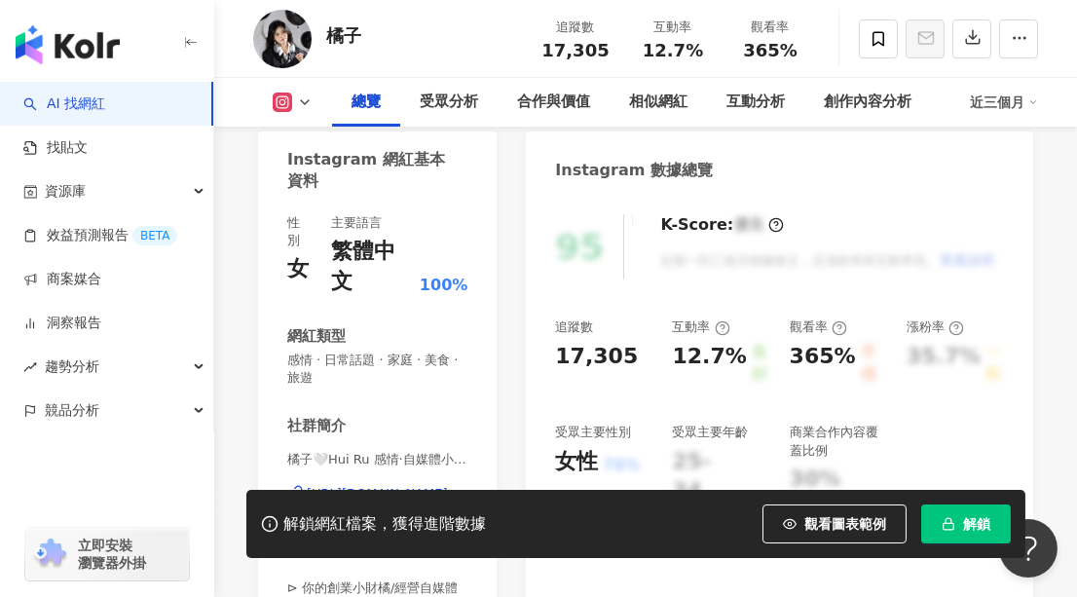
scroll to position [265, 0]
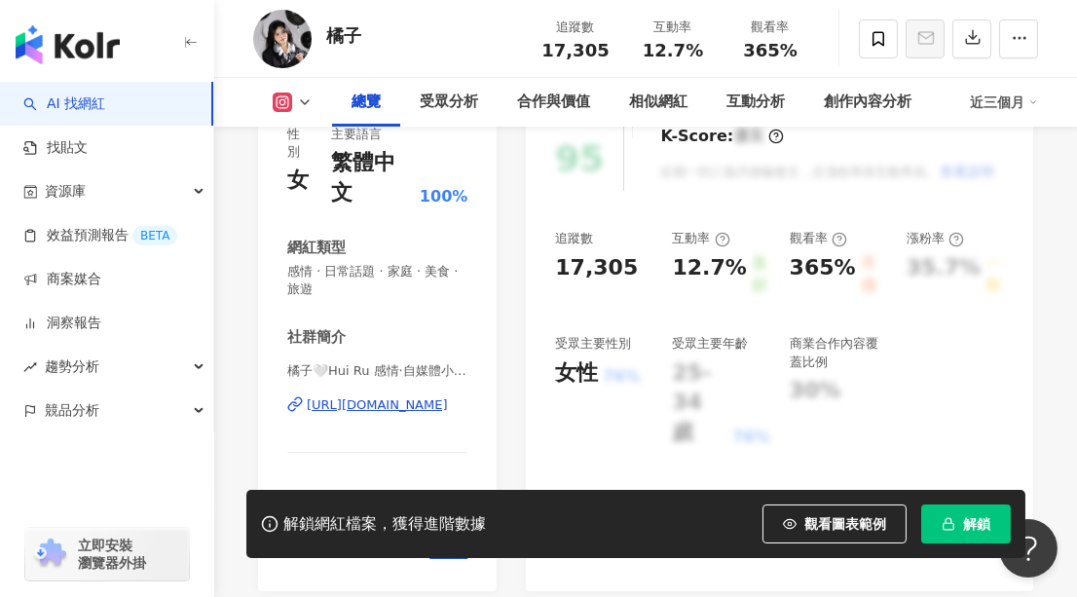
click at [412, 396] on div "https://www.instagram.com/orange.588/" at bounding box center [377, 405] width 141 height 18
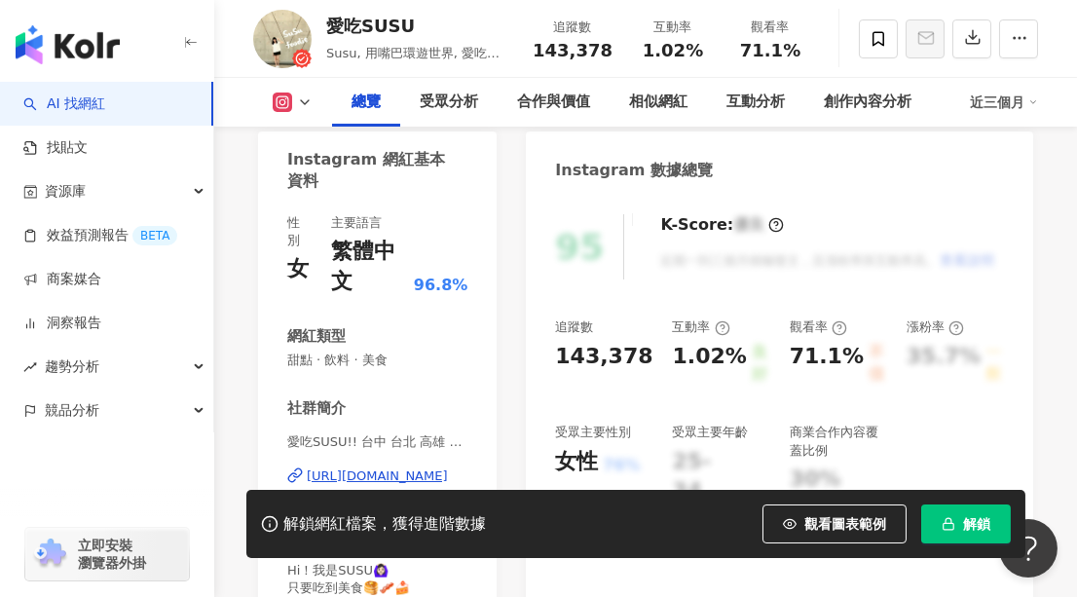
scroll to position [265, 0]
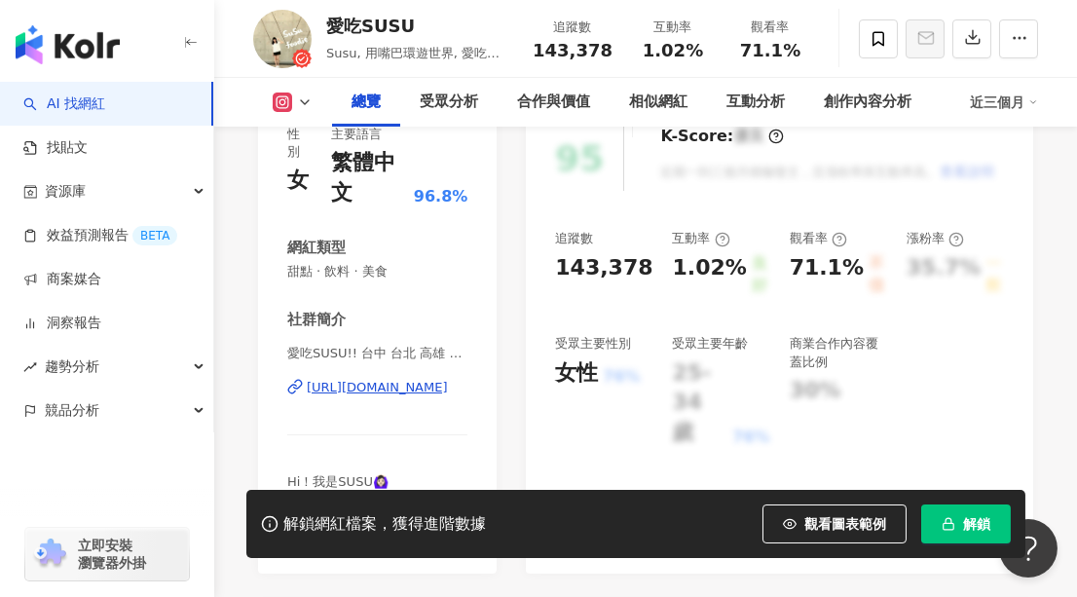
click at [419, 395] on div "愛吃SUSU!! 台中 台北 高雄 台南 美食旅遊 | iamirenesu [URL][DOMAIN_NAME]" at bounding box center [377, 402] width 180 height 114
click at [389, 387] on div "[URL][DOMAIN_NAME]" at bounding box center [377, 388] width 141 height 18
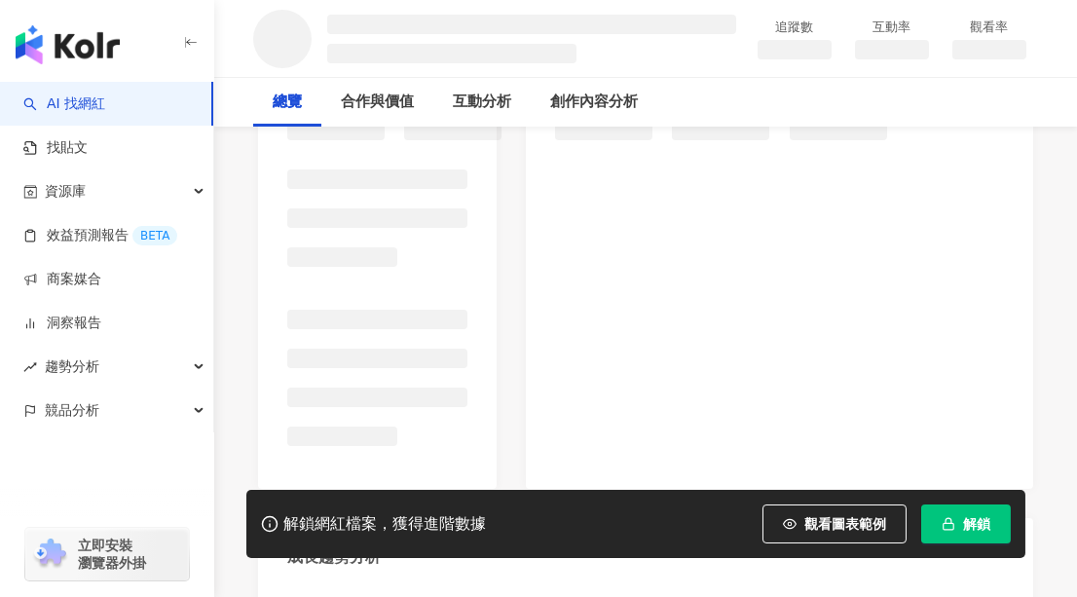
scroll to position [442, 0]
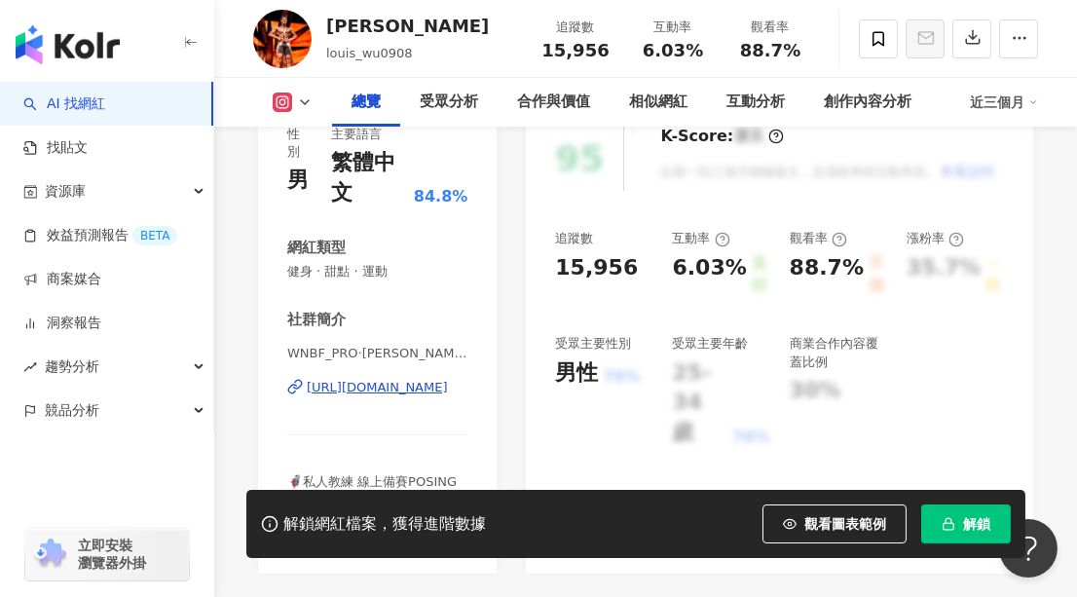
click at [416, 385] on div "https://www.instagram.com/louis_wu0908/" at bounding box center [377, 388] width 141 height 18
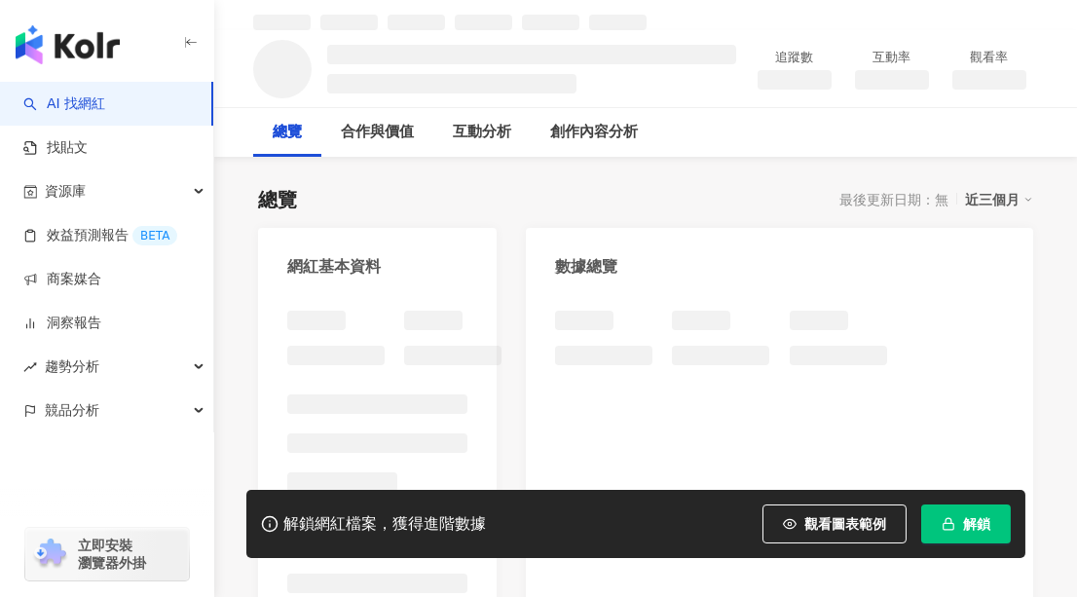
scroll to position [88, 0]
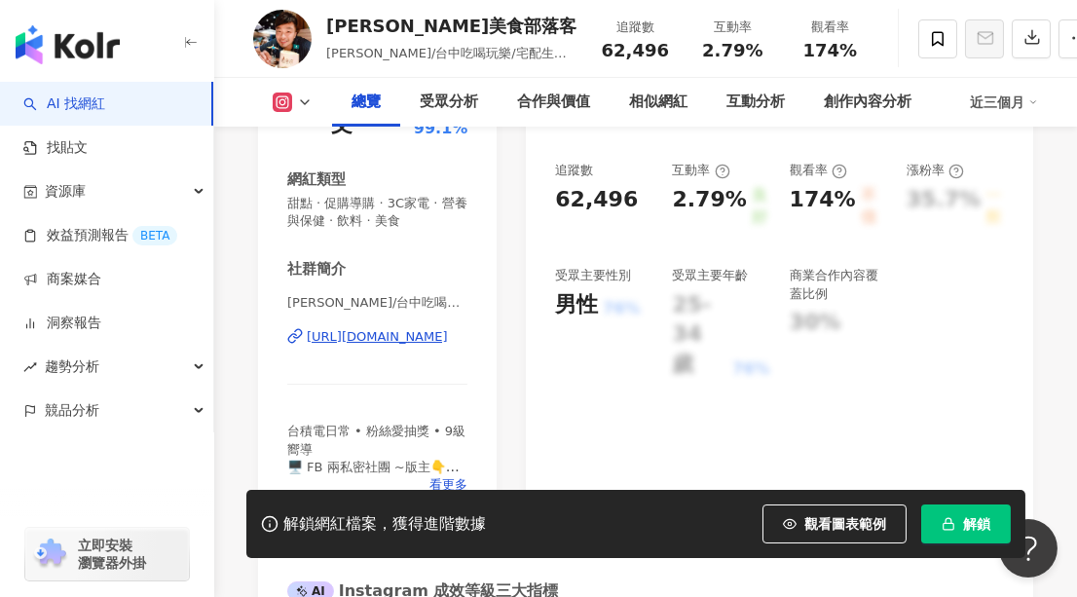
click at [413, 335] on div "https://www.instagram.com/a0982993944/" at bounding box center [377, 337] width 141 height 18
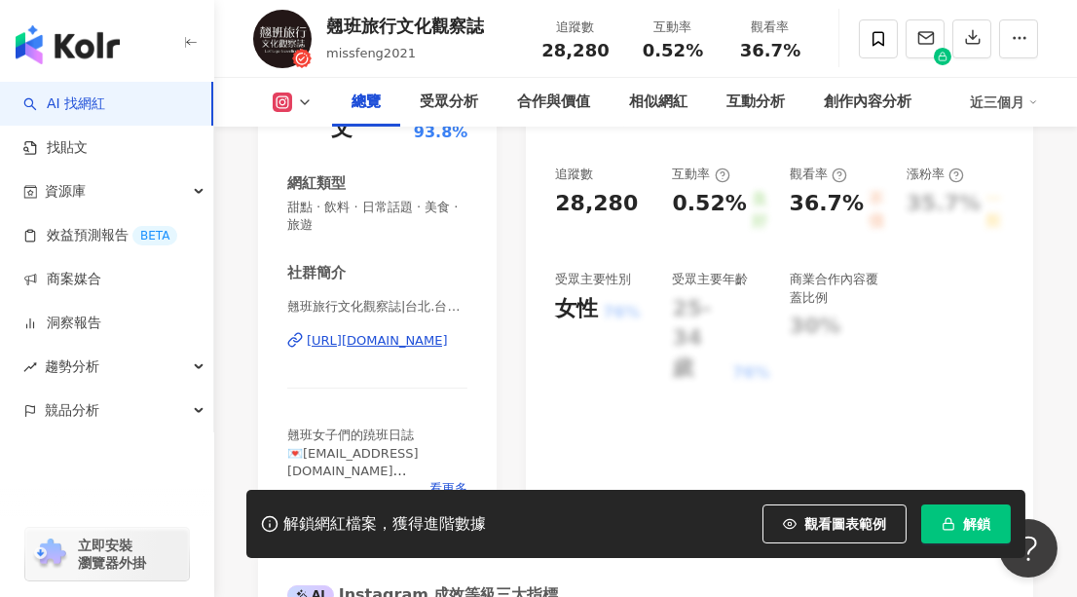
scroll to position [354, 0]
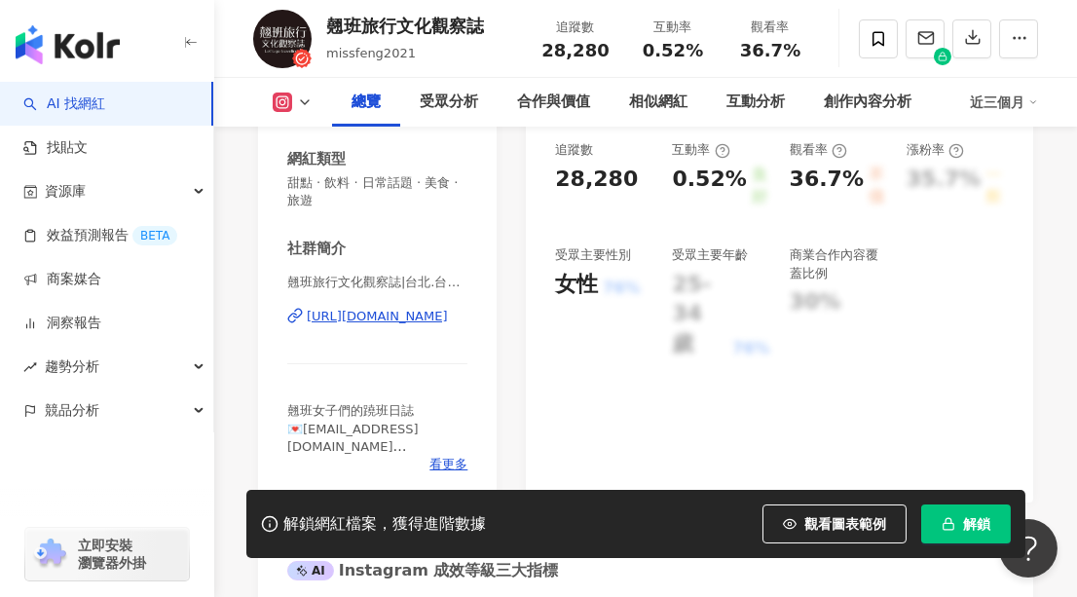
click at [411, 313] on div "[URL][DOMAIN_NAME]" at bounding box center [377, 317] width 141 height 18
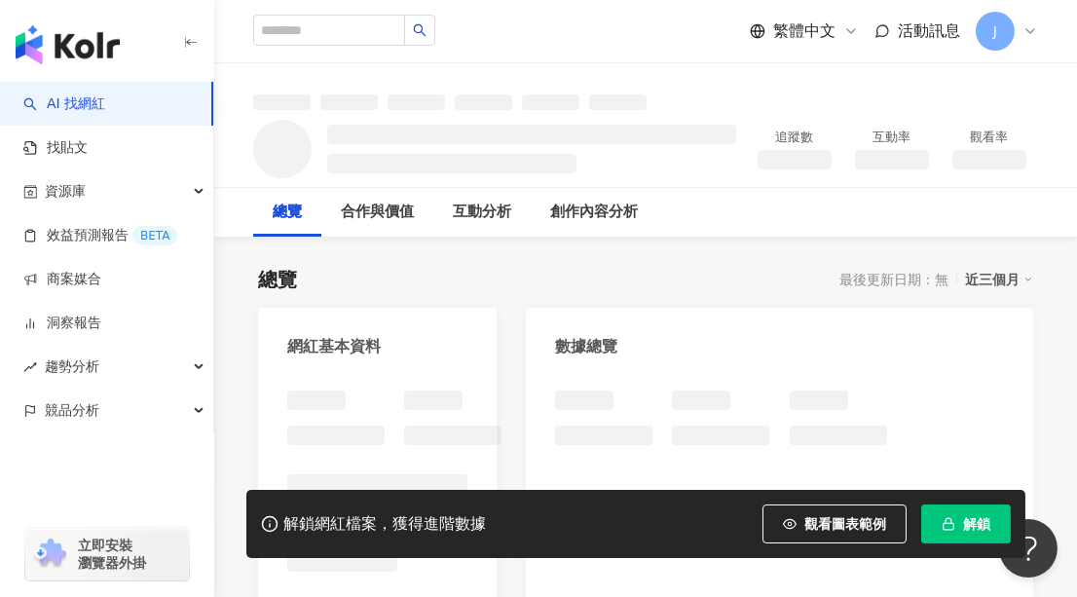
scroll to position [265, 0]
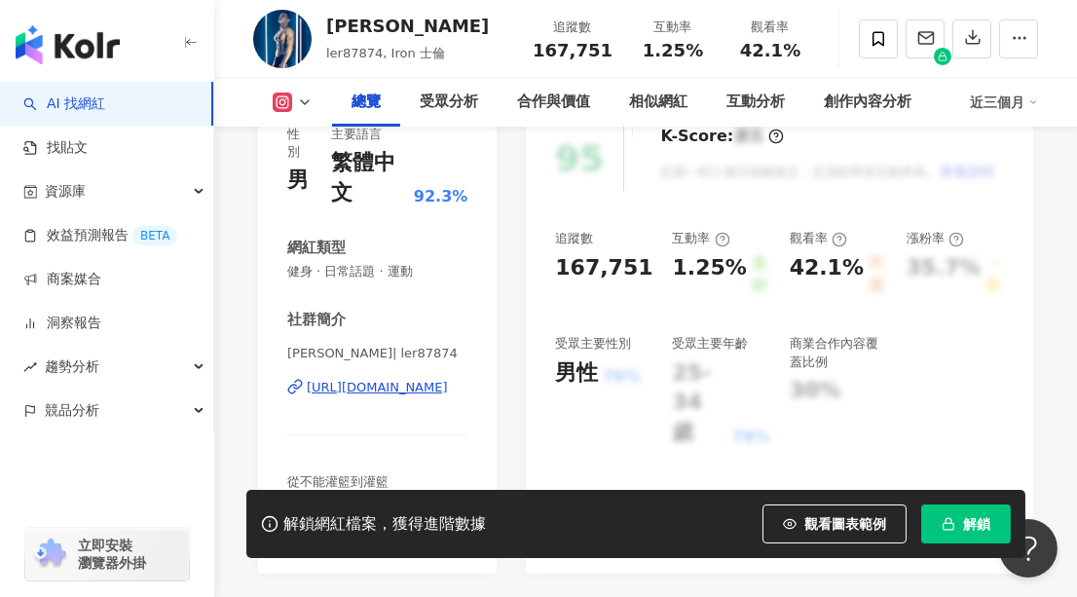
click at [394, 386] on div "https://www.instagram.com/ler87874/" at bounding box center [377, 388] width 141 height 18
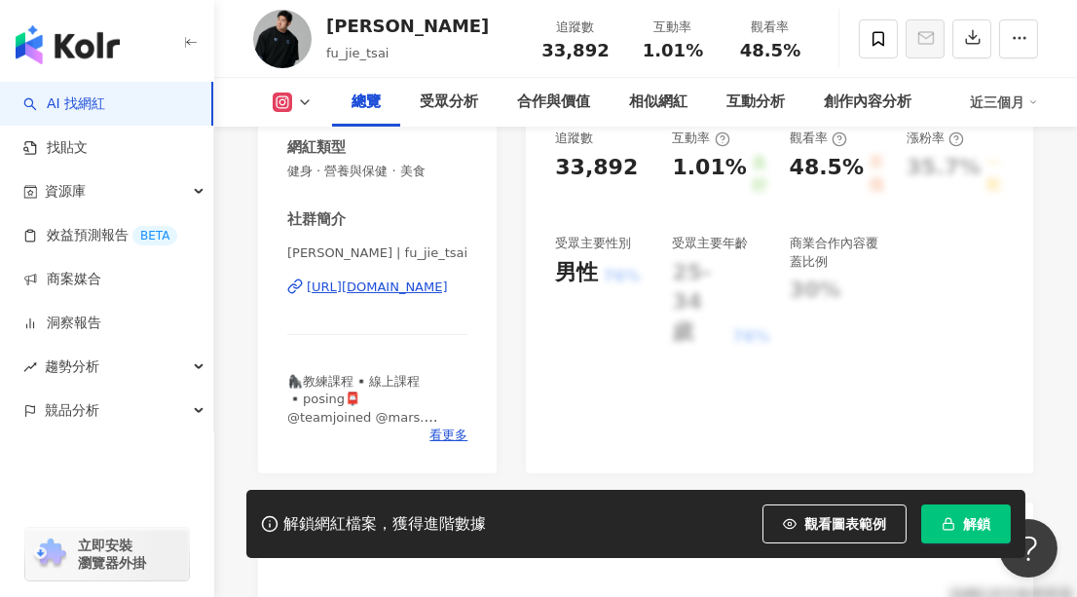
scroll to position [265, 0]
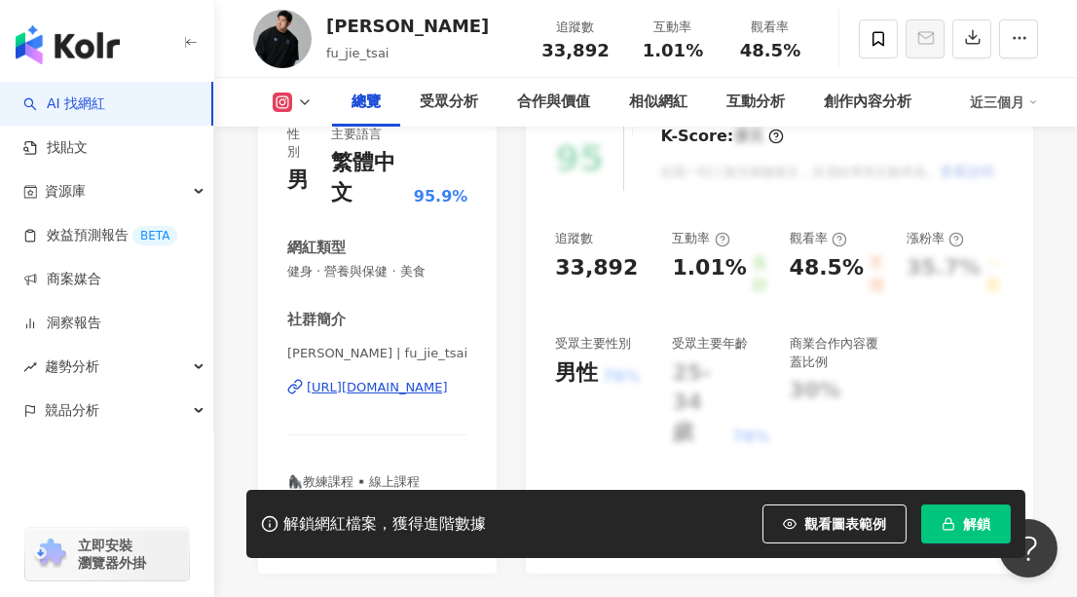
click at [371, 387] on div "https://www.instagram.com/fu_jie_tsai/" at bounding box center [377, 388] width 141 height 18
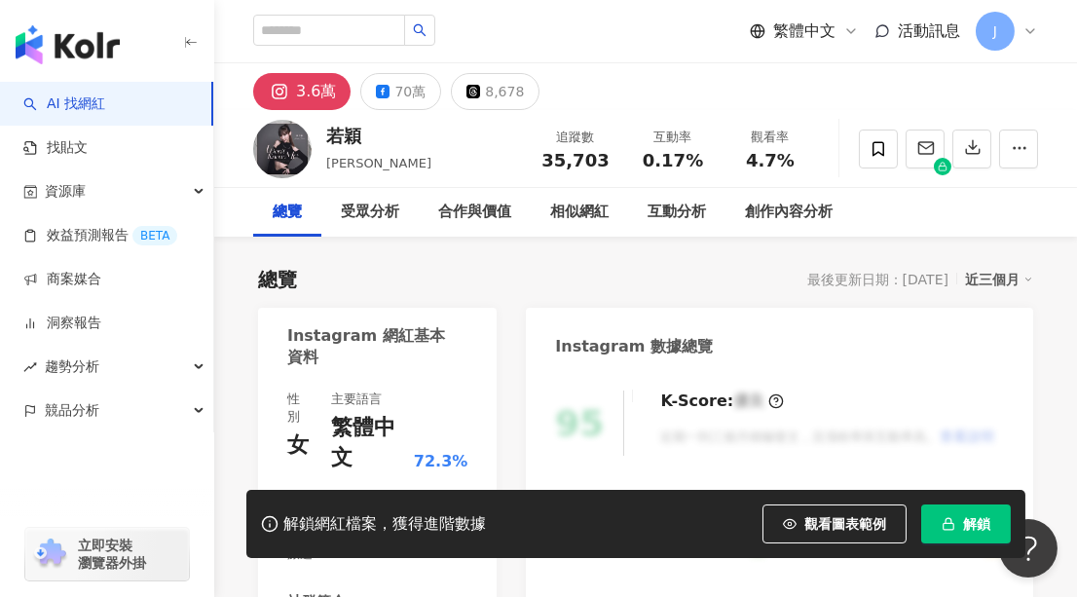
scroll to position [354, 0]
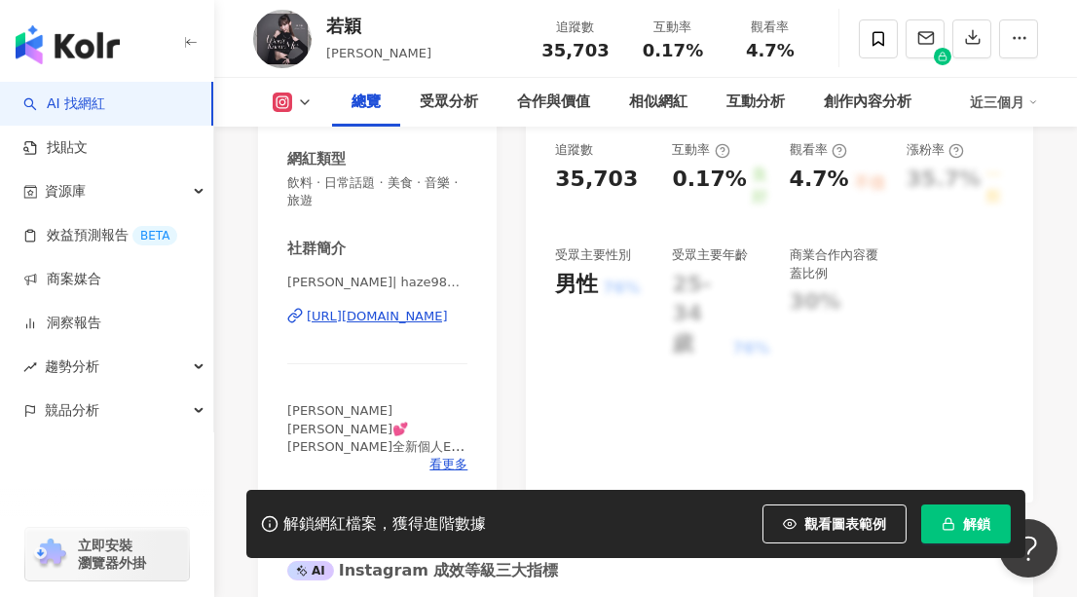
click at [351, 315] on div "[URL][DOMAIN_NAME]" at bounding box center [377, 317] width 141 height 18
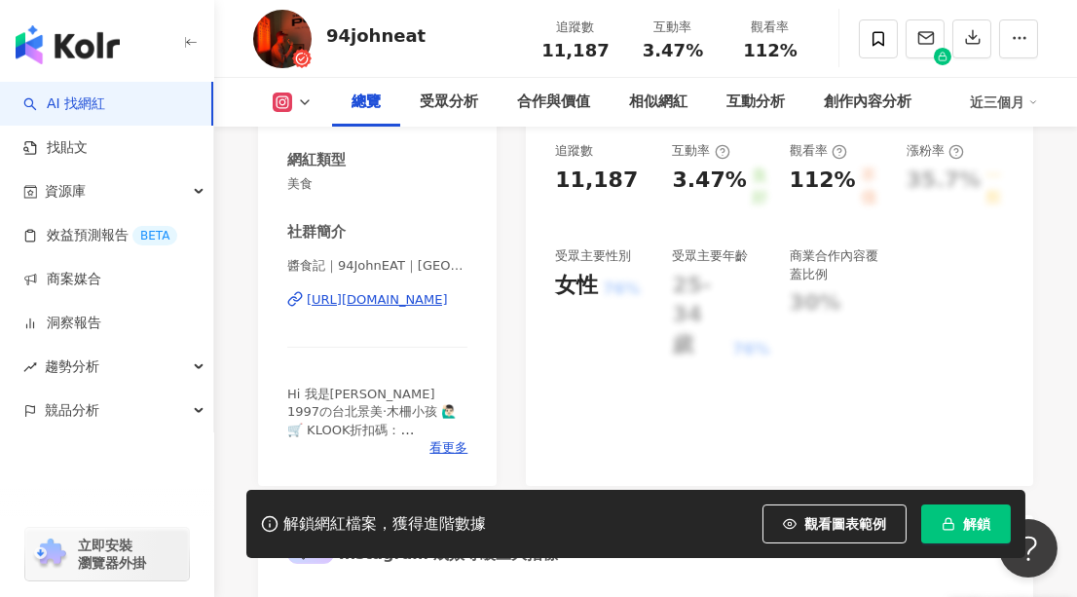
scroll to position [354, 0]
click at [340, 297] on div "https://www.instagram.com/94johneat/" at bounding box center [377, 299] width 141 height 18
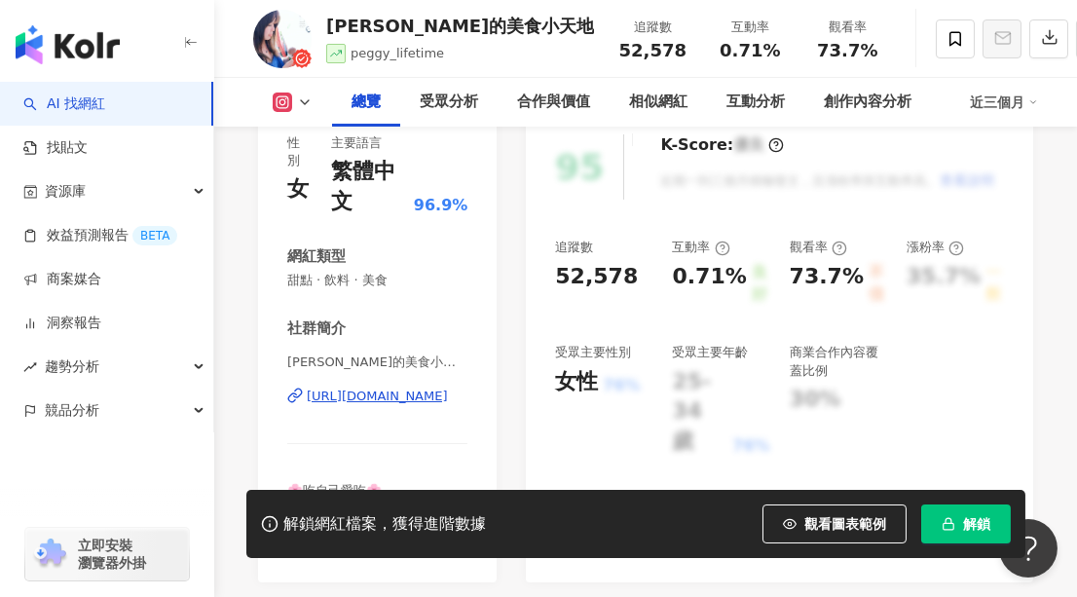
scroll to position [265, 0]
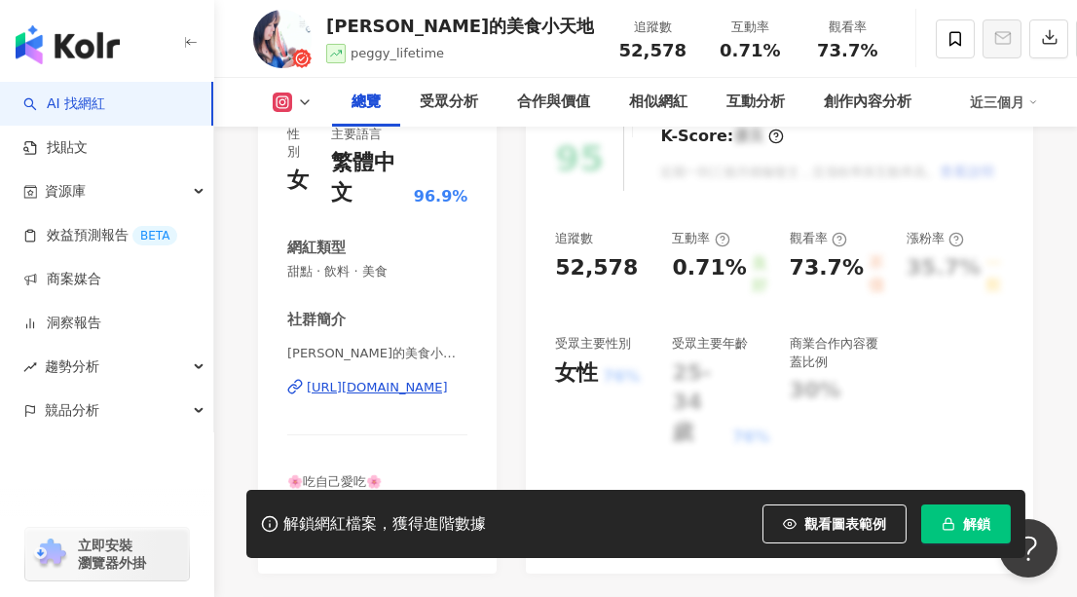
click at [368, 380] on div "[URL][DOMAIN_NAME]" at bounding box center [377, 388] width 141 height 18
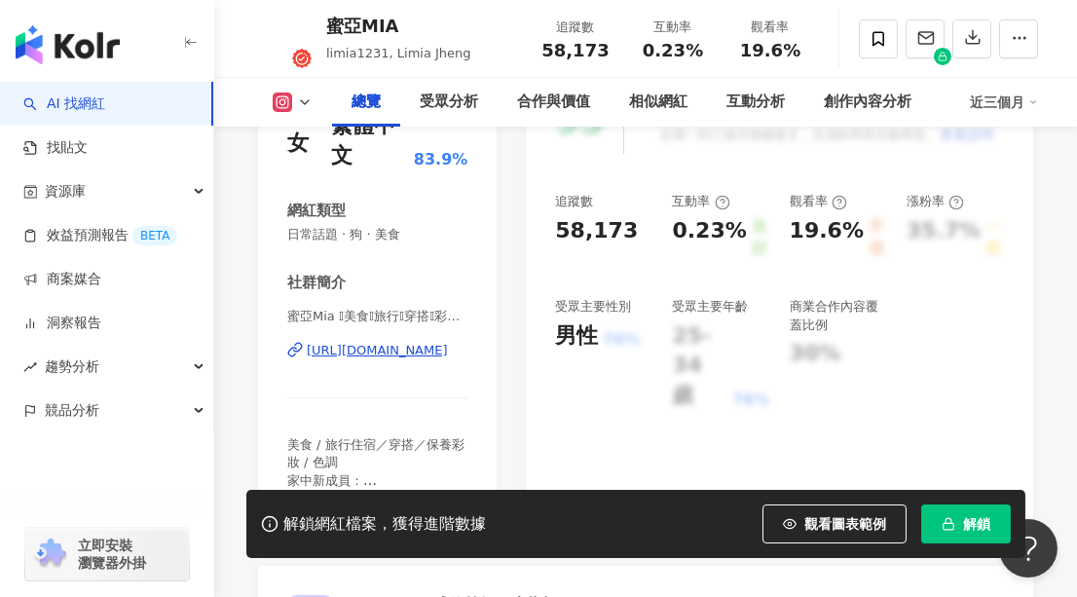
scroll to position [354, 0]
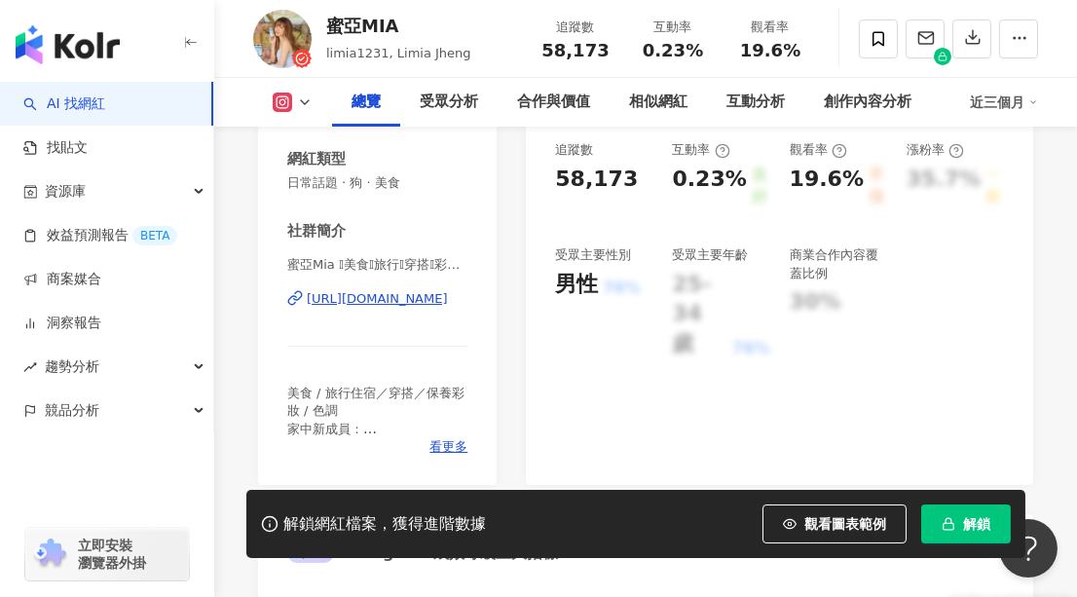
click at [368, 294] on div "[URL][DOMAIN_NAME]" at bounding box center [377, 299] width 141 height 18
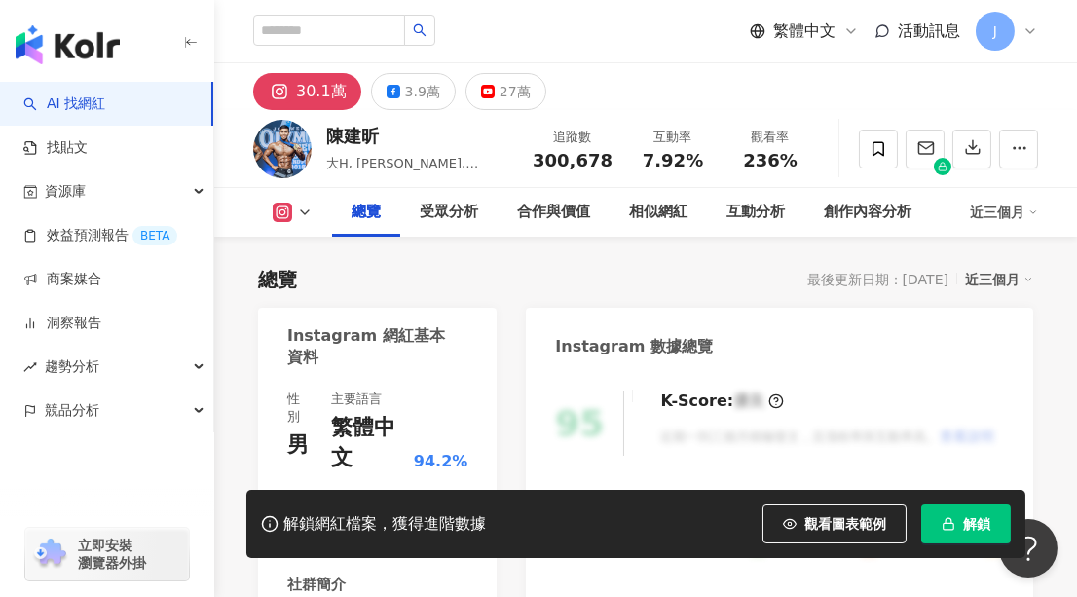
scroll to position [354, 0]
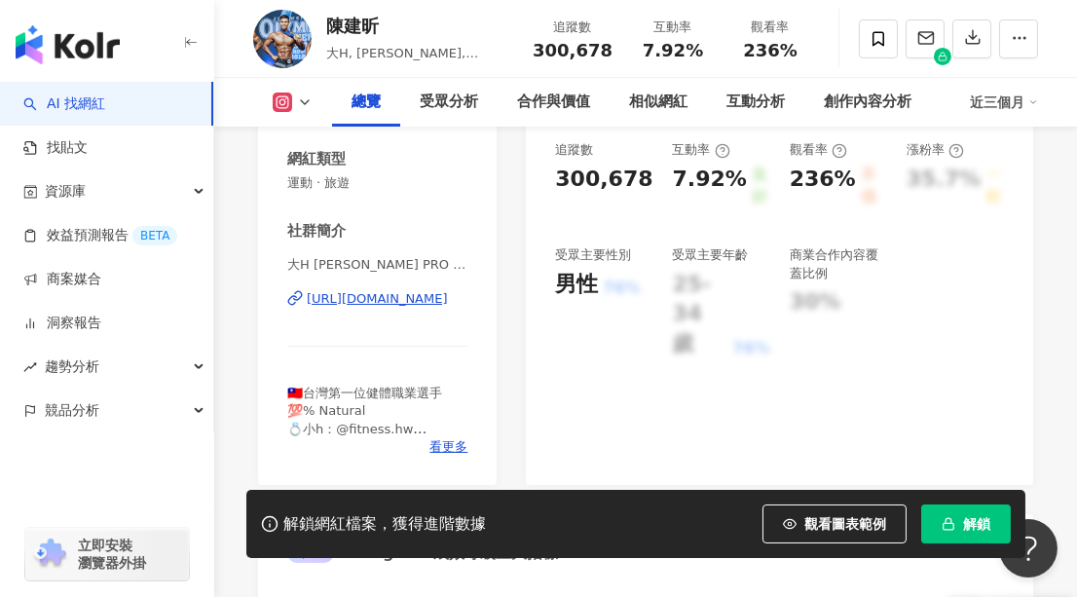
drag, startPoint x: 398, startPoint y: 298, endPoint x: 452, endPoint y: 290, distance: 54.1
click at [398, 298] on div "[URL][DOMAIN_NAME]" at bounding box center [377, 299] width 141 height 18
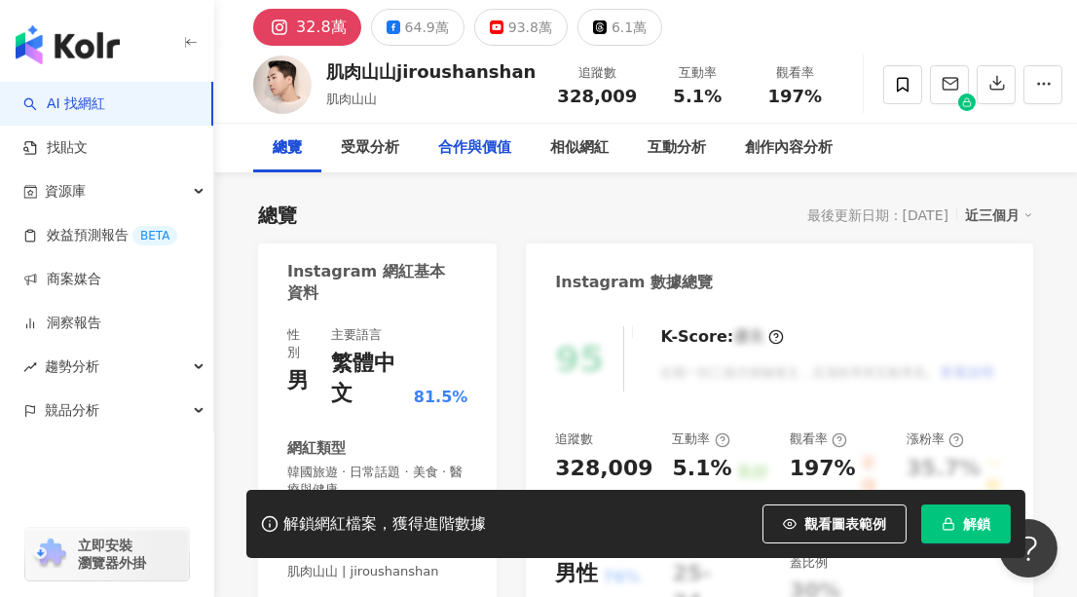
scroll to position [265, 0]
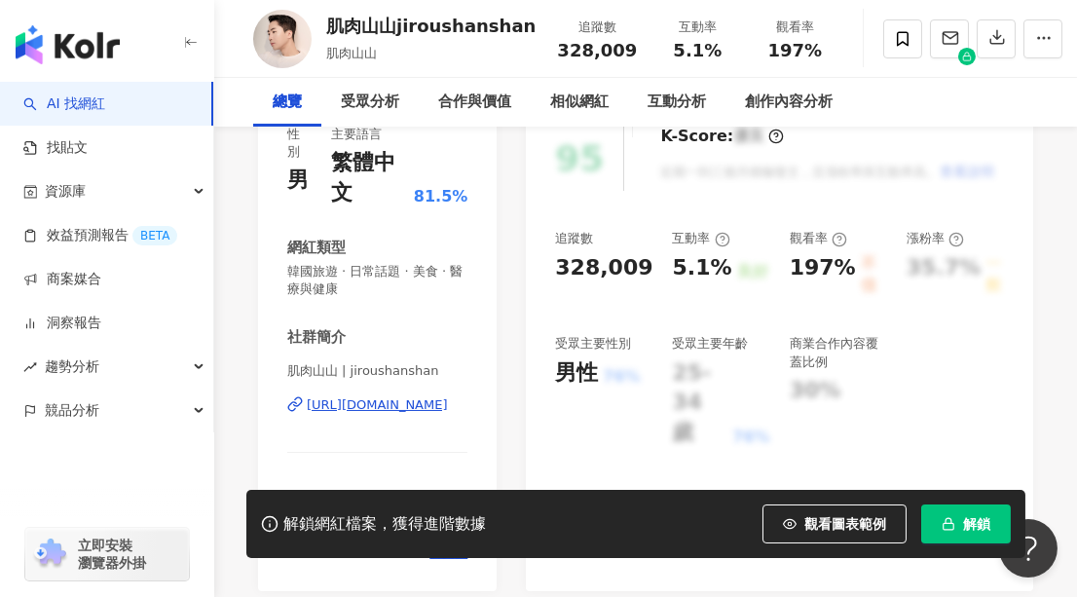
click at [376, 405] on div "[URL][DOMAIN_NAME]" at bounding box center [377, 405] width 141 height 18
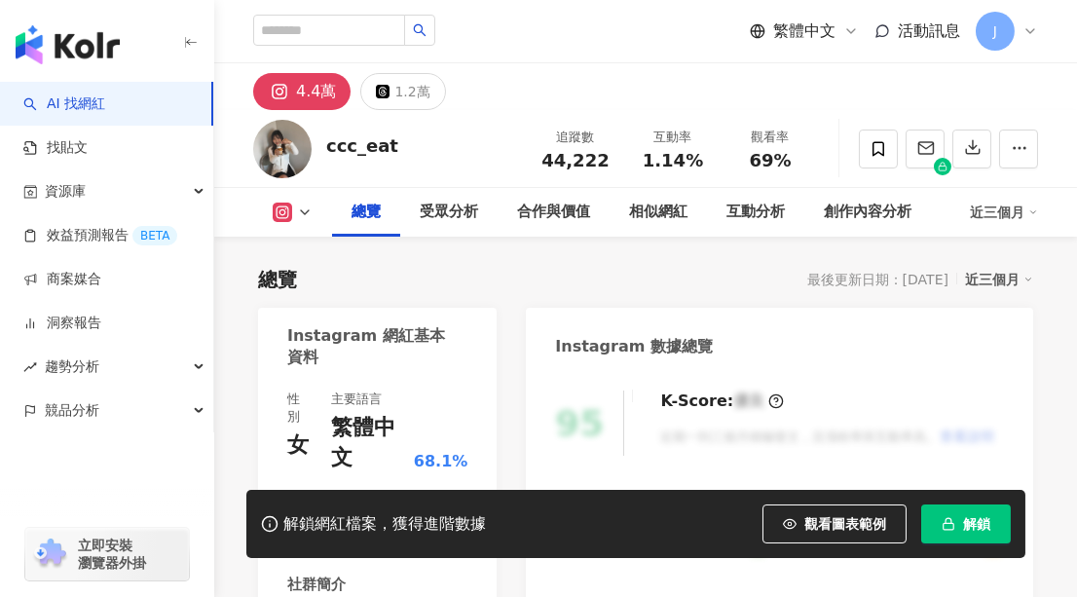
scroll to position [265, 0]
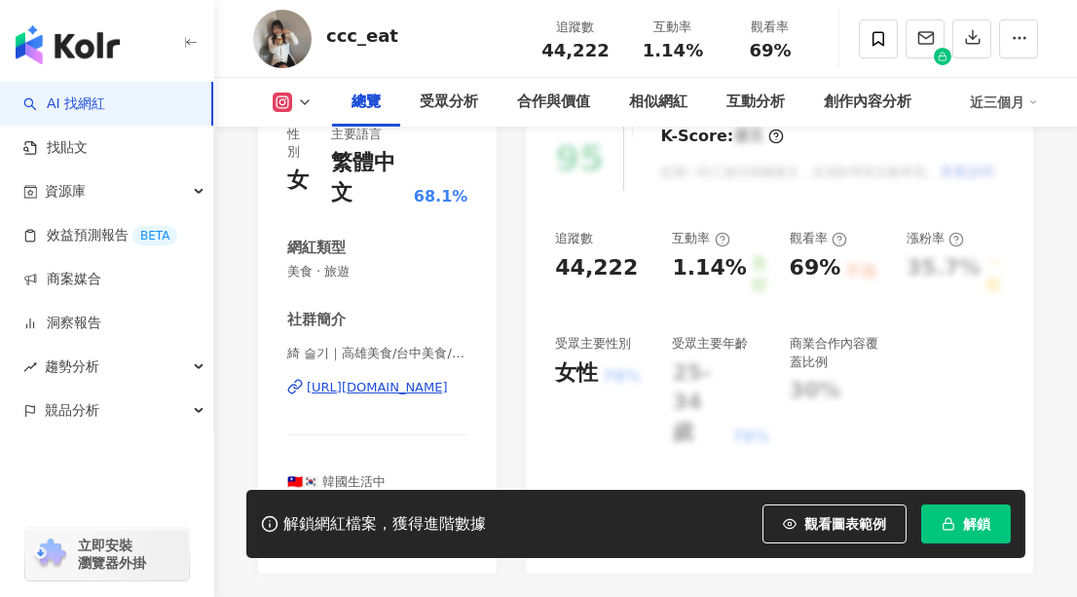
click at [347, 374] on div "綺 슬기｜高雄美食/台中美食/[GEOGRAPHIC_DATA]/韓國美食 | ccc_eat [URL][DOMAIN_NAME]" at bounding box center [377, 402] width 180 height 114
click at [354, 390] on div "https://www.instagram.com/ccc_eat/" at bounding box center [377, 388] width 141 height 18
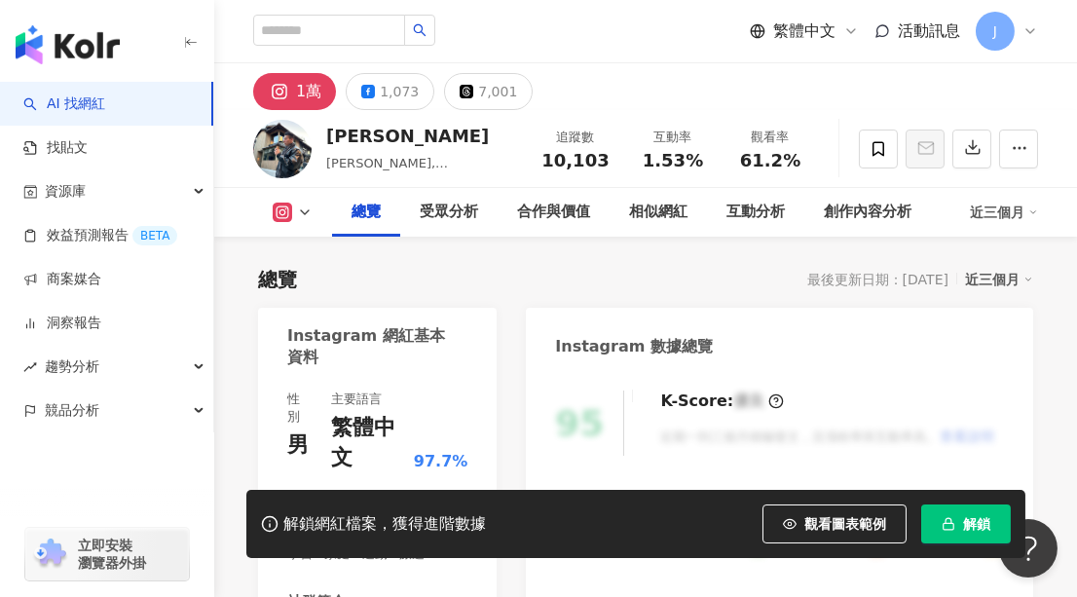
scroll to position [265, 0]
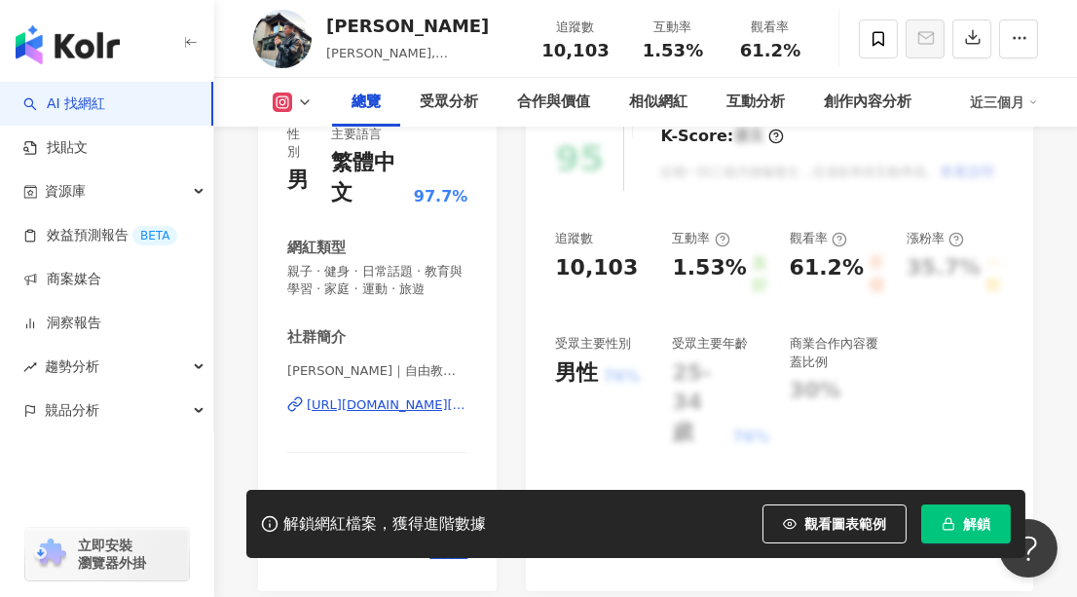
click at [374, 414] on div "[URL][DOMAIN_NAME][DOMAIN_NAME]" at bounding box center [387, 405] width 161 height 18
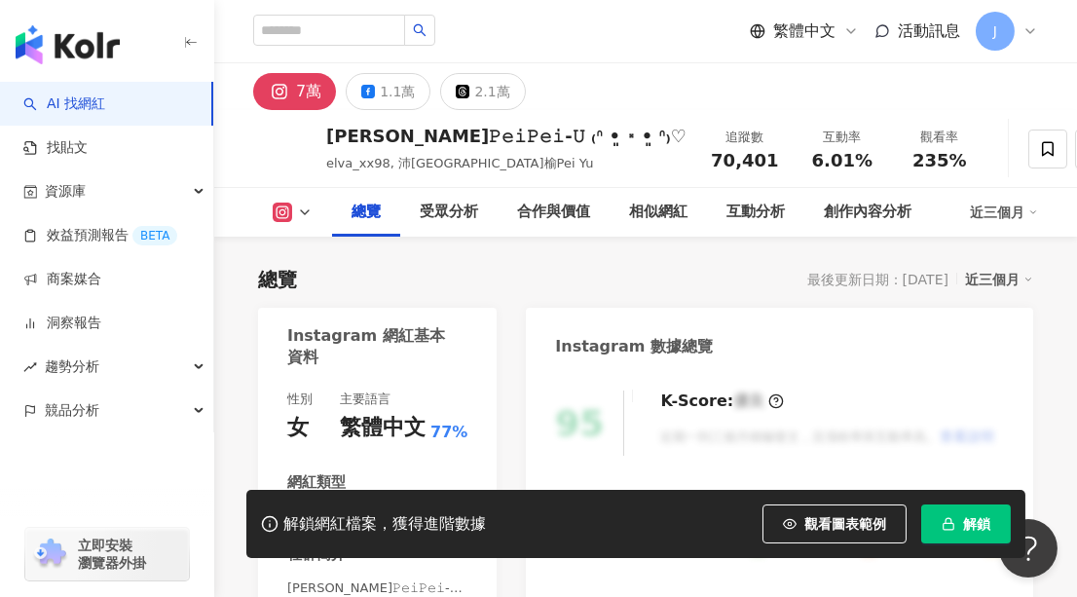
scroll to position [354, 0]
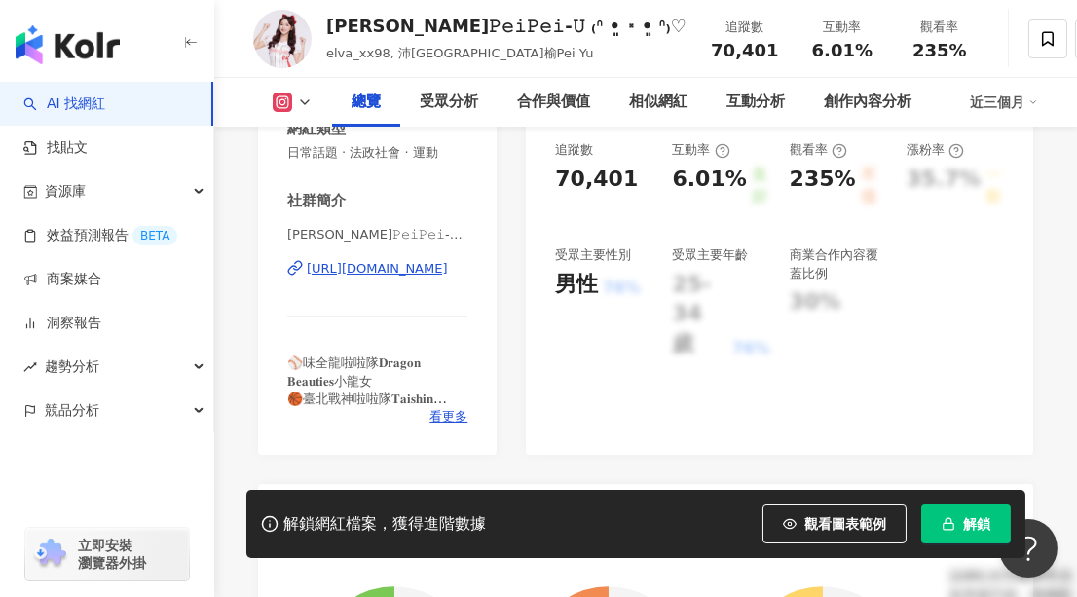
click at [381, 270] on div "https://www.instagram.com/elva_xx98/" at bounding box center [377, 269] width 141 height 18
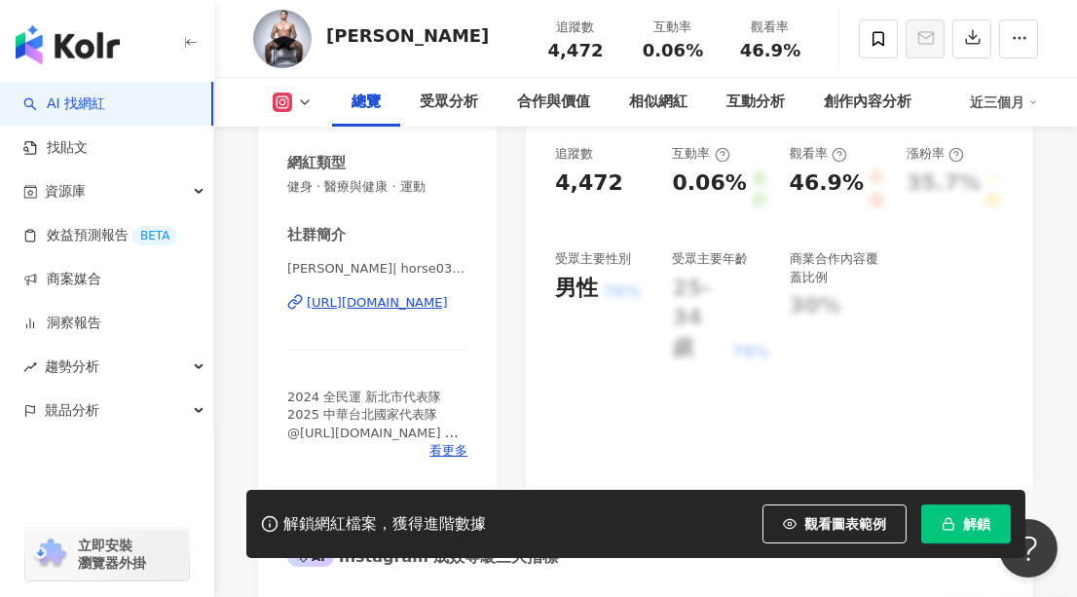
scroll to position [354, 0]
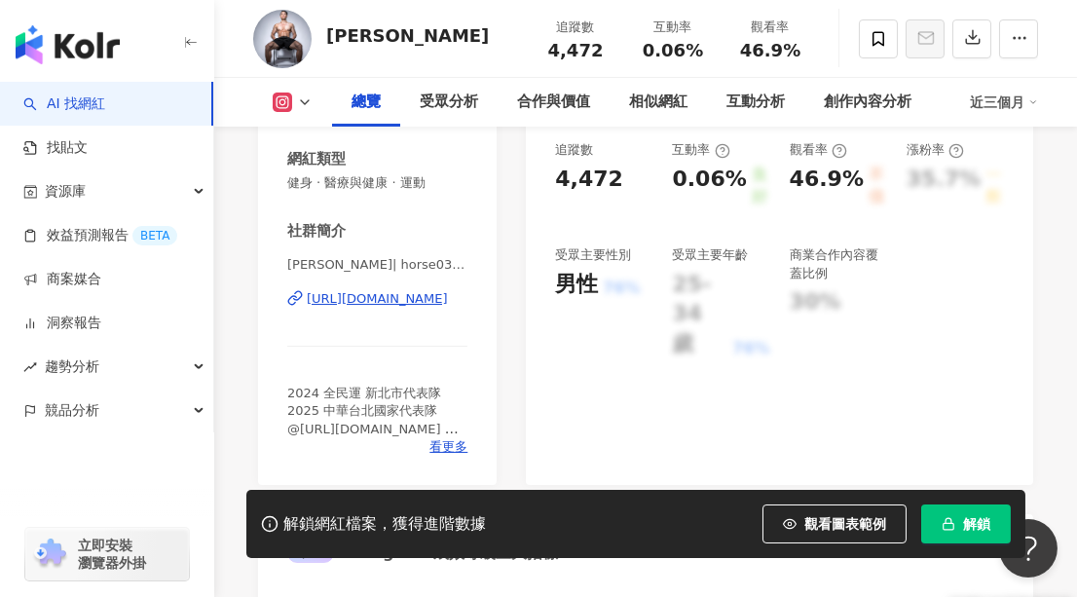
click at [398, 299] on div "[URL][DOMAIN_NAME]" at bounding box center [377, 299] width 141 height 18
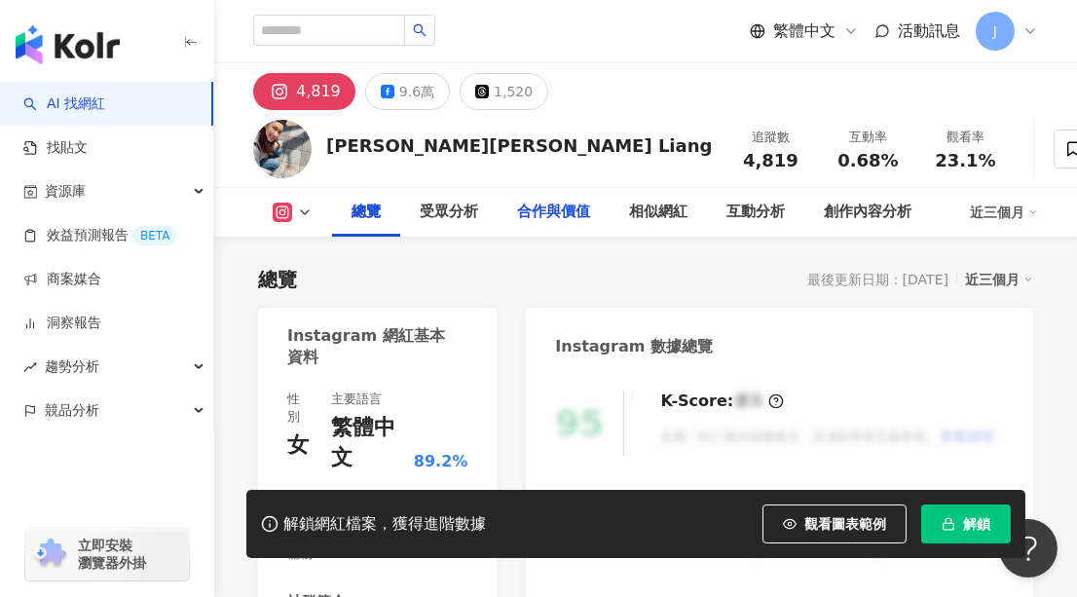
scroll to position [265, 0]
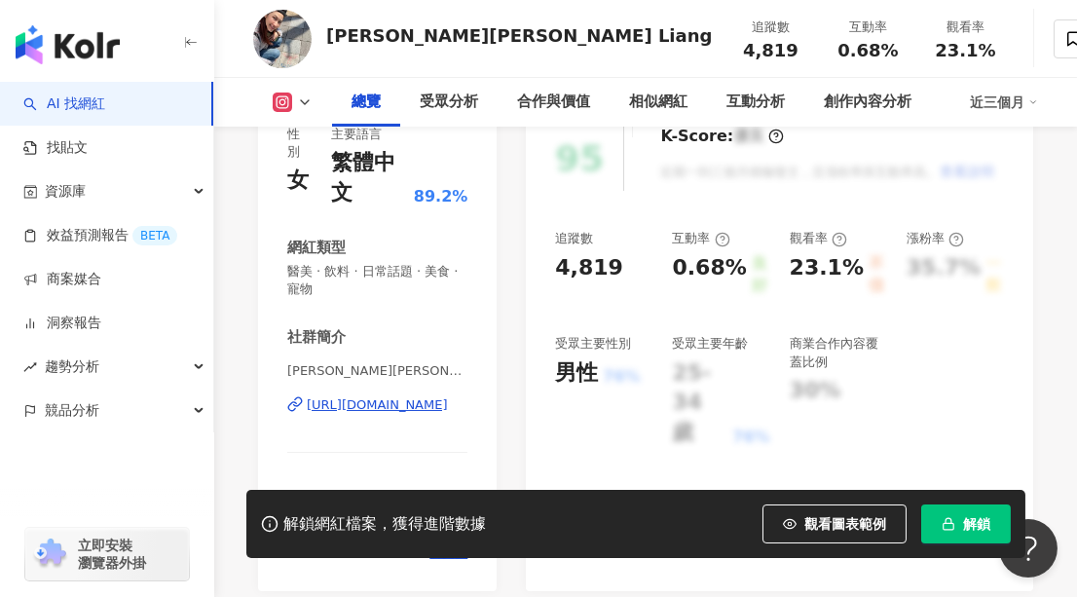
click at [394, 405] on div "[URL][DOMAIN_NAME]" at bounding box center [377, 405] width 141 height 18
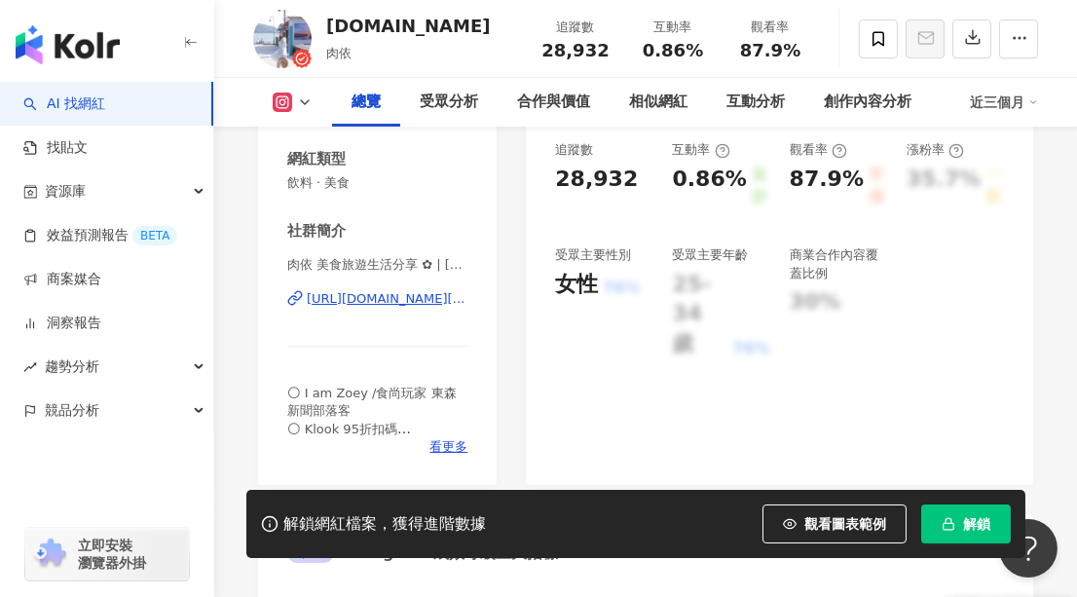
click at [391, 296] on div "[URL][DOMAIN_NAME][DOMAIN_NAME]" at bounding box center [387, 299] width 161 height 18
